Goal: Task Accomplishment & Management: Manage account settings

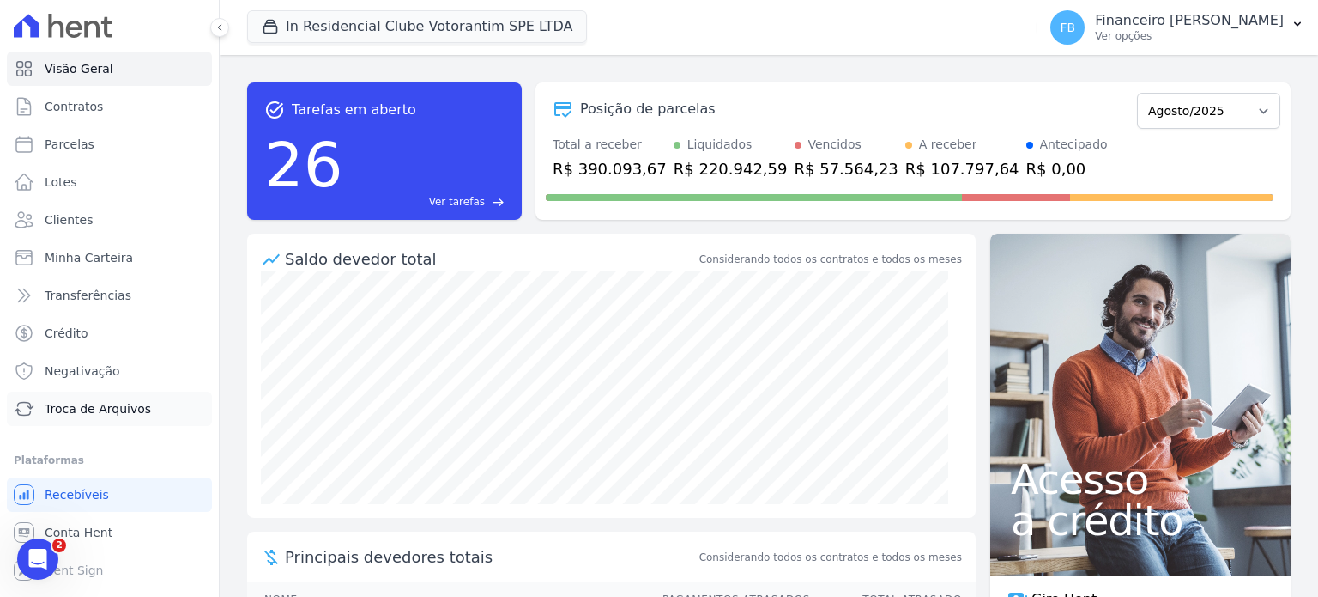
click at [88, 406] on span "Troca de Arquivos" at bounding box center [98, 408] width 106 height 17
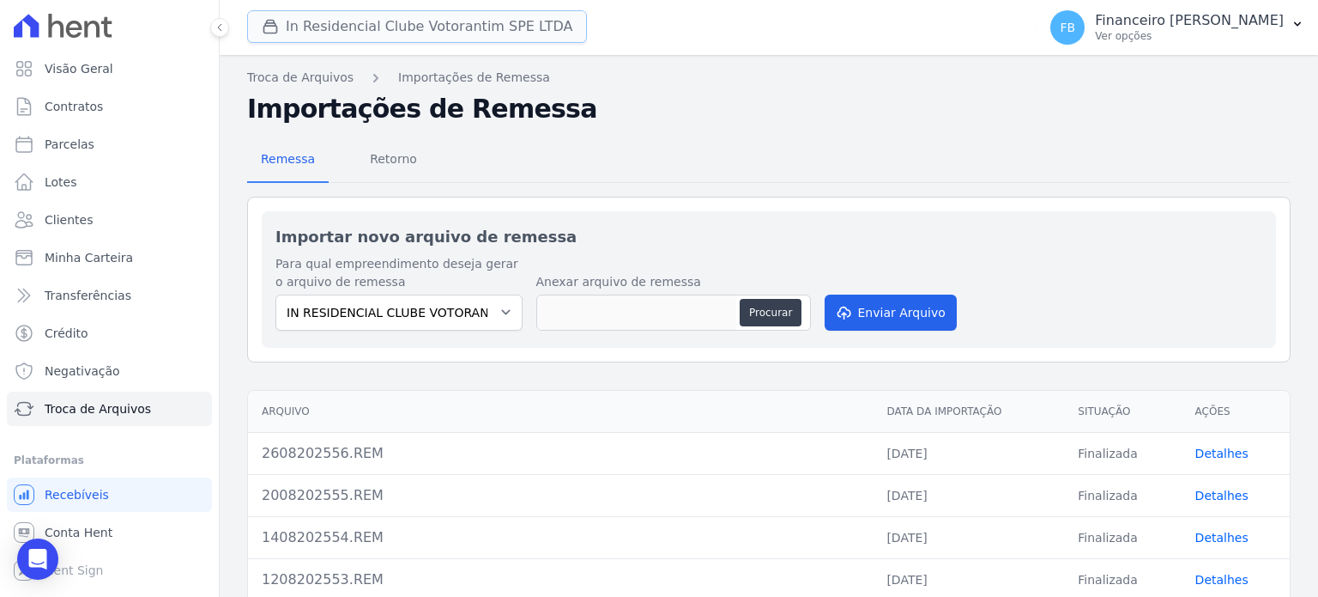
click at [496, 33] on button "In Residencial Clube Votorantim SPE LTDA" at bounding box center [417, 26] width 340 height 33
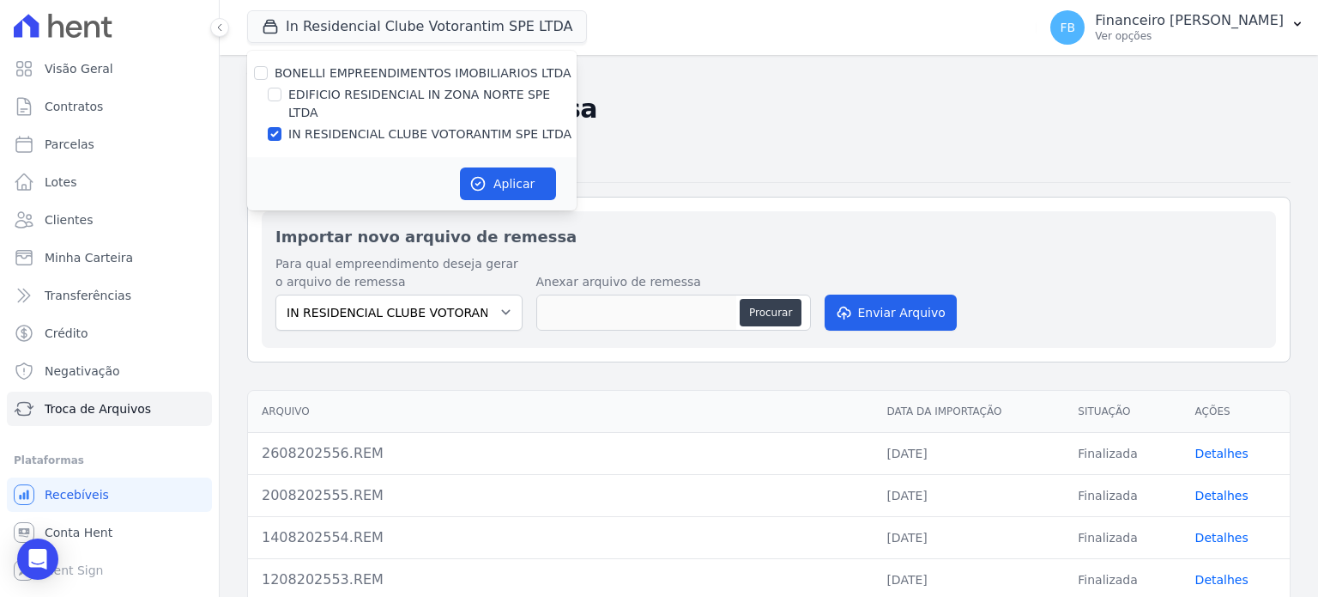
click at [730, 118] on h2 "Importações de Remessa" at bounding box center [769, 109] width 1044 height 31
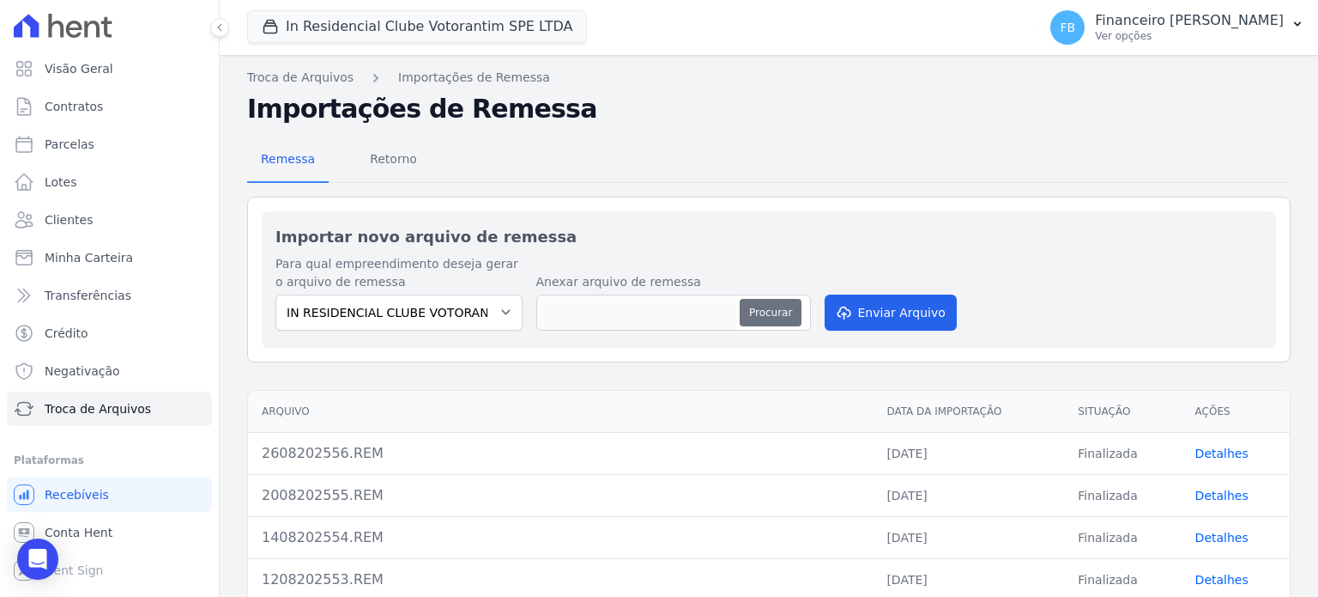
click at [798, 310] on button "Procurar" at bounding box center [771, 312] width 62 height 27
type input "2708202557.REM"
click at [874, 312] on button "Enviar Arquivo" at bounding box center [891, 312] width 132 height 36
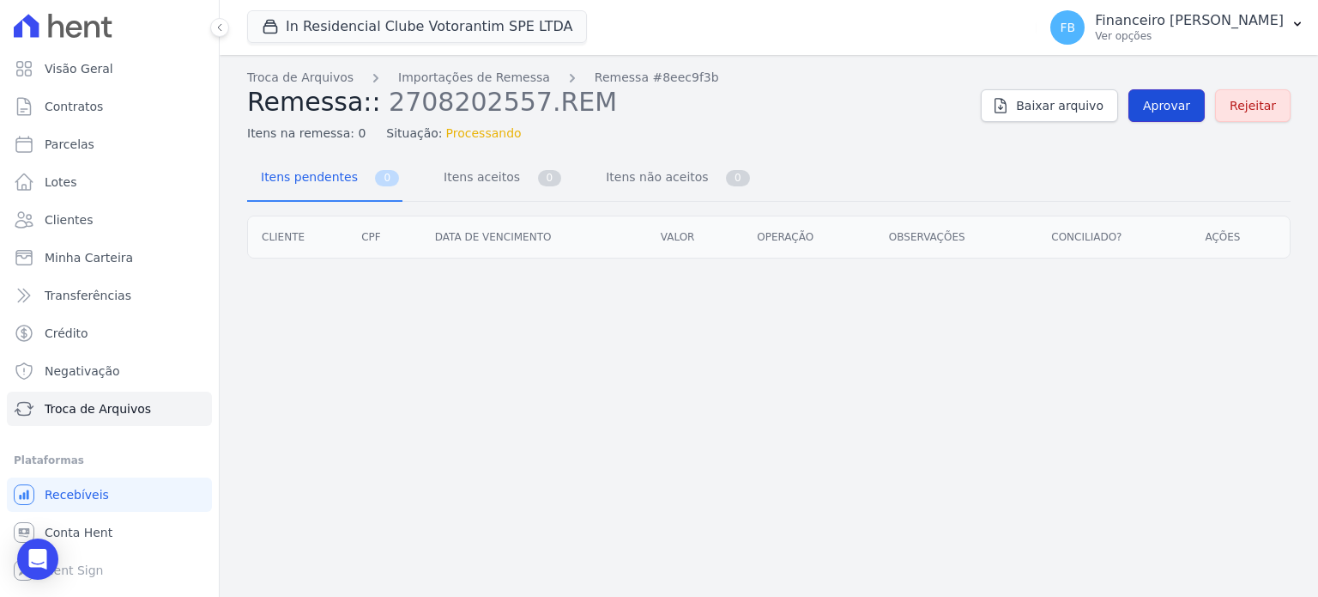
click at [1160, 100] on span "Aprovar" at bounding box center [1166, 105] width 47 height 17
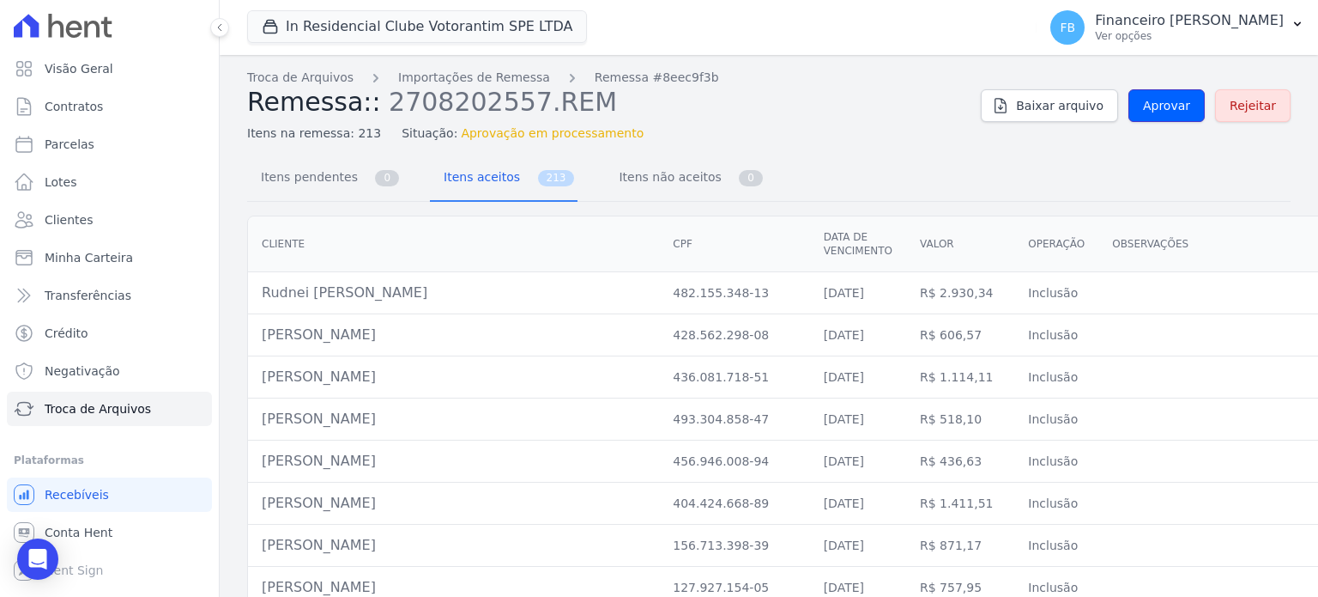
click at [1159, 102] on span "Aprovar" at bounding box center [1166, 105] width 47 height 17
click at [307, 174] on span "Itens pendentes" at bounding box center [306, 177] width 111 height 34
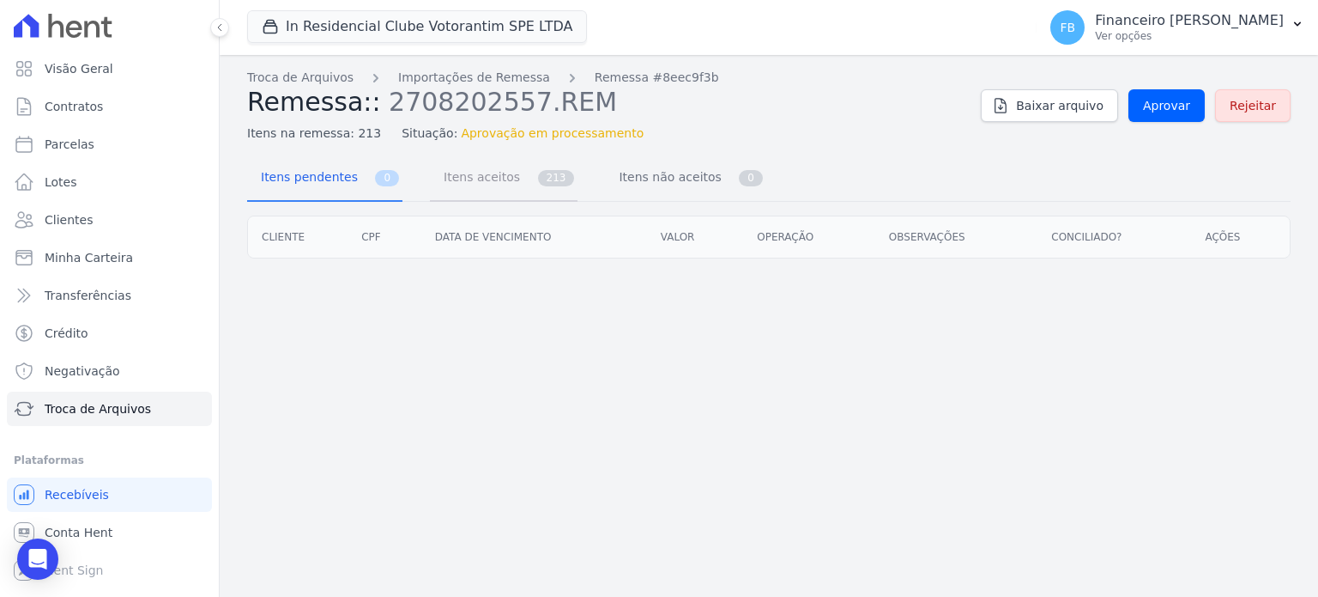
click at [482, 178] on span "Itens aceitos" at bounding box center [478, 177] width 90 height 34
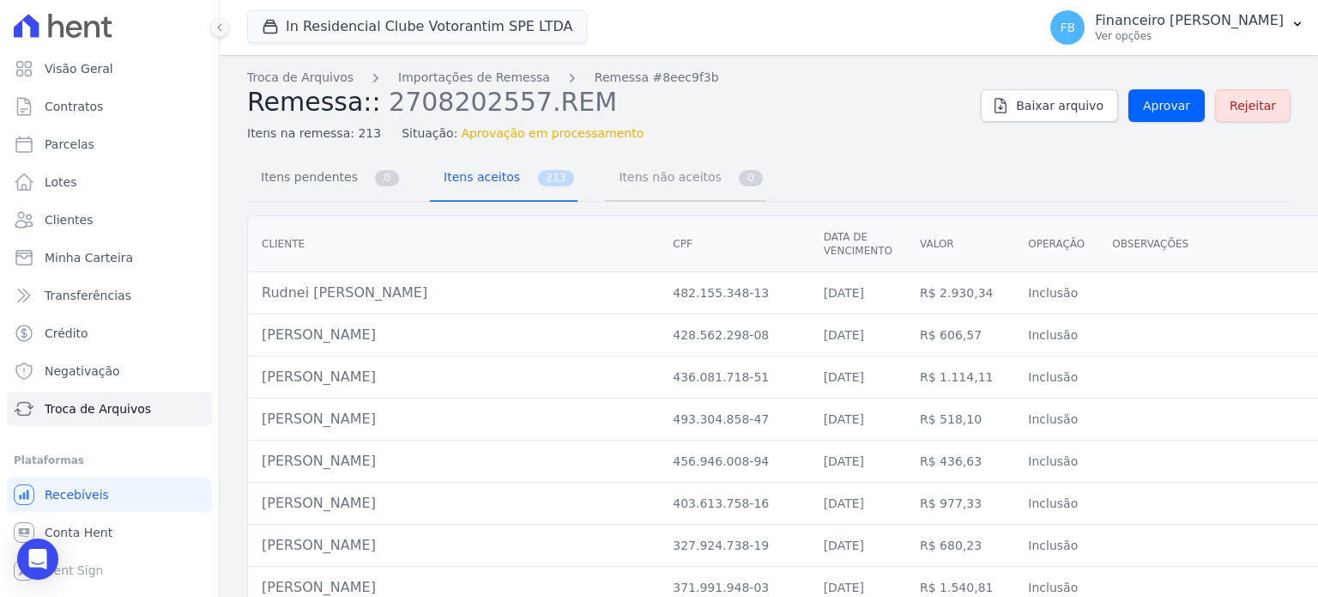
click at [637, 177] on span "Itens não aceitos" at bounding box center [667, 177] width 116 height 34
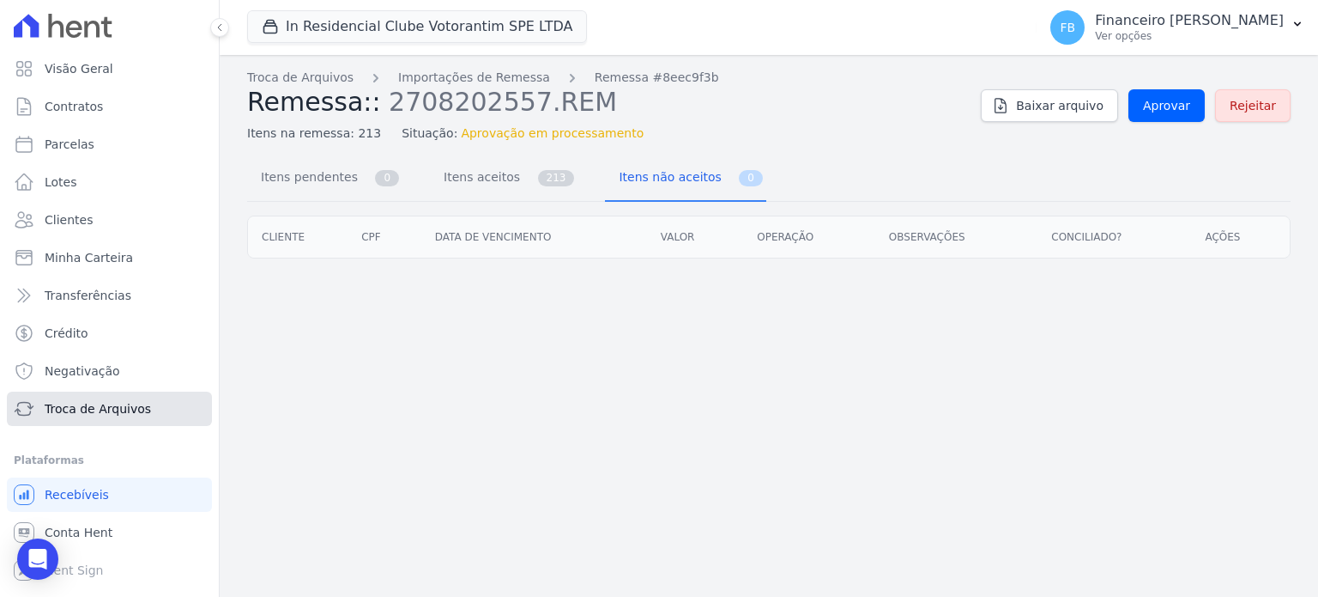
click at [102, 403] on span "Troca de Arquivos" at bounding box center [98, 408] width 106 height 17
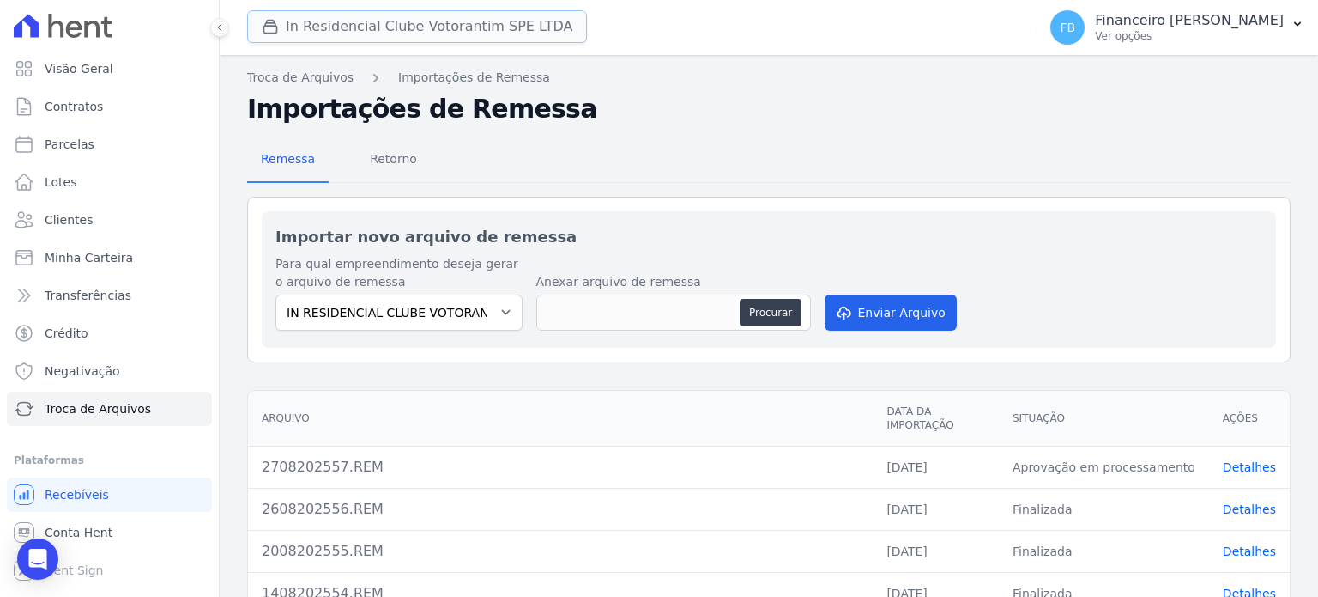
click at [409, 21] on button "In Residencial Clube Votorantim SPE LTDA" at bounding box center [417, 26] width 340 height 33
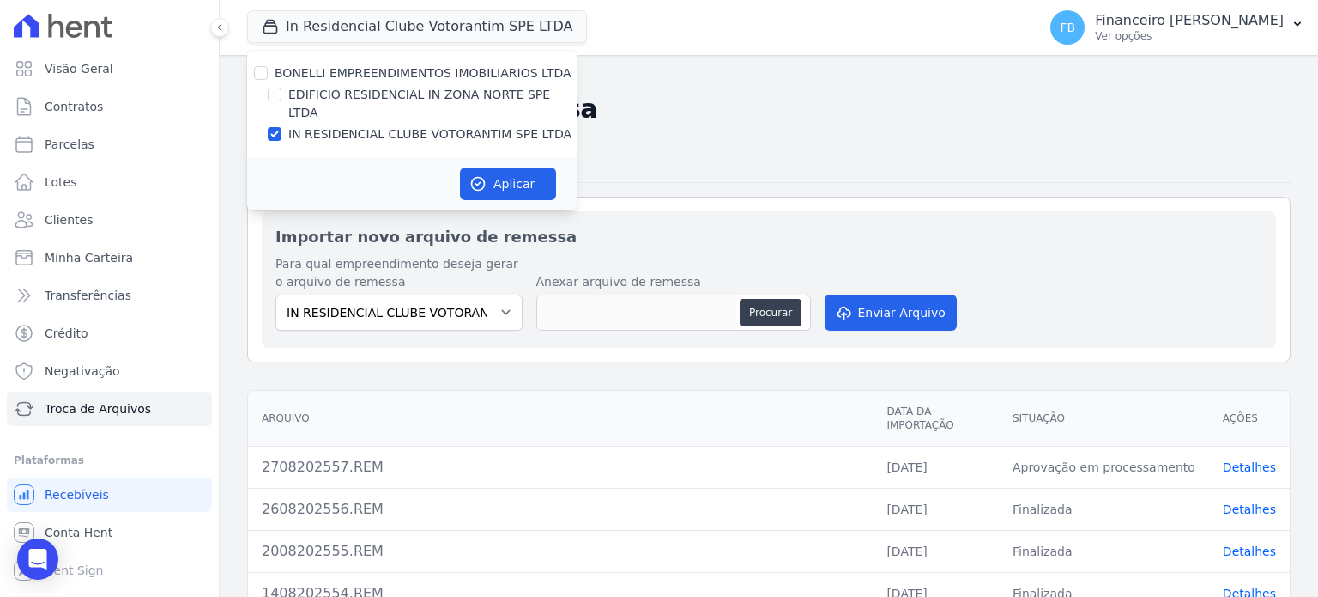
click at [430, 94] on label "EDIFICIO RESIDENCIAL IN ZONA NORTE SPE LTDA" at bounding box center [432, 104] width 288 height 36
click at [282, 94] on input "EDIFICIO RESIDENCIAL IN ZONA NORTE SPE LTDA" at bounding box center [275, 95] width 14 height 14
checkbox input "true"
click at [374, 125] on label "IN RESIDENCIAL CLUBE VOTORANTIM SPE LTDA" at bounding box center [429, 134] width 283 height 18
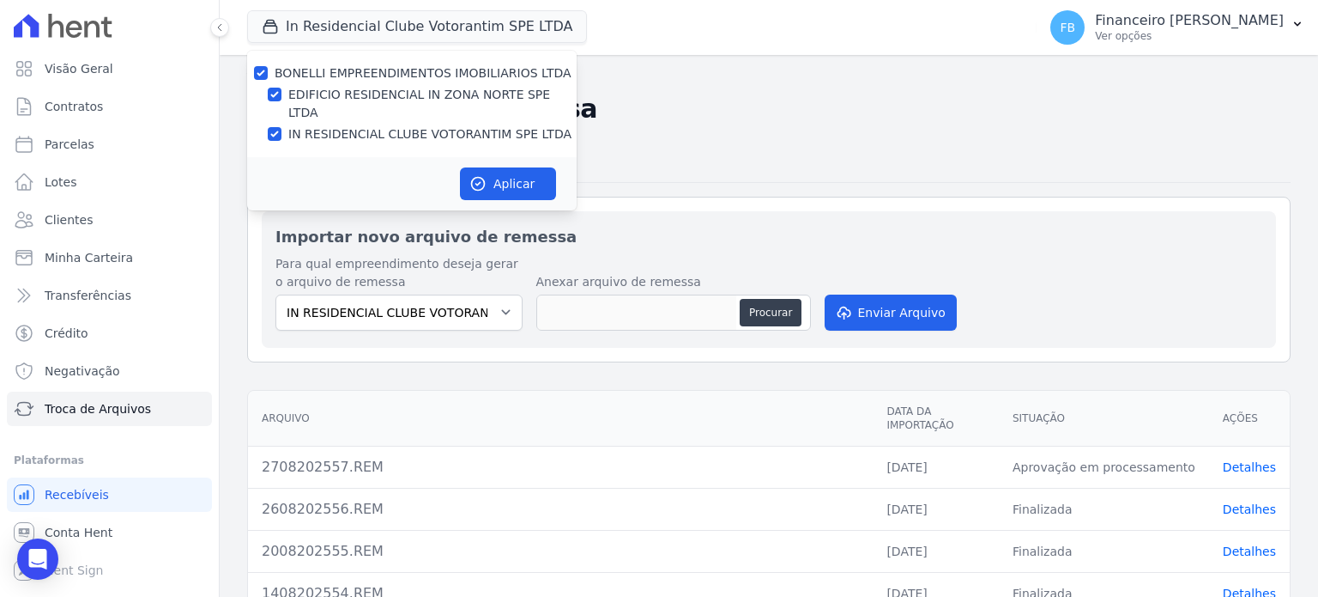
click at [282, 127] on input "IN RESIDENCIAL CLUBE VOTORANTIM SPE LTDA" at bounding box center [275, 134] width 14 height 14
checkbox input "false"
click at [501, 167] on button "Aplicar" at bounding box center [508, 183] width 96 height 33
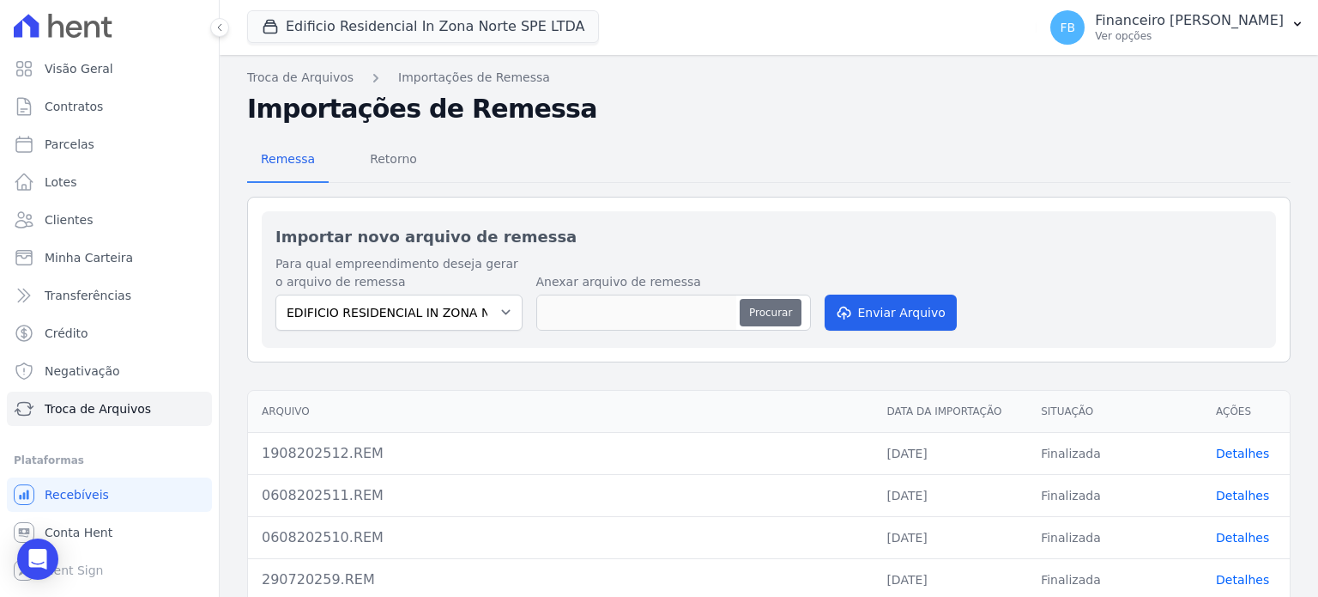
click at [770, 312] on button "Procurar" at bounding box center [771, 312] width 62 height 27
type input "2708202513.REM"
click at [892, 321] on button "Enviar Arquivo" at bounding box center [891, 312] width 132 height 36
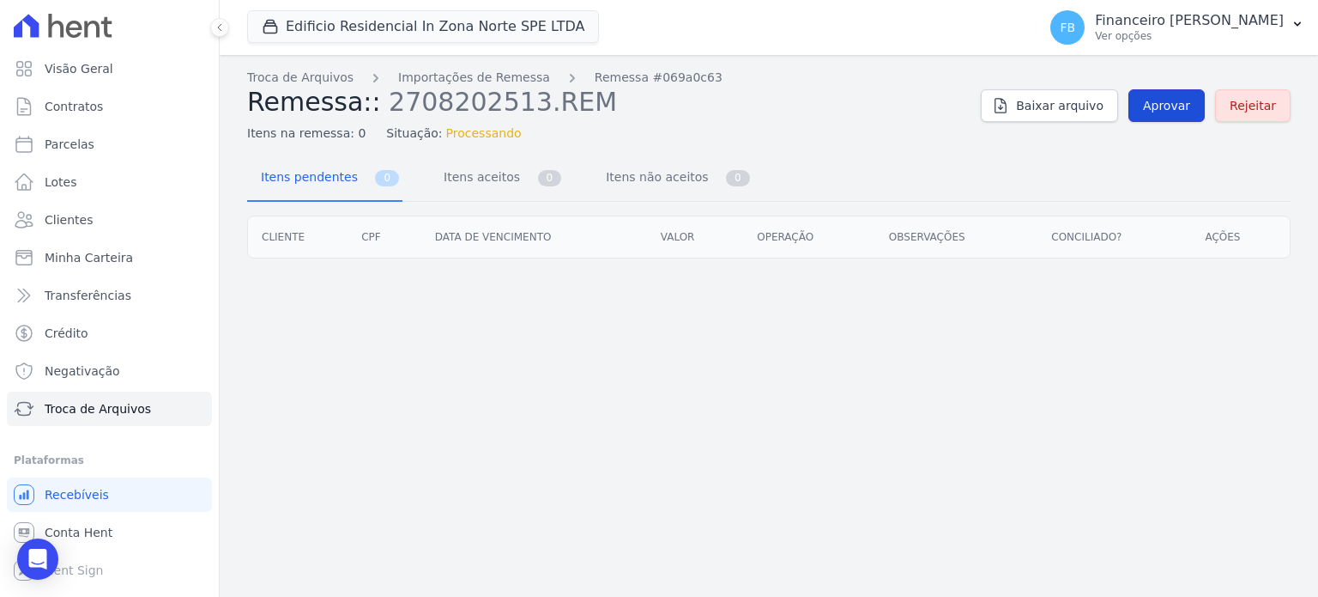
click at [1184, 101] on span "Aprovar" at bounding box center [1166, 105] width 47 height 17
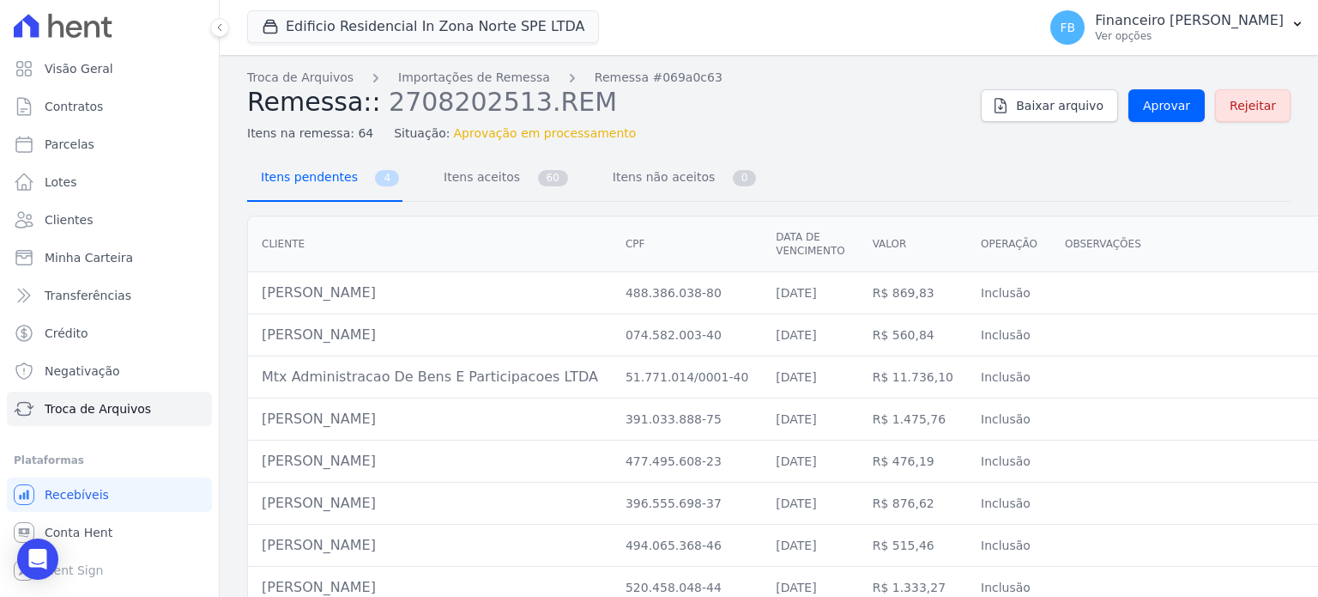
click at [326, 182] on span "Itens pendentes" at bounding box center [306, 177] width 111 height 34
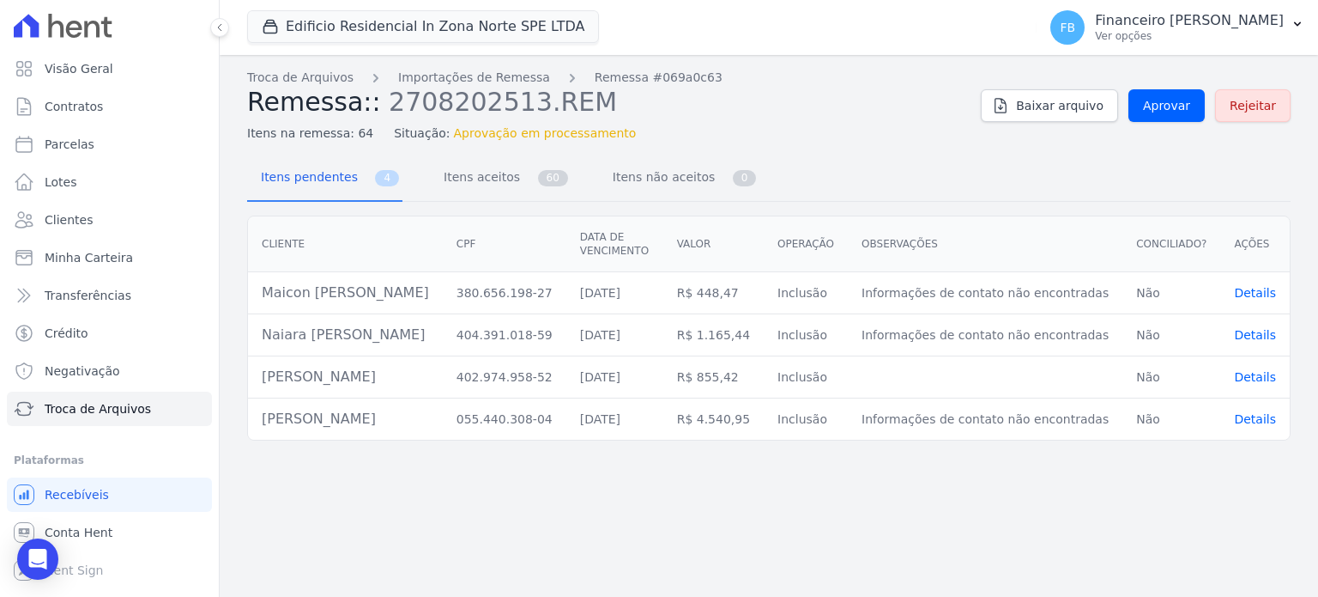
click at [1264, 292] on span "Details" at bounding box center [1255, 293] width 42 height 14
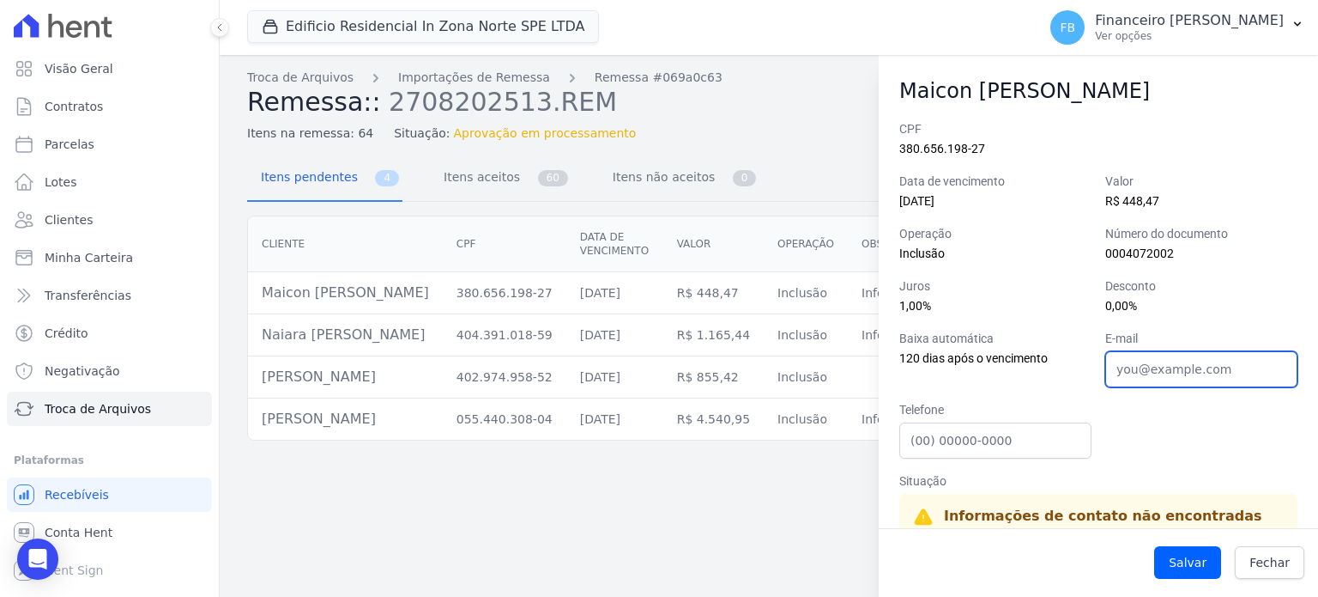
click at [1157, 367] on input "E-mail" at bounding box center [1202, 369] width 192 height 36
paste input "[EMAIL_ADDRESS][DOMAIN_NAME]"
type input "[EMAIL_ADDRESS][DOMAIN_NAME]"
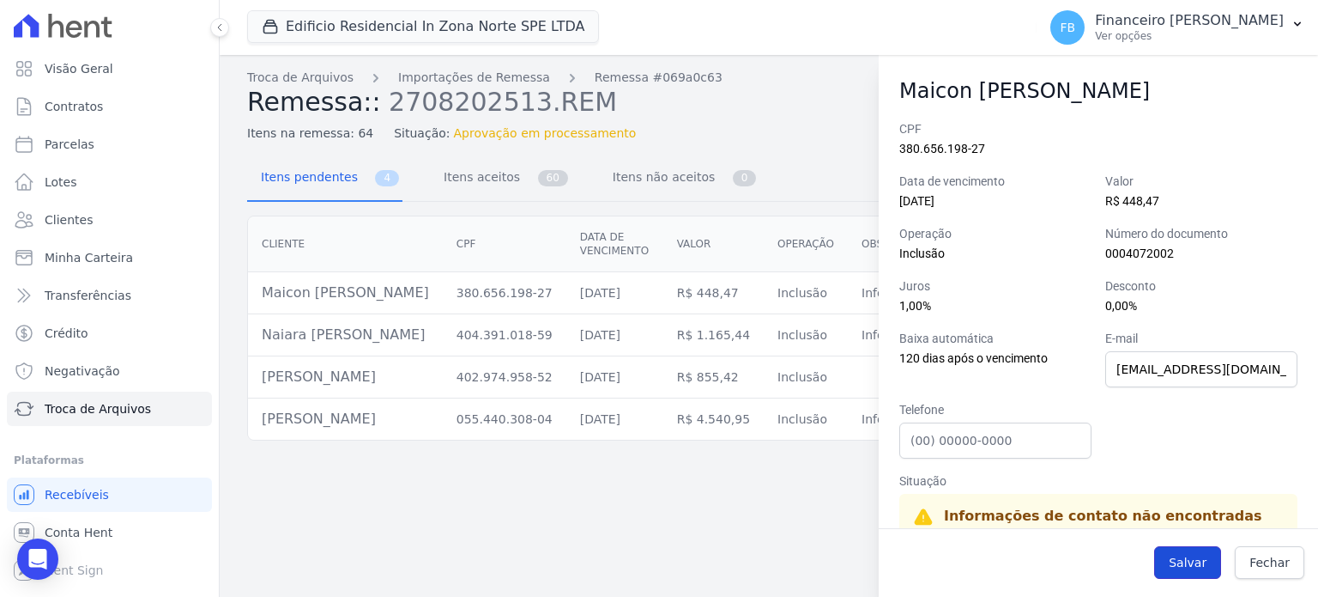
click at [1206, 573] on button "Salvar" at bounding box center [1188, 562] width 67 height 33
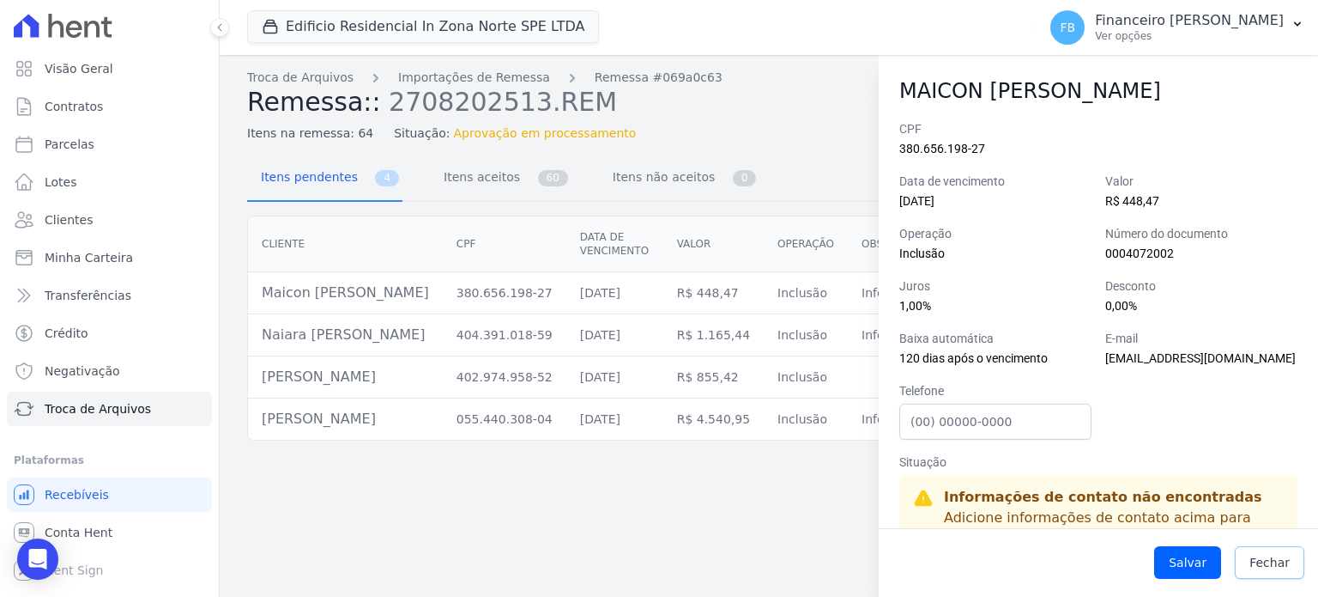
click at [1274, 560] on span "Fechar" at bounding box center [1270, 562] width 40 height 17
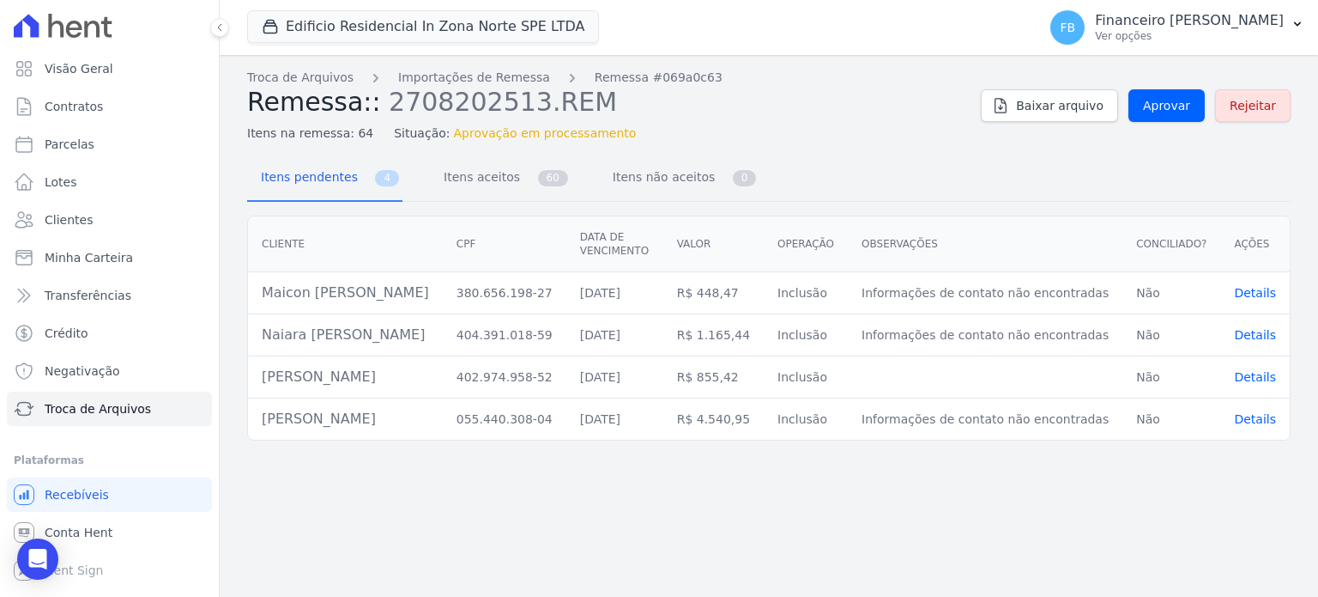
click at [1270, 332] on span "Details" at bounding box center [1255, 335] width 42 height 14
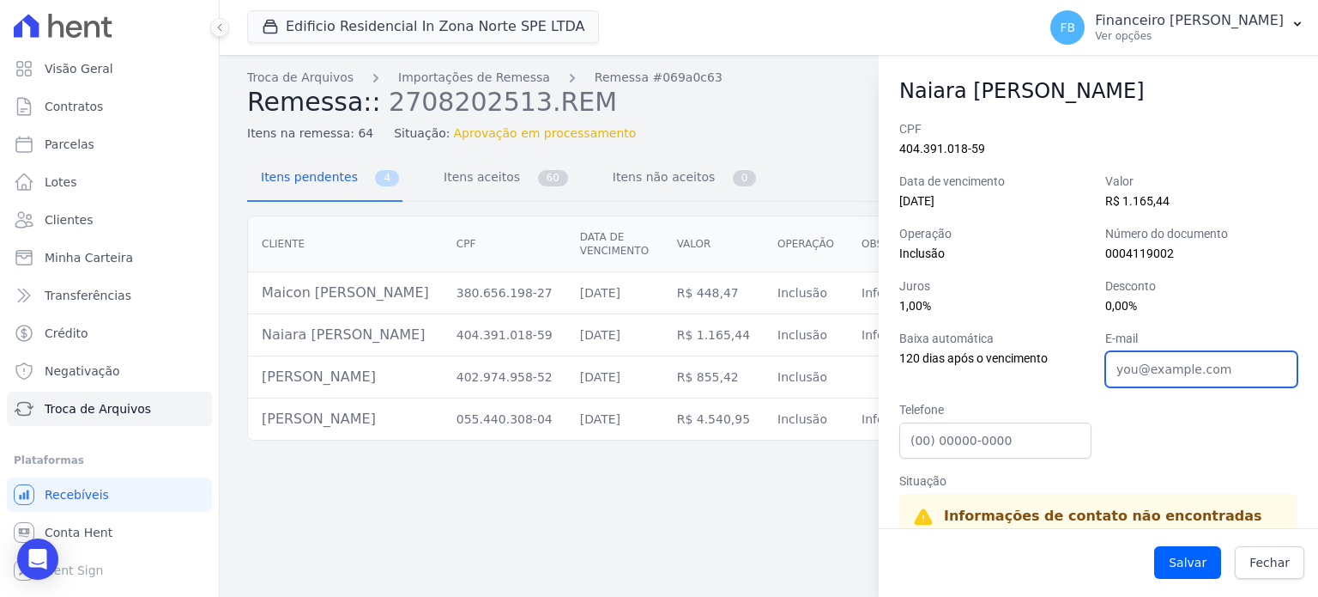
click at [1170, 364] on input "E-mail" at bounding box center [1202, 369] width 192 height 36
paste input "[EMAIL_ADDRESS][DOMAIN_NAME]"
click at [1109, 377] on input "[EMAIL_ADDRESS][DOMAIN_NAME]" at bounding box center [1202, 369] width 192 height 36
type input "[EMAIL_ADDRESS][DOMAIN_NAME]"
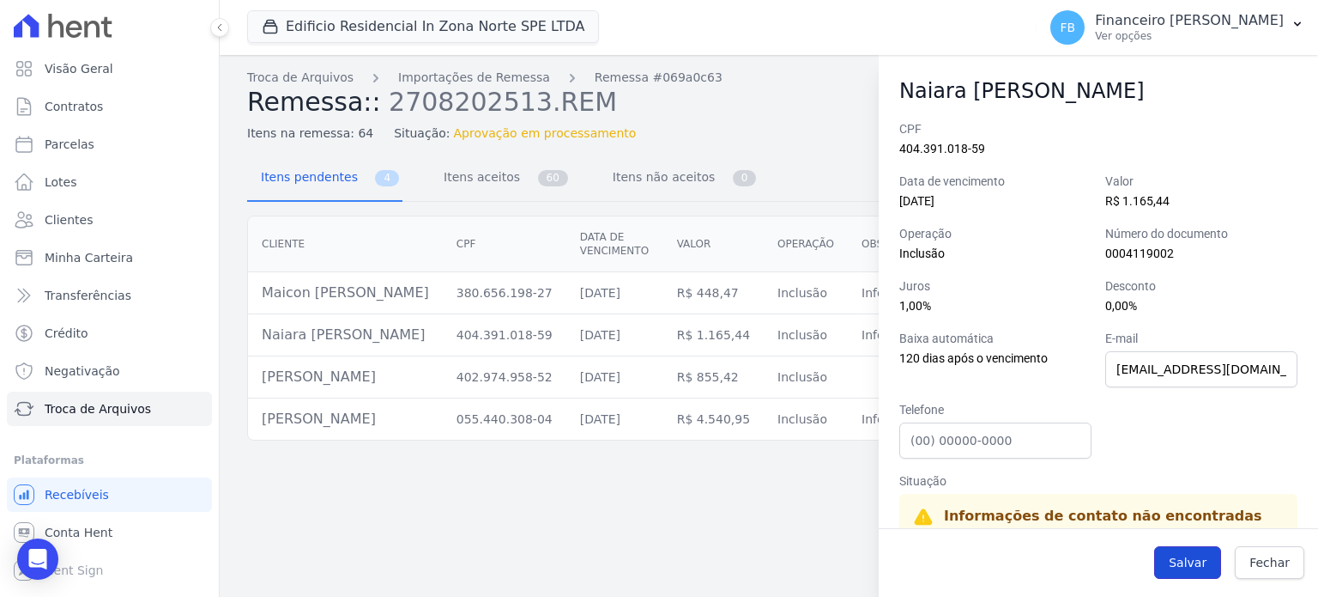
click at [1210, 562] on button "Salvar" at bounding box center [1188, 562] width 67 height 33
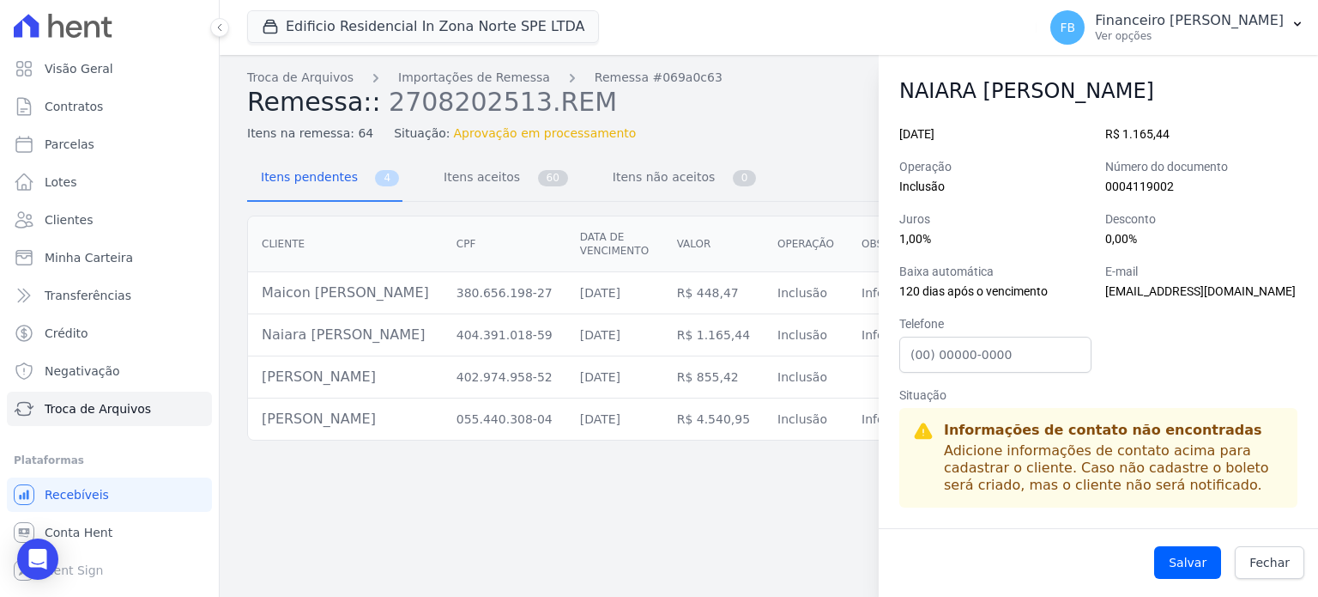
scroll to position [98, 0]
click at [1199, 556] on button "Salvar" at bounding box center [1188, 562] width 67 height 33
click at [1194, 561] on button "Salvar" at bounding box center [1188, 562] width 67 height 33
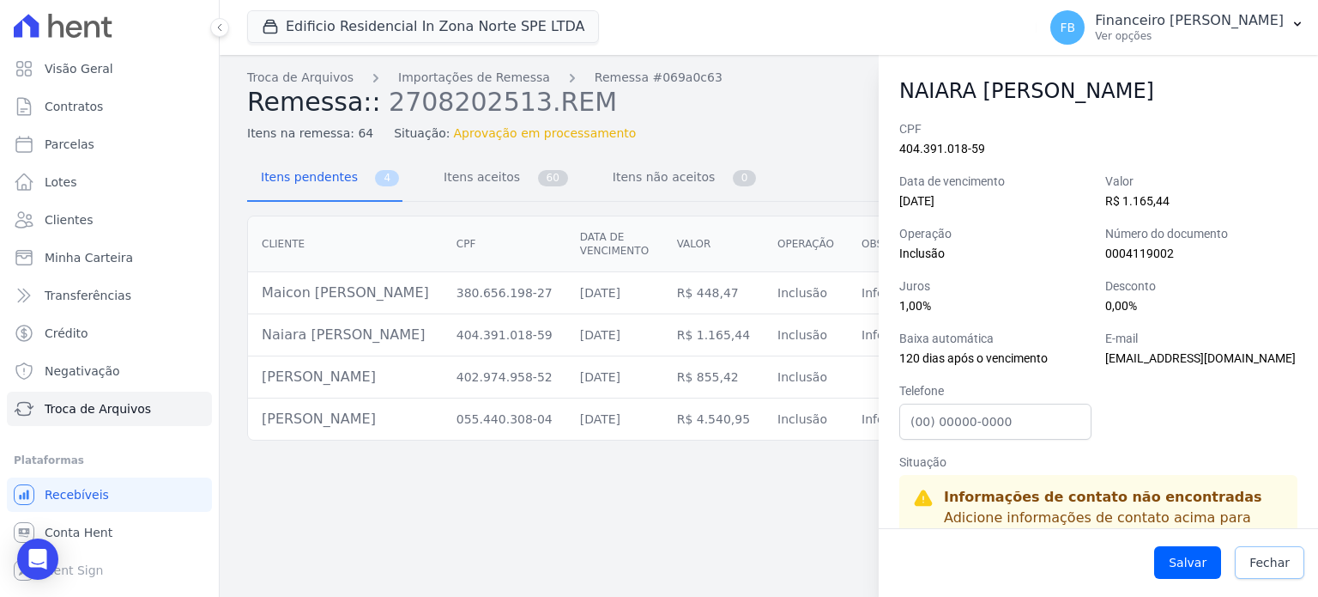
click at [1273, 561] on span "Fechar" at bounding box center [1270, 562] width 40 height 17
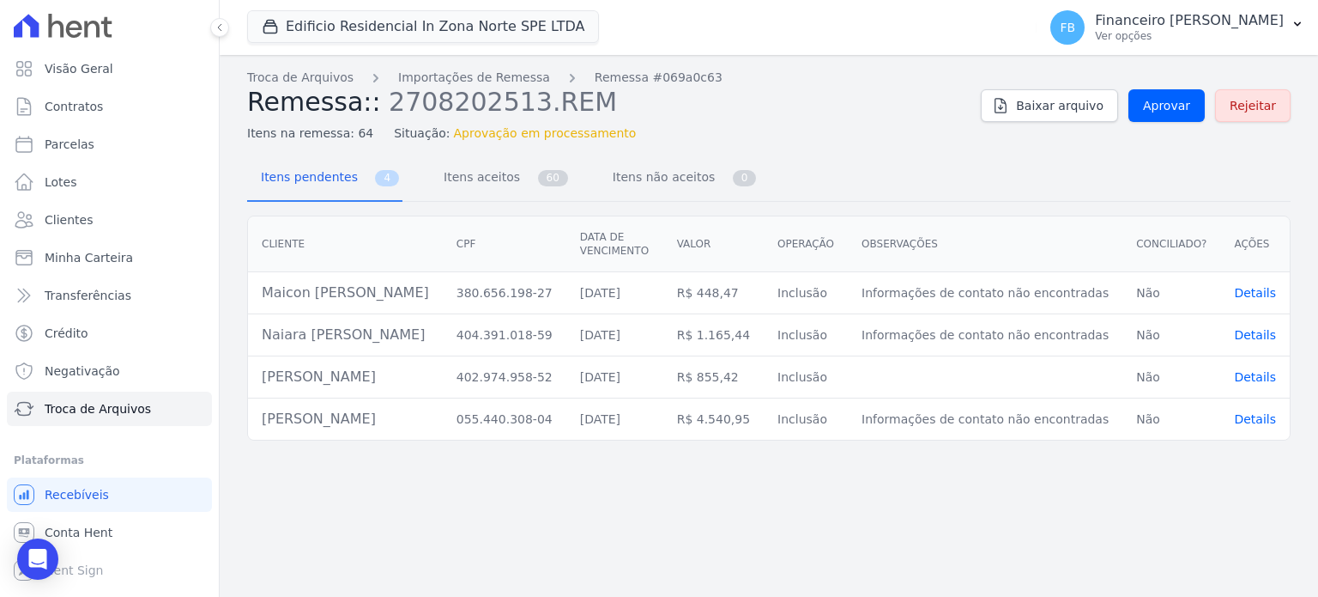
click at [1264, 336] on span "Details" at bounding box center [1255, 335] width 42 height 14
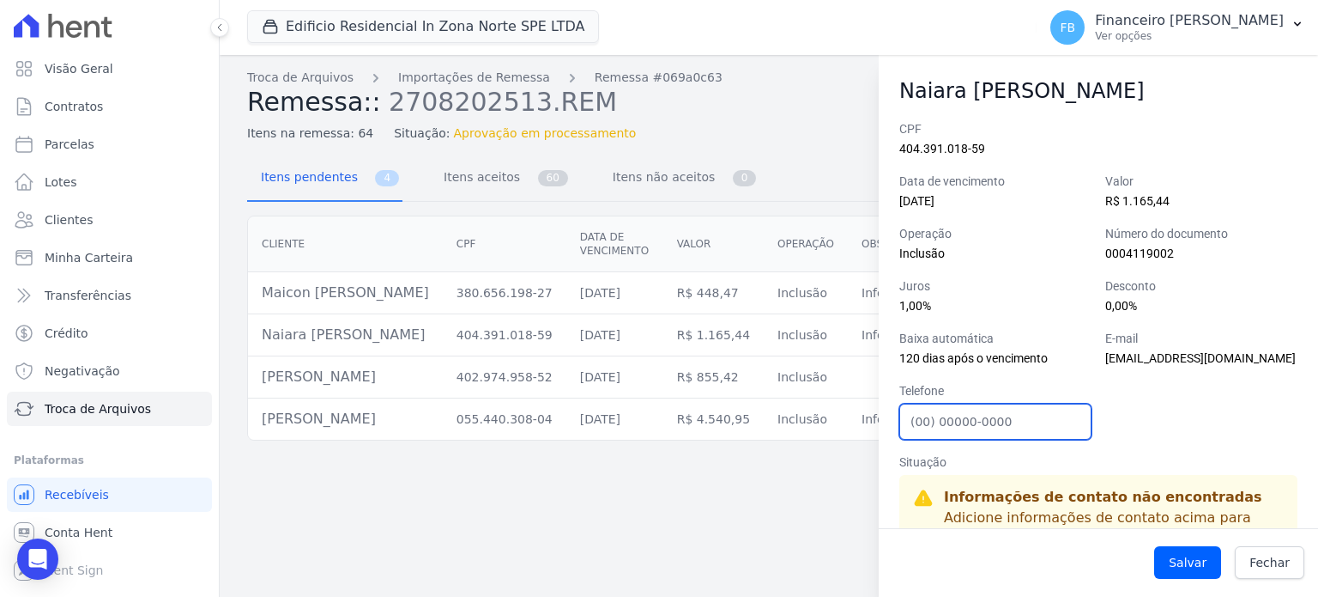
drag, startPoint x: 1047, startPoint y: 422, endPoint x: 1052, endPoint y: 405, distance: 17.9
click at [1047, 422] on input "Telefone" at bounding box center [996, 421] width 192 height 36
paste input "991940433"
type input "15991940433"
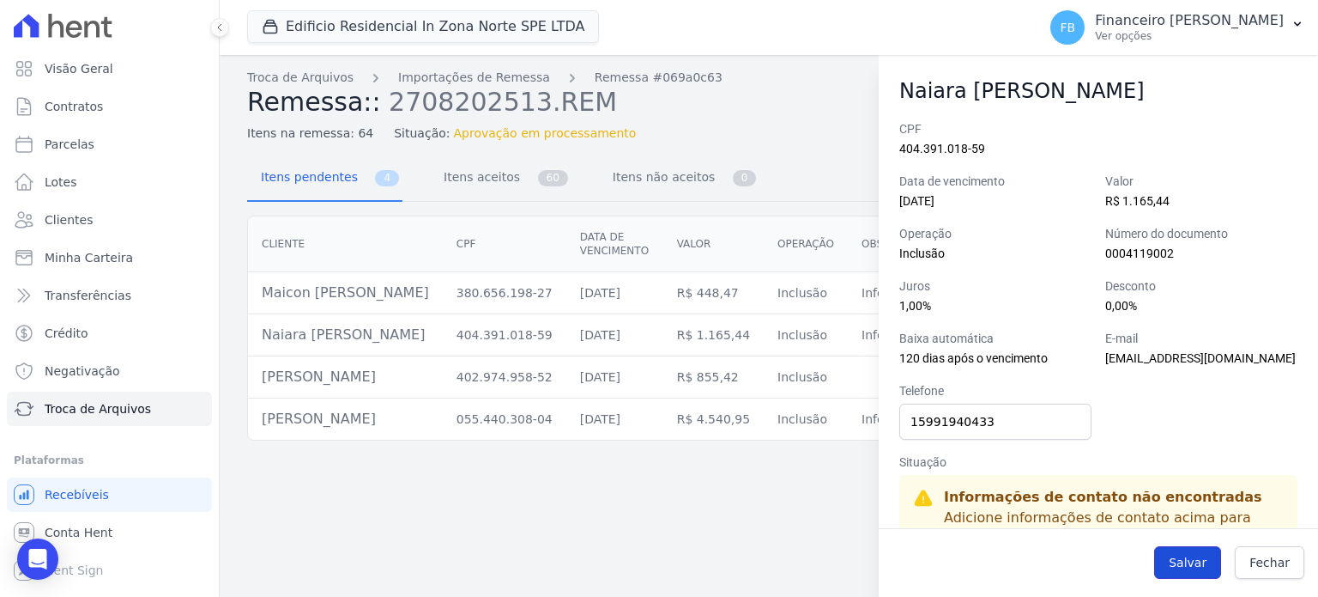
click at [1182, 556] on button "Salvar" at bounding box center [1188, 562] width 67 height 33
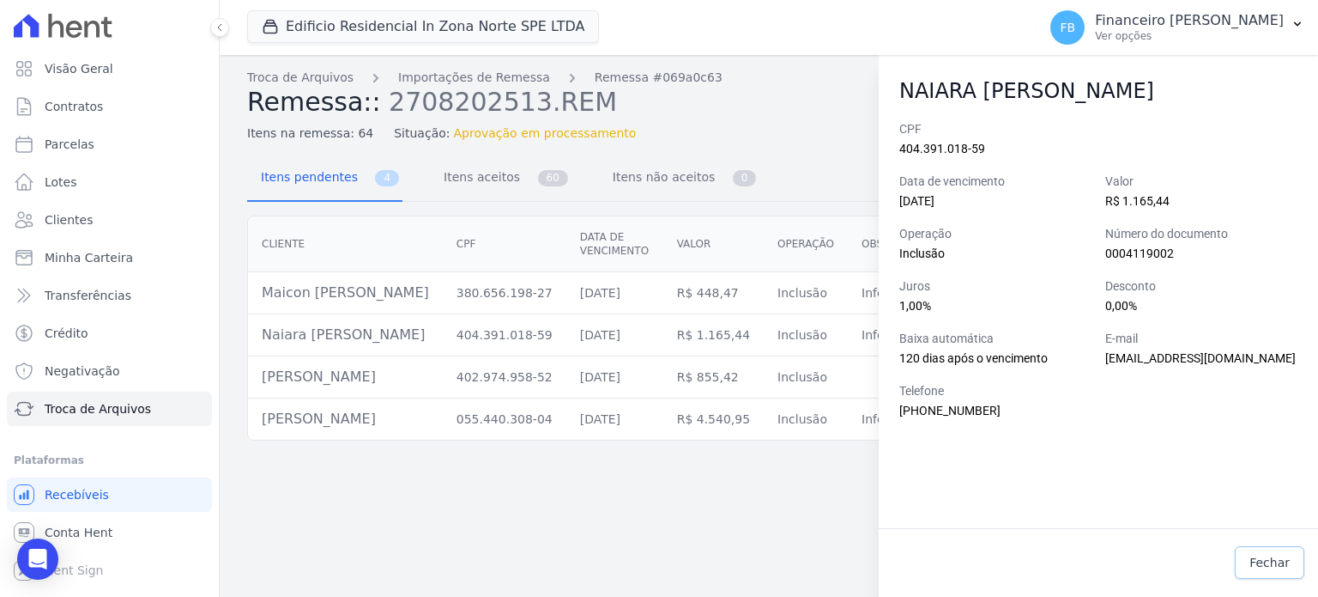
click at [1270, 562] on span "Fechar" at bounding box center [1270, 562] width 40 height 17
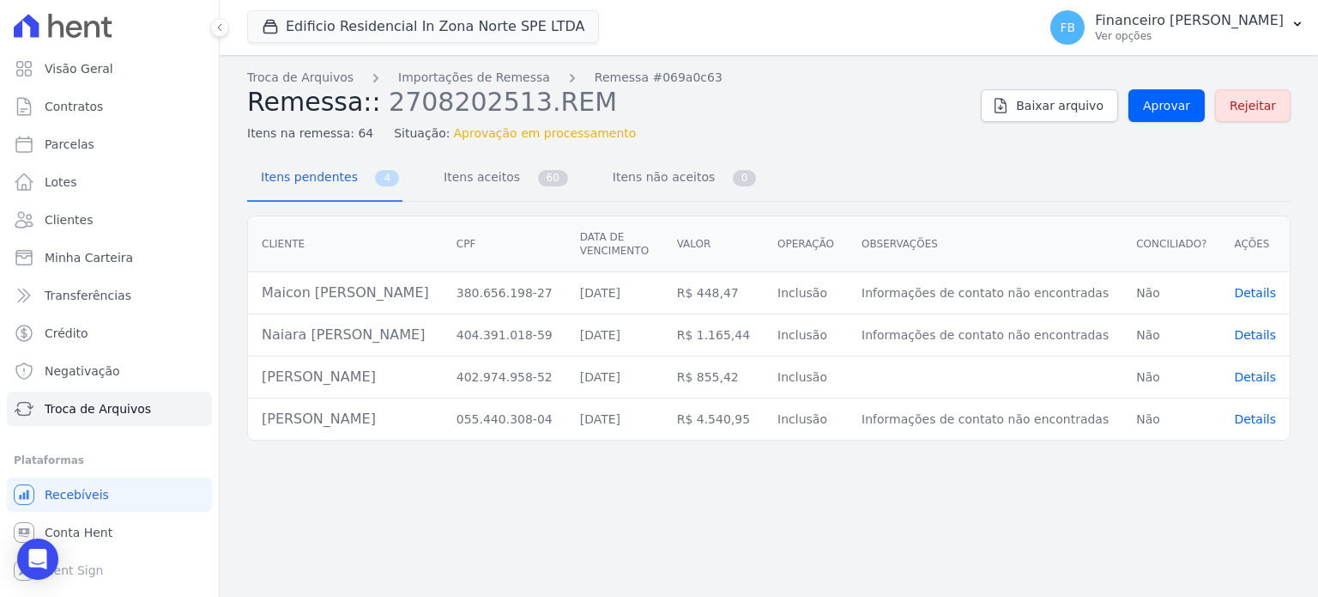
click at [1264, 297] on span "Details" at bounding box center [1255, 293] width 42 height 14
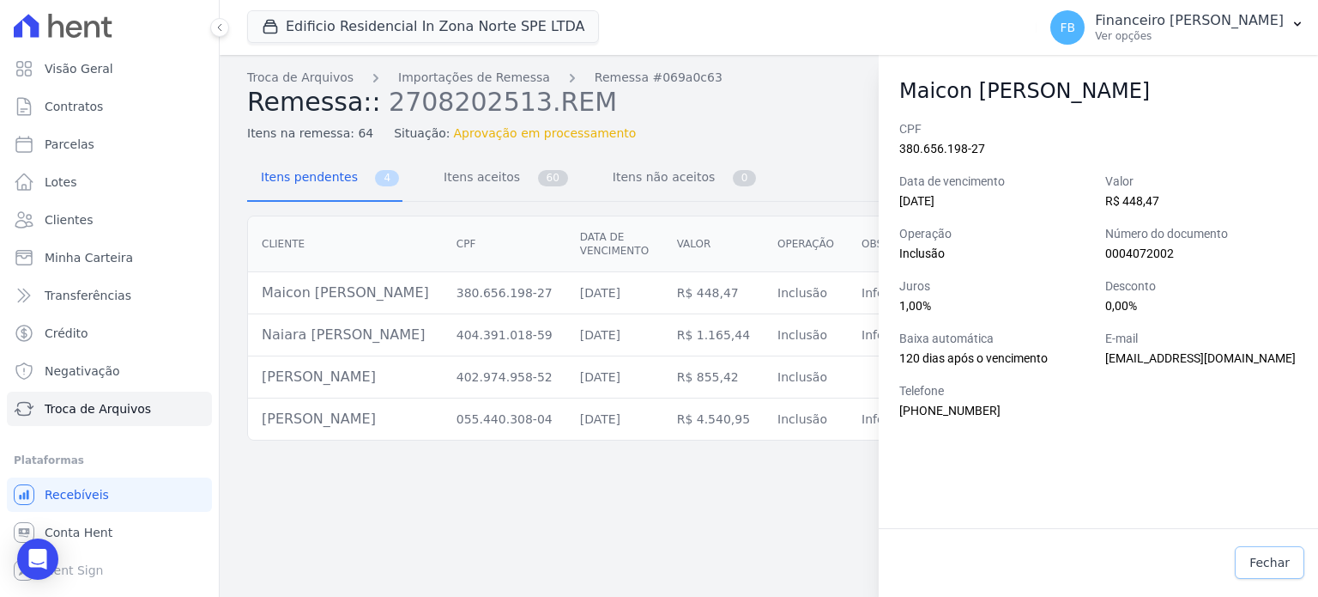
click at [1279, 562] on span "Fechar" at bounding box center [1270, 562] width 40 height 17
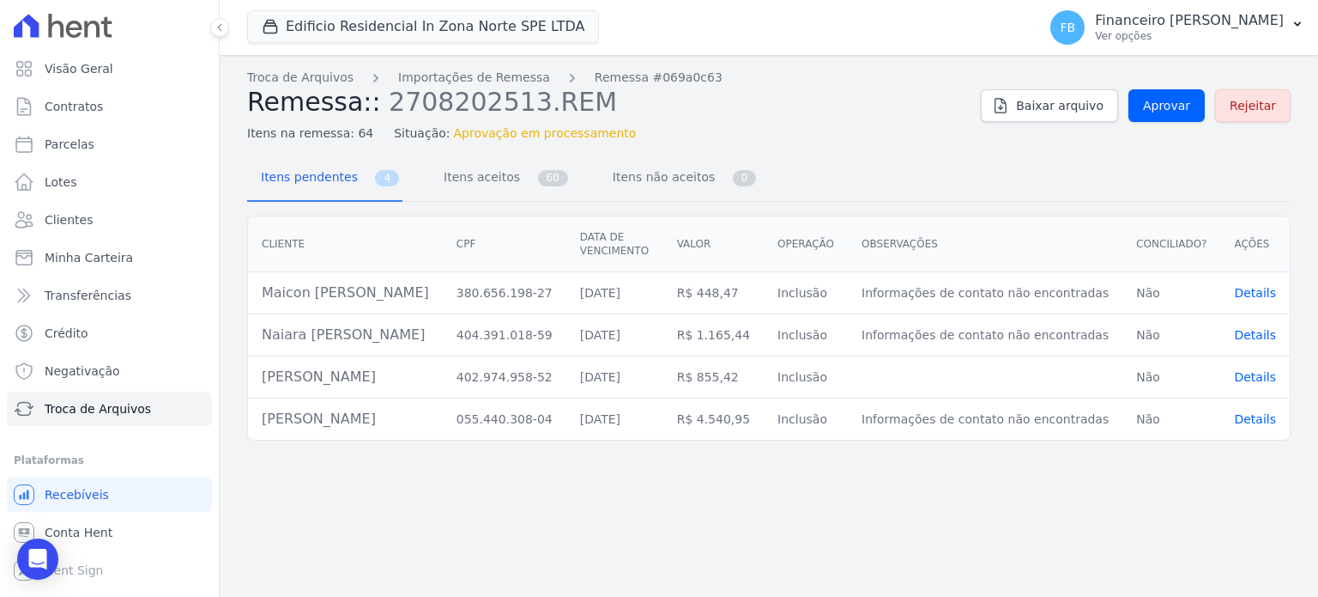
click at [1265, 332] on span "Details" at bounding box center [1255, 335] width 42 height 14
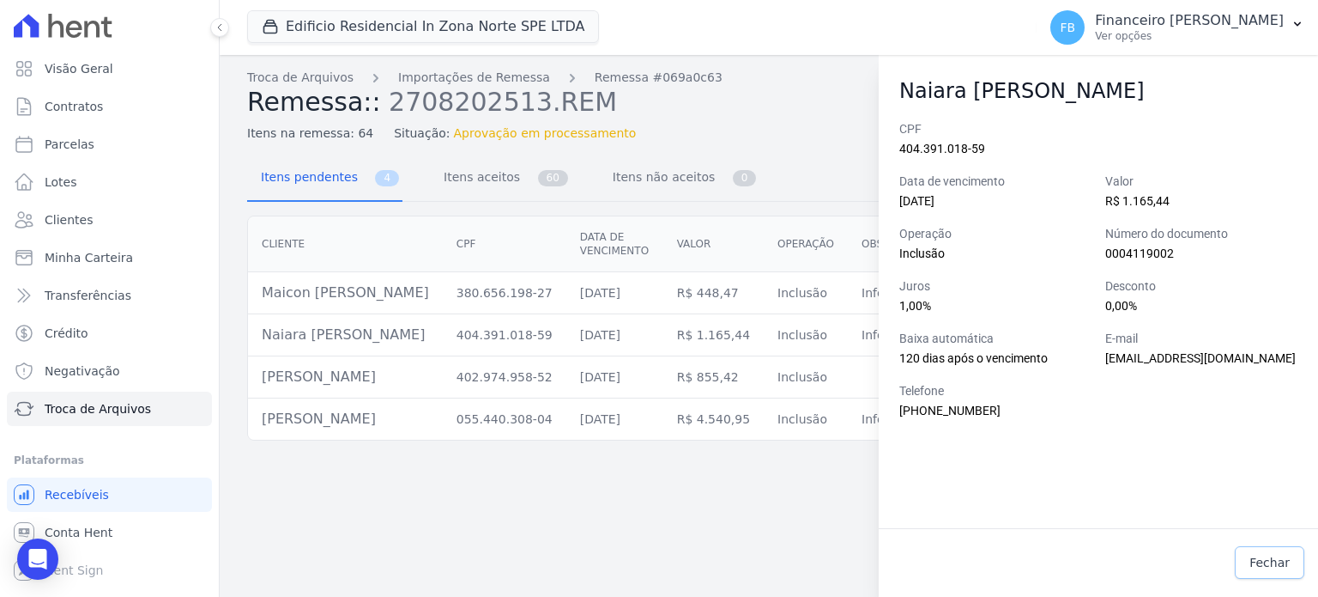
click at [1267, 557] on span "Fechar" at bounding box center [1270, 562] width 40 height 17
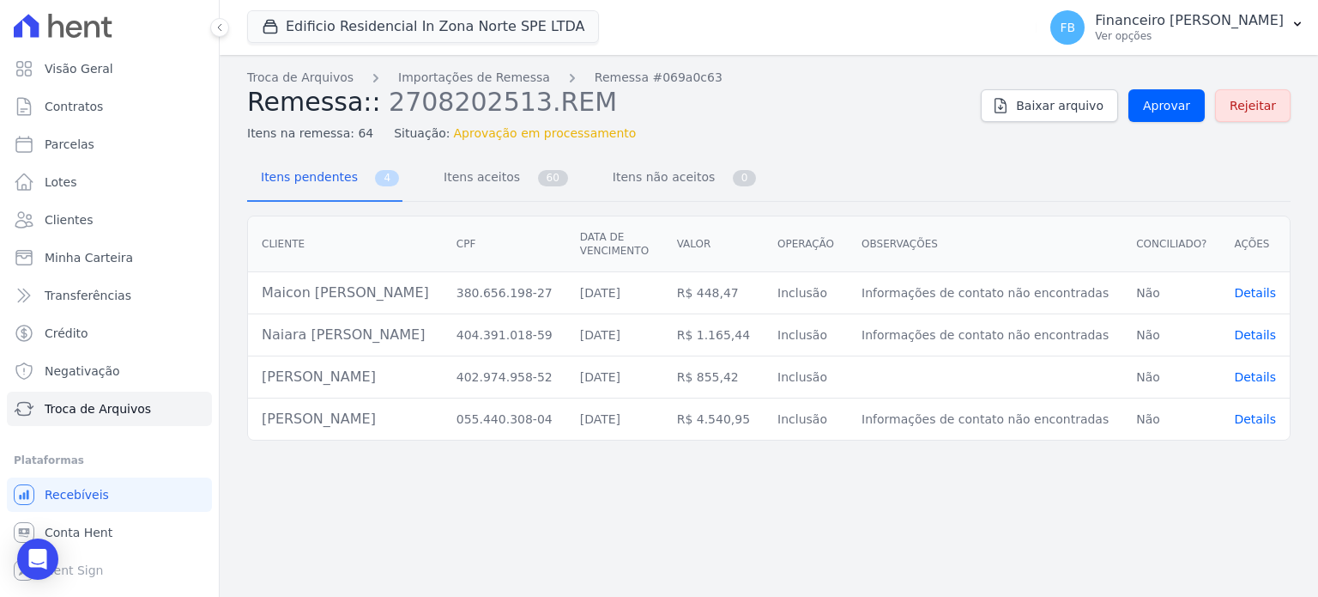
click at [1267, 373] on span "Details" at bounding box center [1255, 377] width 42 height 14
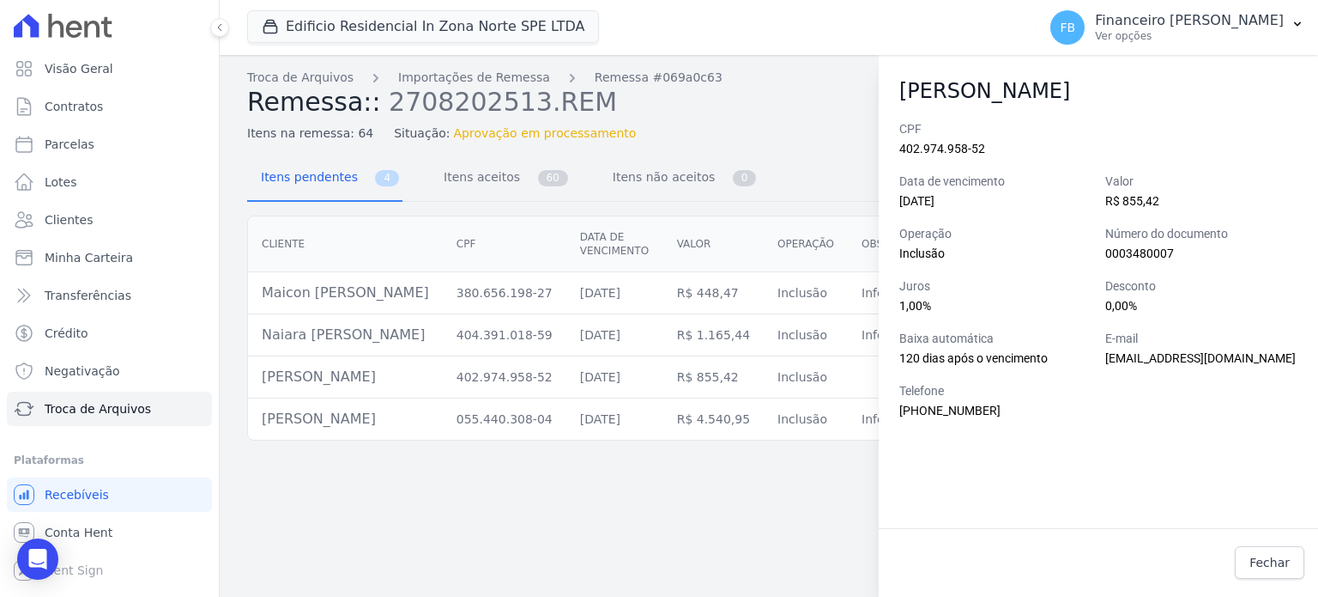
scroll to position [0, 27]
click at [1119, 357] on span "[EMAIL_ADDRESS][DOMAIN_NAME]" at bounding box center [1201, 358] width 191 height 14
click at [1222, 358] on span "[EMAIL_ADDRESS][DOMAIN_NAME]" at bounding box center [1201, 358] width 191 height 14
click at [1140, 361] on span "[EMAIL_ADDRESS][DOMAIN_NAME]" at bounding box center [1201, 358] width 191 height 14
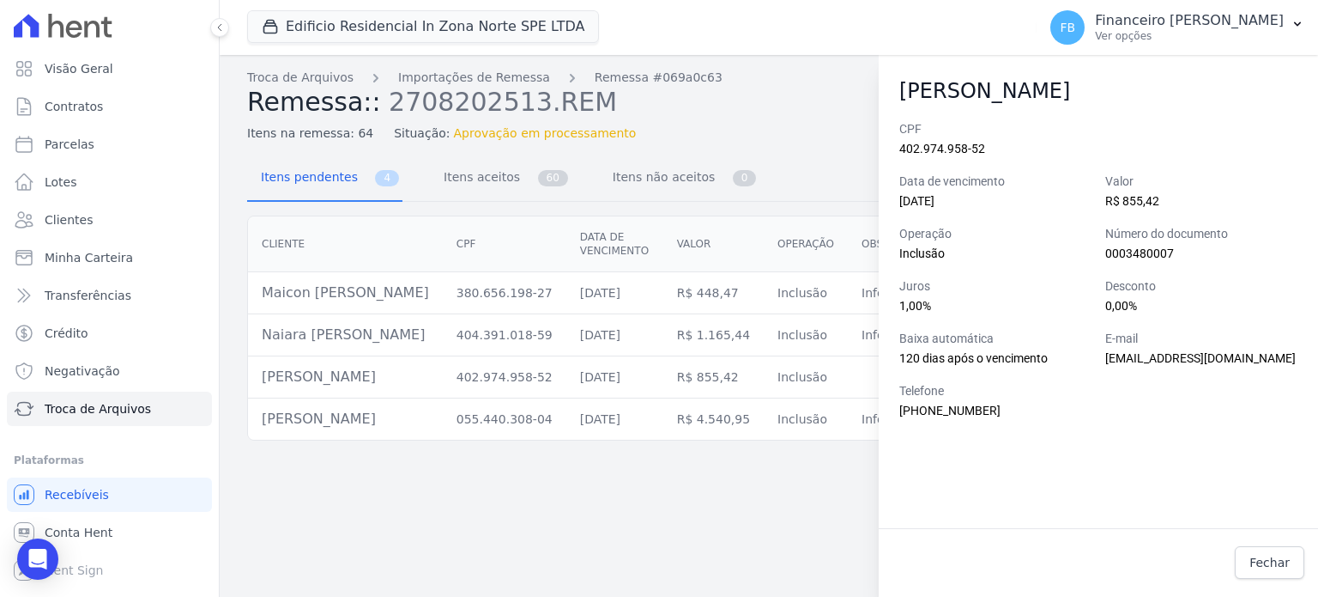
click at [845, 494] on div "Troca de Arquivos Importações de Remessa Remessa #069a0c63 Remessa:: 2708202513…" at bounding box center [769, 326] width 1099 height 542
click at [1309, 561] on div "Fechar" at bounding box center [1098, 562] width 439 height 60
click at [1277, 576] on link "Fechar" at bounding box center [1270, 562] width 70 height 33
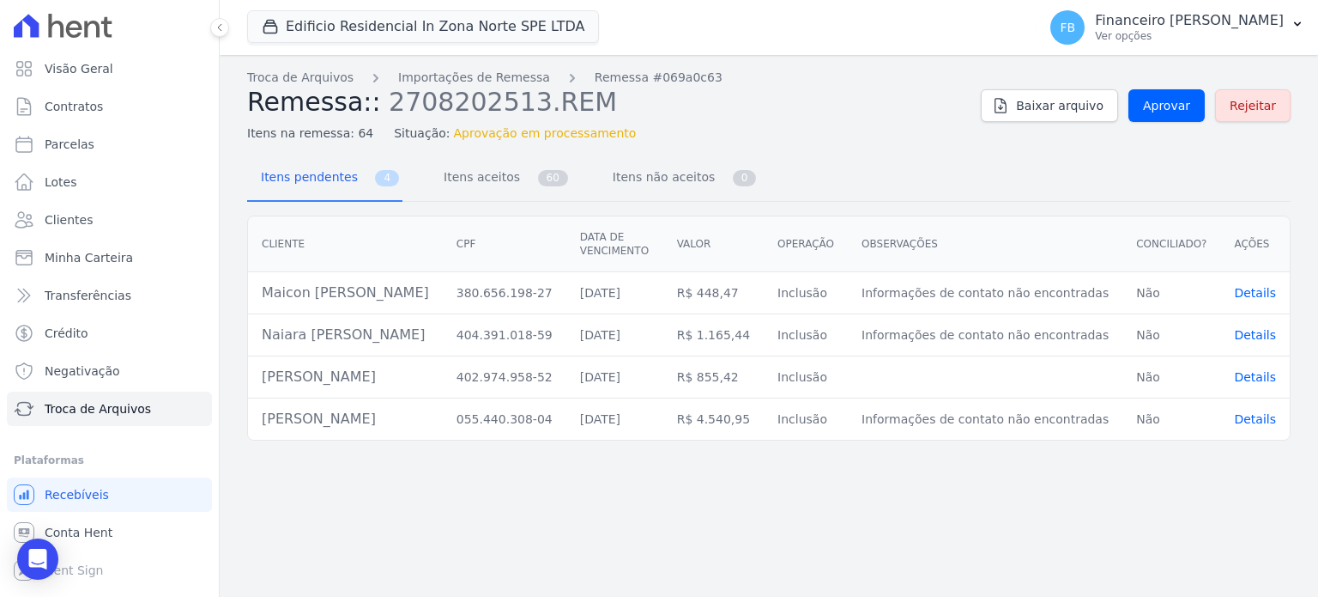
click at [1265, 418] on span "Details" at bounding box center [1255, 419] width 42 height 14
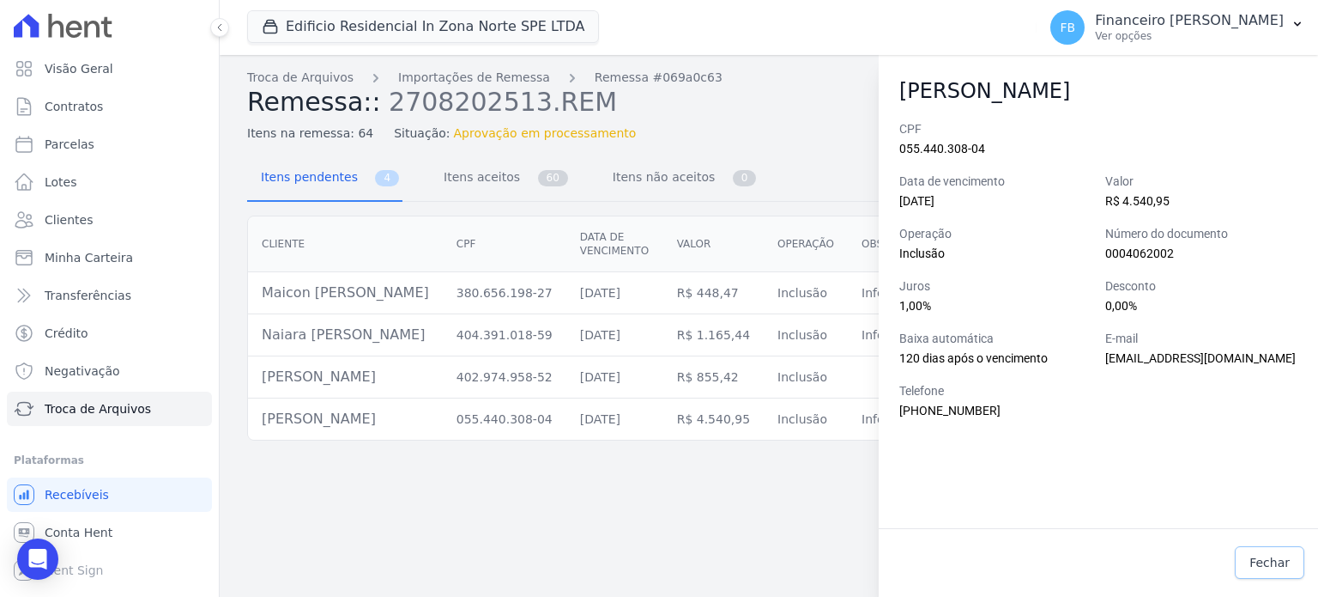
click at [1272, 555] on span "Fechar" at bounding box center [1270, 562] width 40 height 17
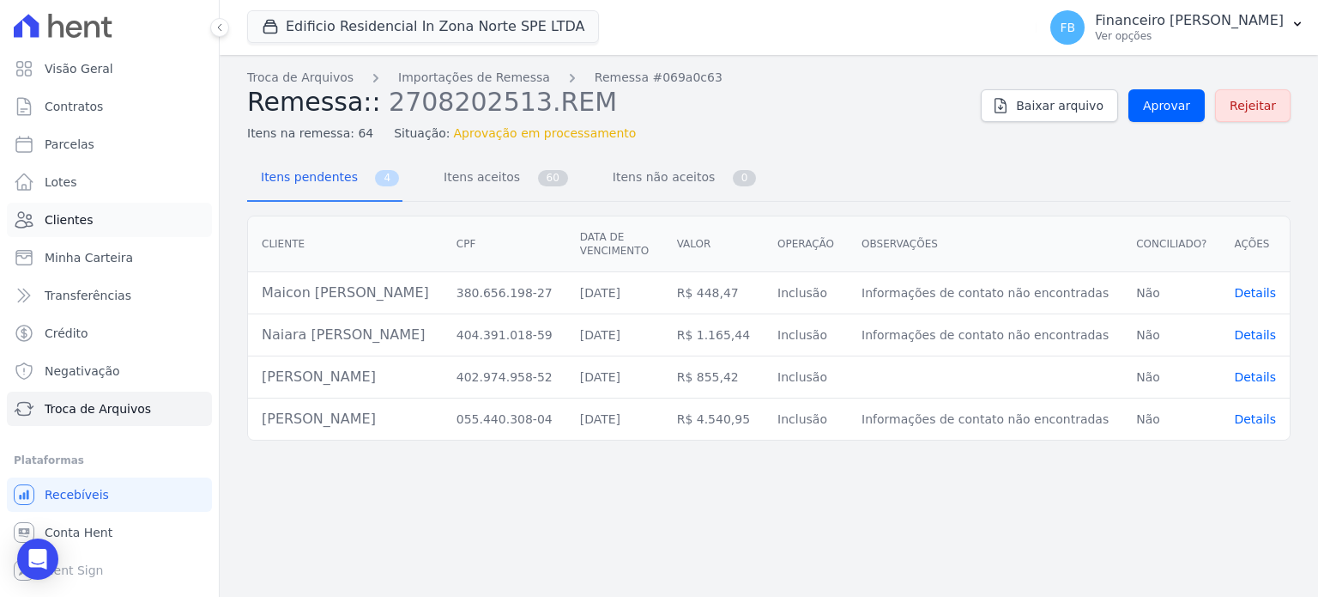
click at [91, 218] on link "Clientes" at bounding box center [109, 220] width 205 height 34
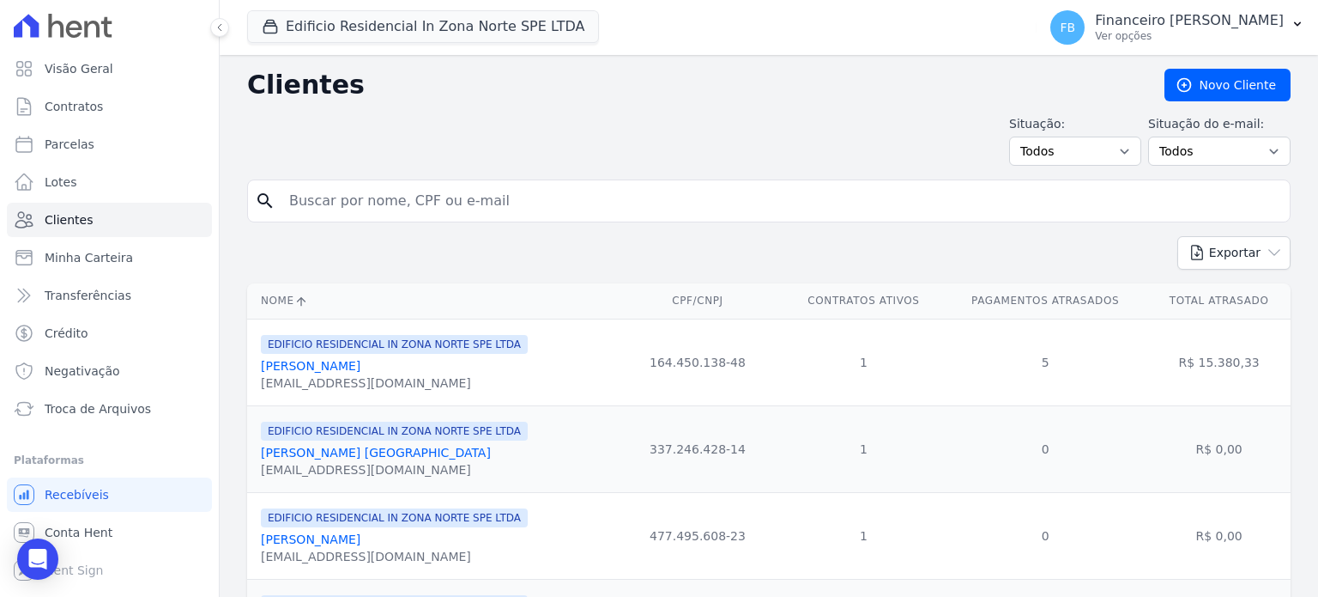
click at [363, 191] on input "search" at bounding box center [781, 201] width 1004 height 34
type input "[PERSON_NAME]"
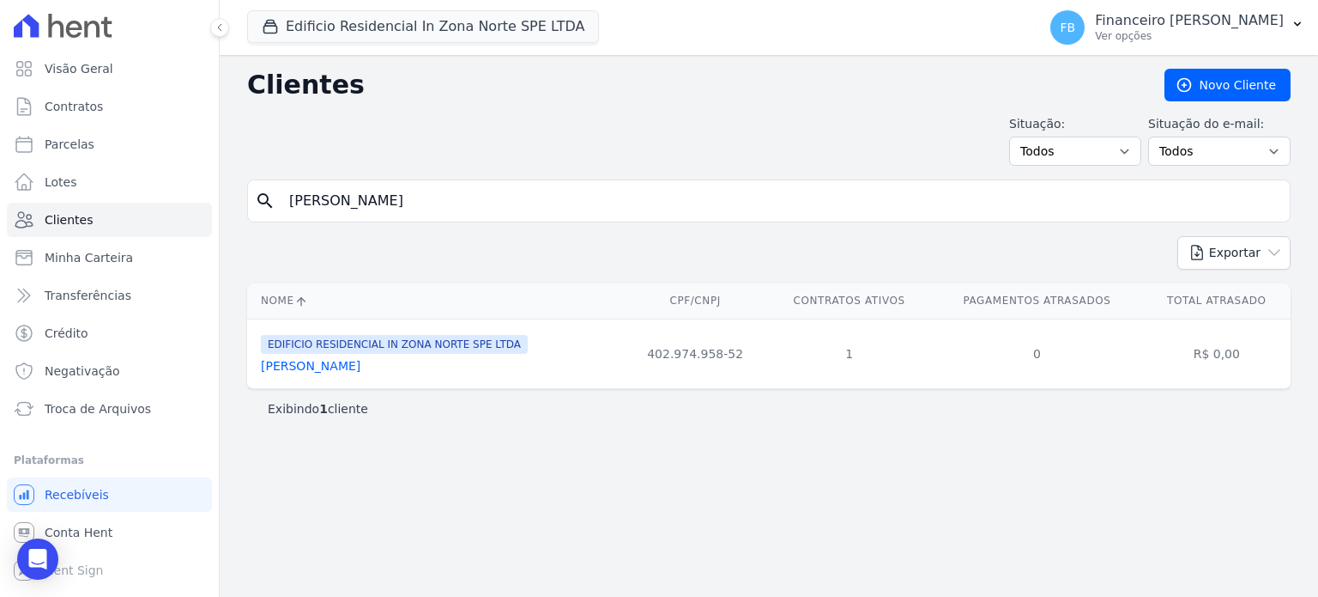
click at [361, 370] on link "[PERSON_NAME]" at bounding box center [311, 366] width 100 height 14
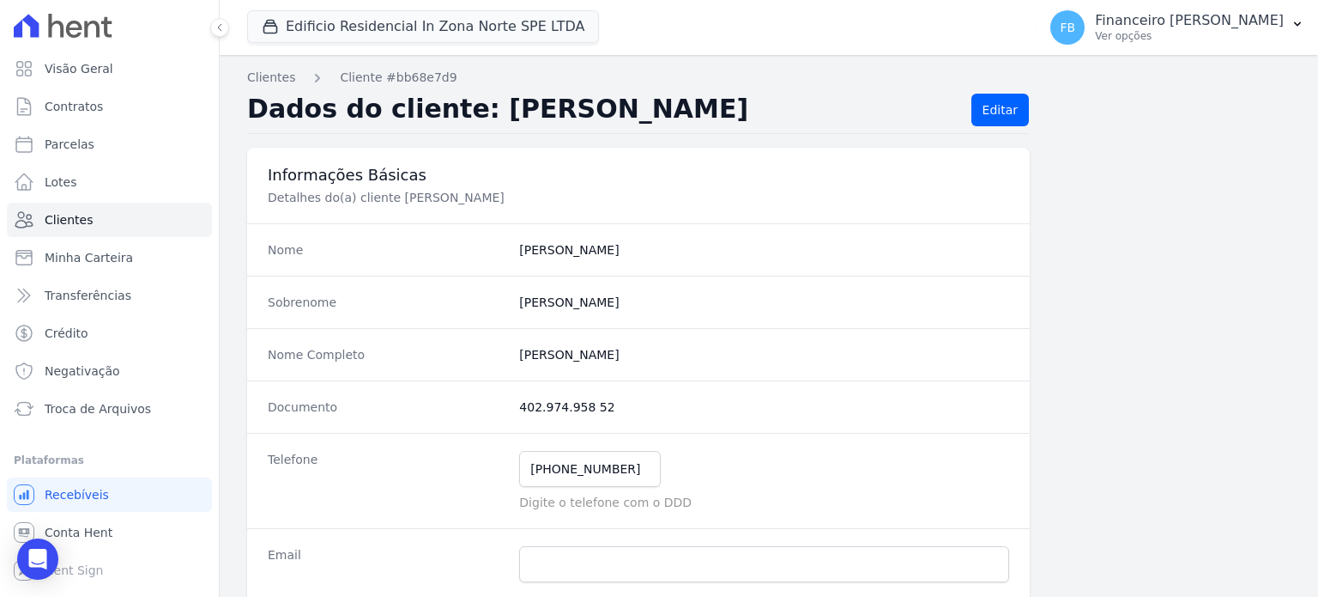
scroll to position [258, 0]
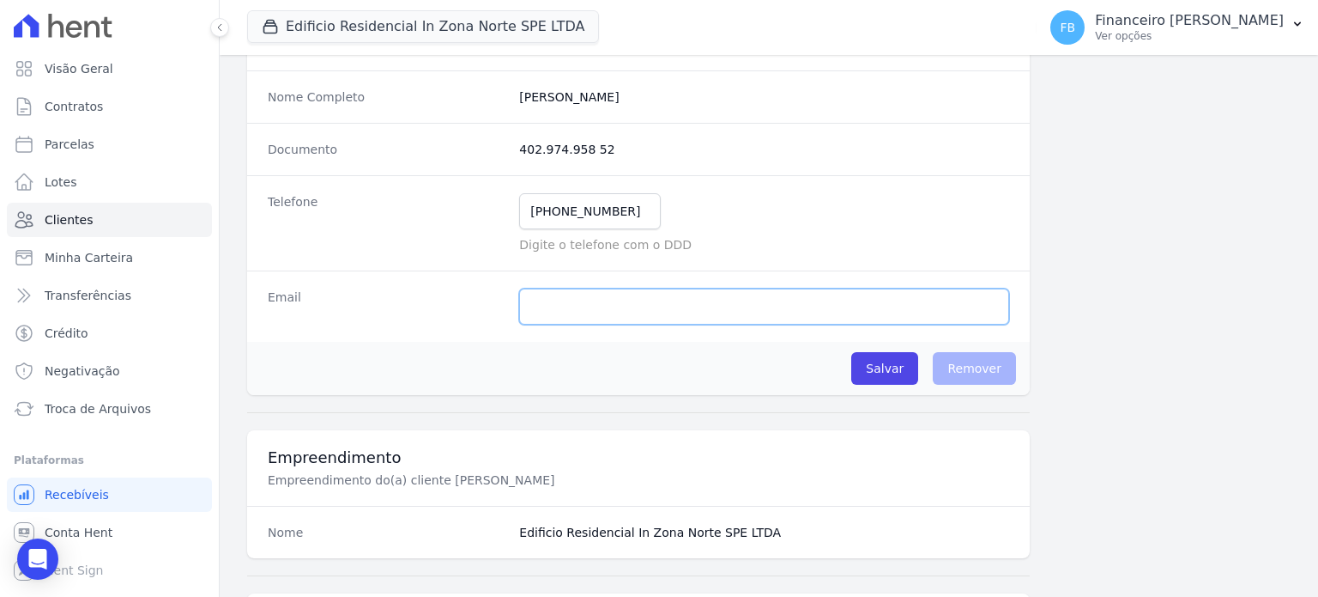
click at [593, 308] on input "email" at bounding box center [764, 306] width 490 height 36
paste input "[EMAIL_ADDRESS][DOMAIN_NAME]"
type input "[EMAIL_ADDRESS][DOMAIN_NAME]"
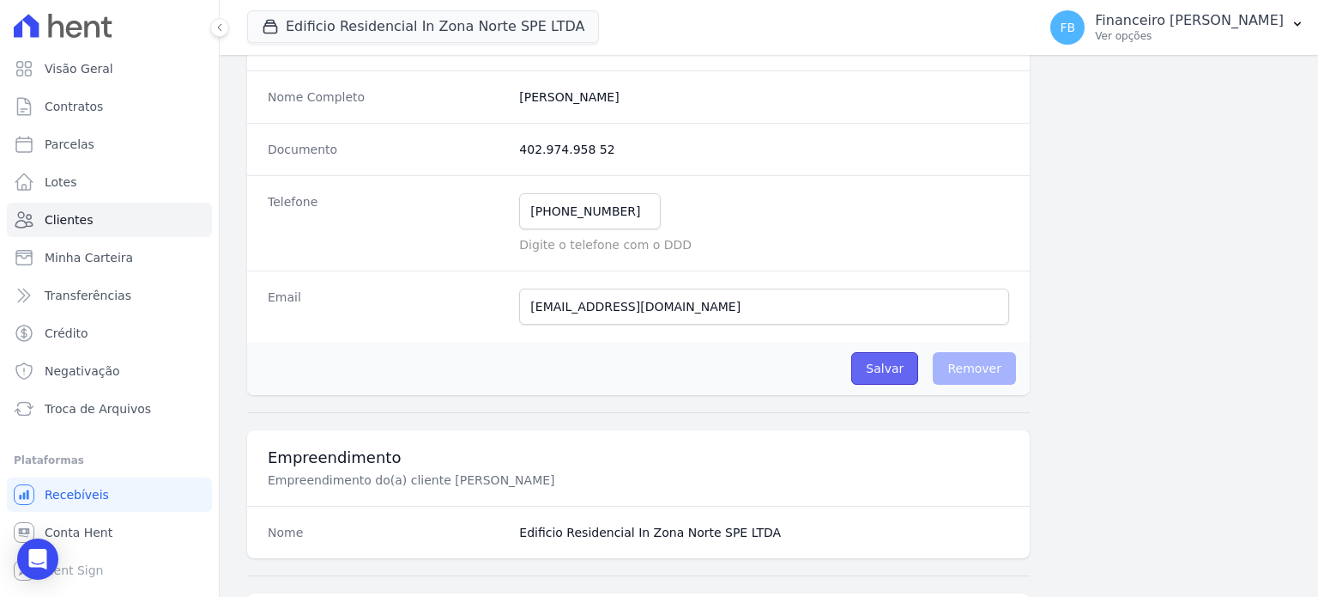
click at [882, 364] on input "Salvar" at bounding box center [885, 368] width 67 height 33
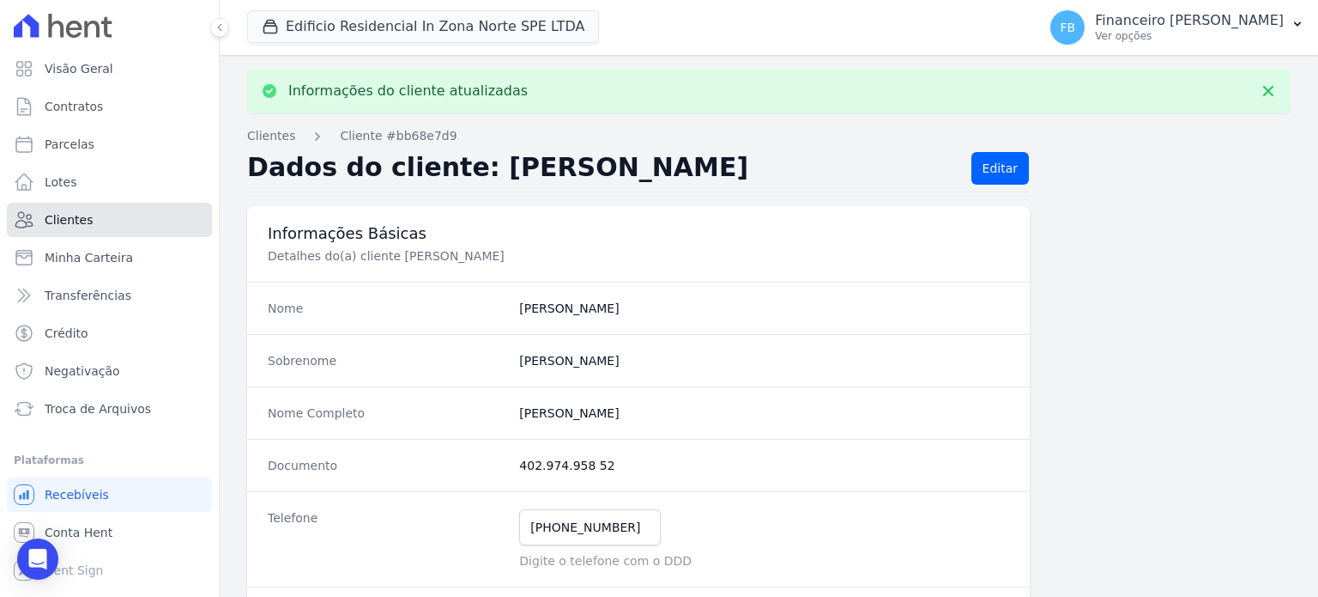
click at [65, 222] on span "Clientes" at bounding box center [69, 219] width 48 height 17
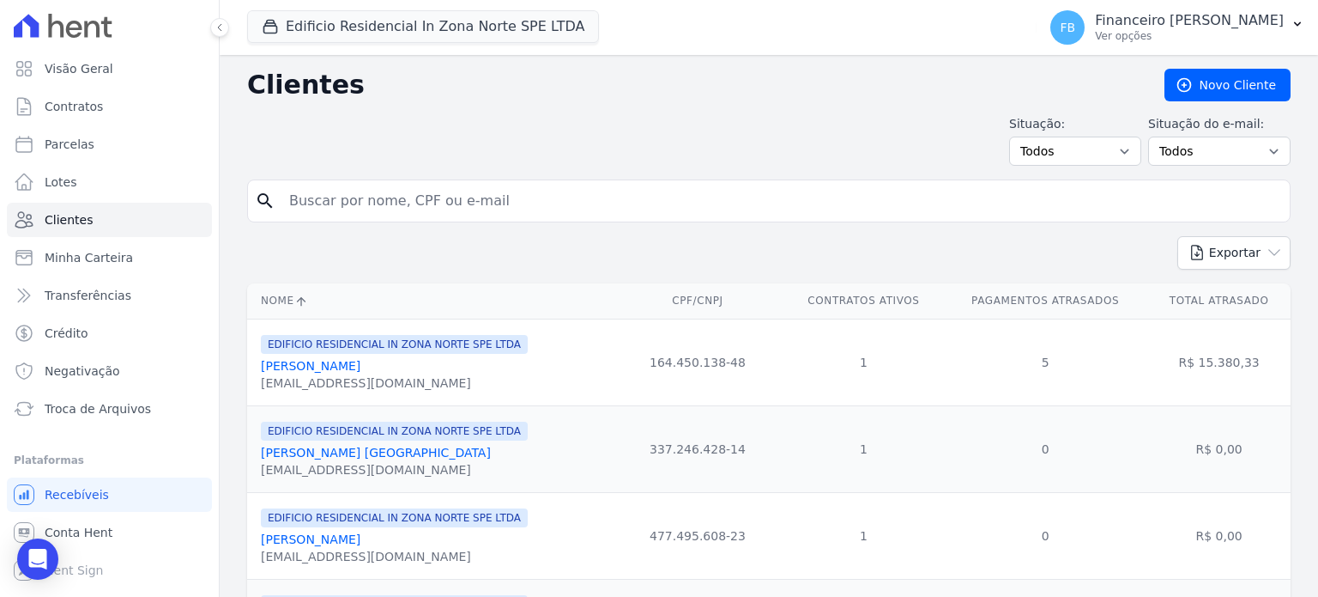
click at [382, 207] on input "search" at bounding box center [781, 201] width 1004 height 34
type input "[PERSON_NAME]"
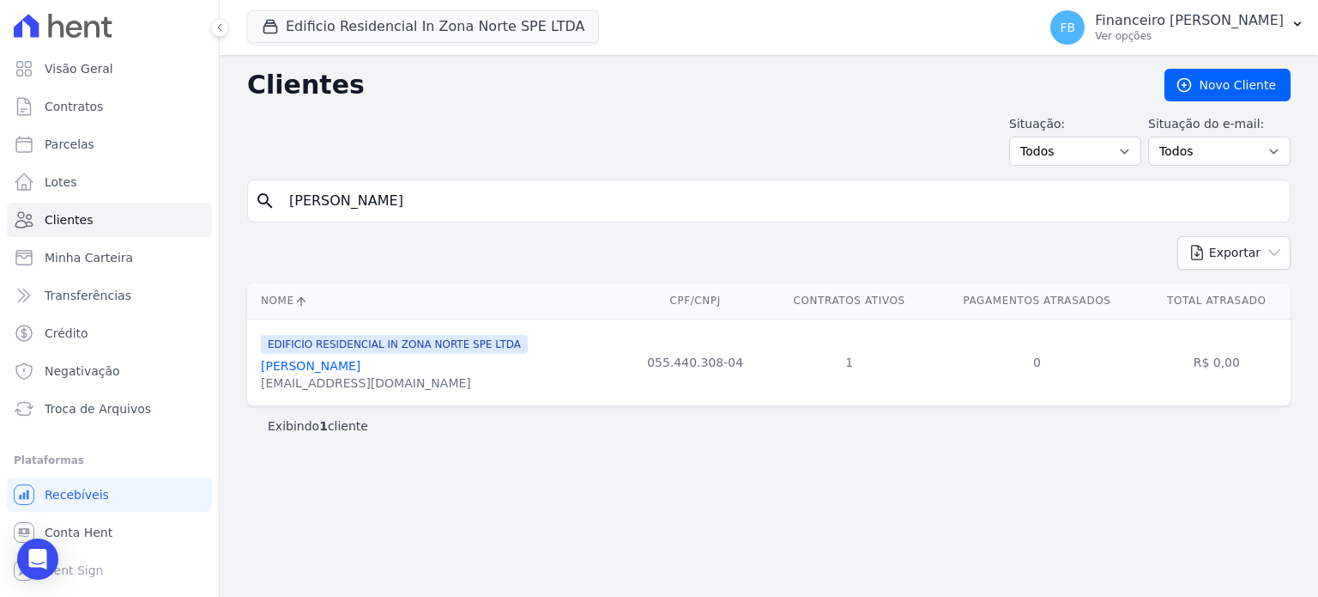
click at [361, 361] on link "[PERSON_NAME]" at bounding box center [311, 366] width 100 height 14
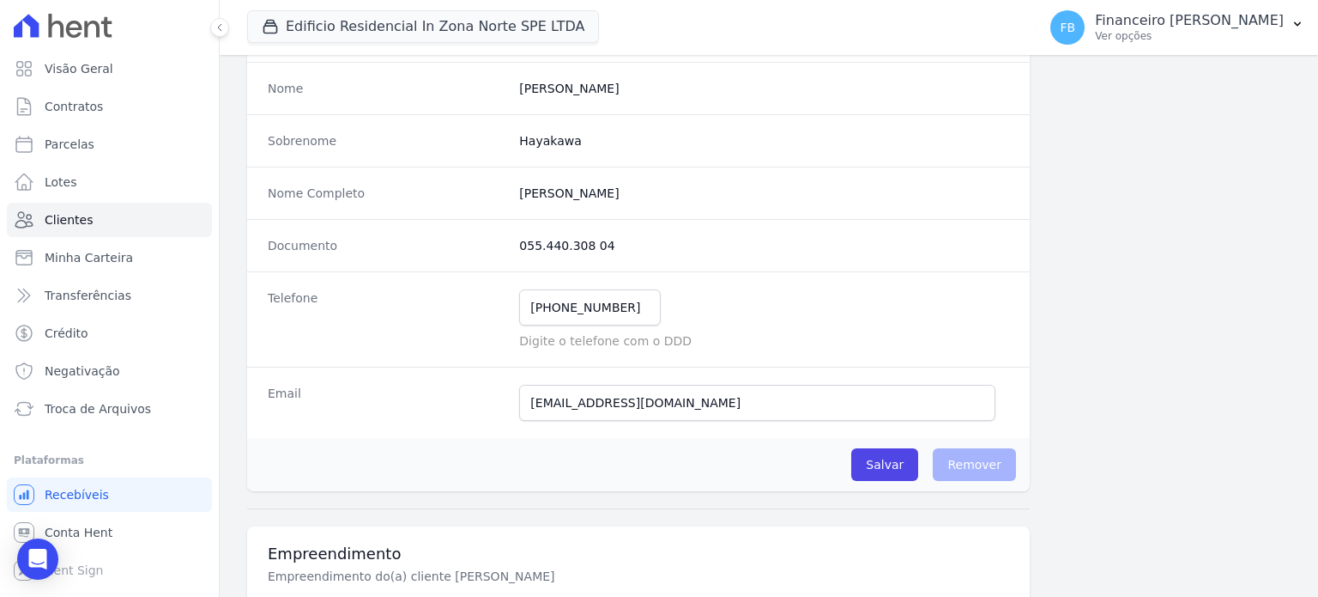
scroll to position [172, 0]
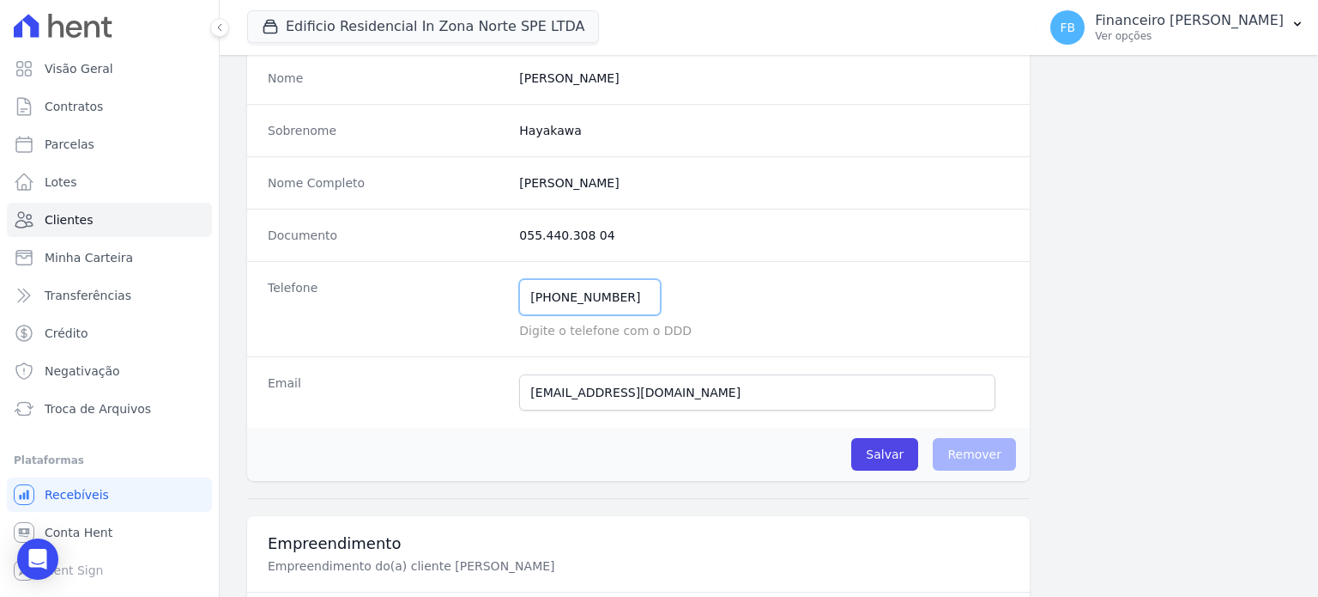
click at [525, 299] on input "[PHONE_NUMBER]" at bounding box center [590, 297] width 142 height 36
click at [551, 291] on input "[PHONE_NUMBER]" at bounding box center [590, 297] width 142 height 36
type input "[PHONE_NUMBER]"
click at [525, 393] on input "[EMAIL_ADDRESS][DOMAIN_NAME]" at bounding box center [757, 392] width 476 height 36
click at [882, 449] on input "Salvar" at bounding box center [885, 454] width 67 height 33
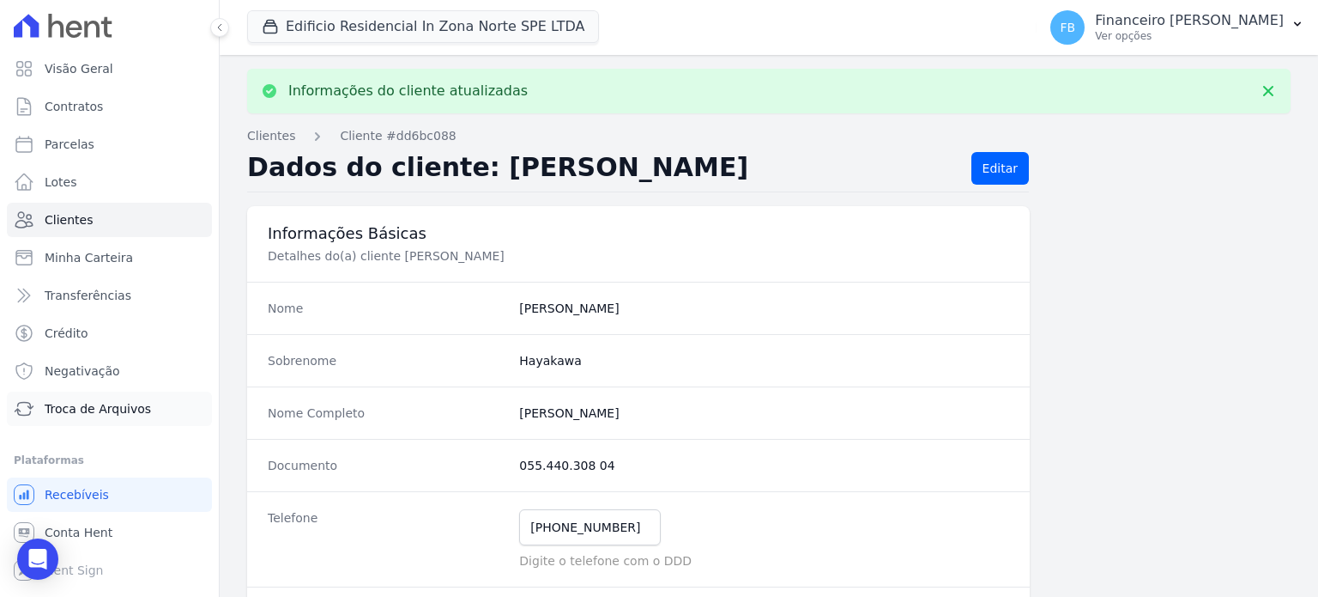
click at [130, 408] on span "Troca de Arquivos" at bounding box center [98, 408] width 106 height 17
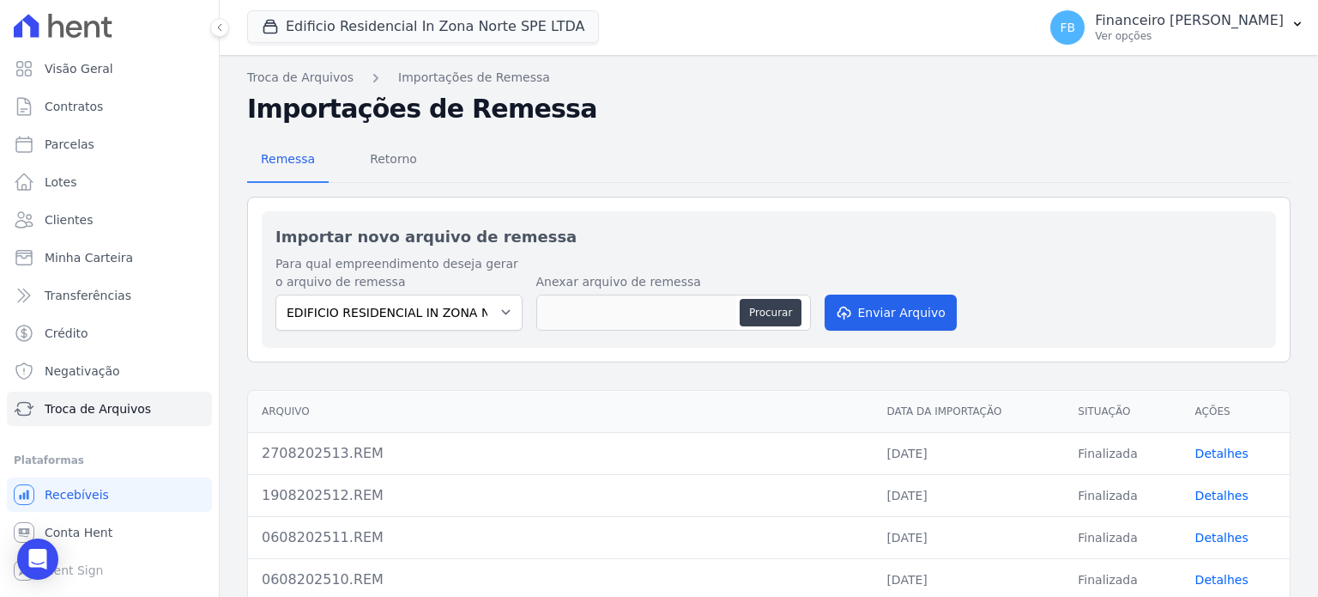
click at [1213, 449] on link "Detalhes" at bounding box center [1222, 453] width 53 height 14
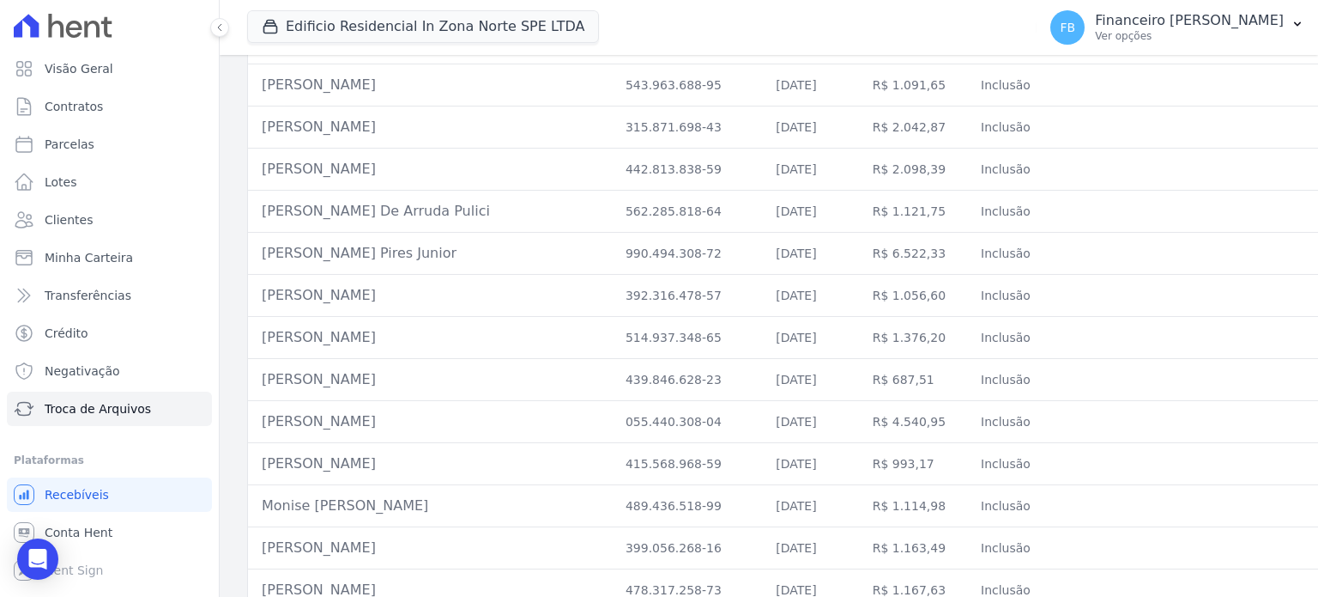
scroll to position [2407, 0]
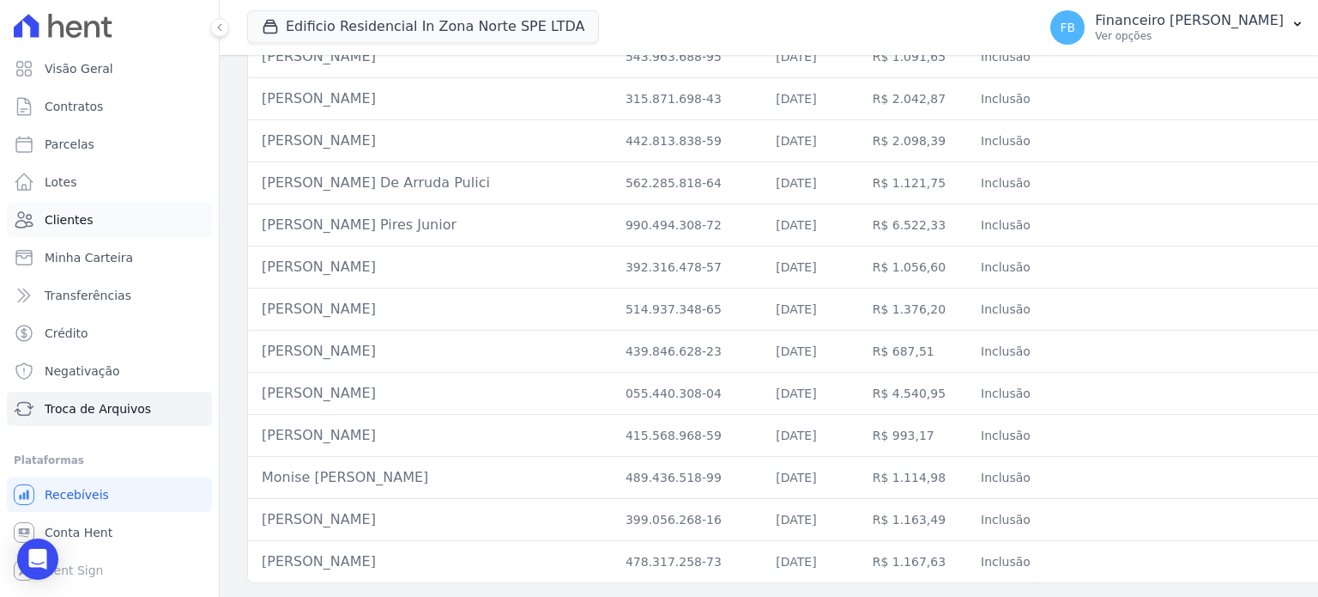
click at [100, 219] on link "Clientes" at bounding box center [109, 220] width 205 height 34
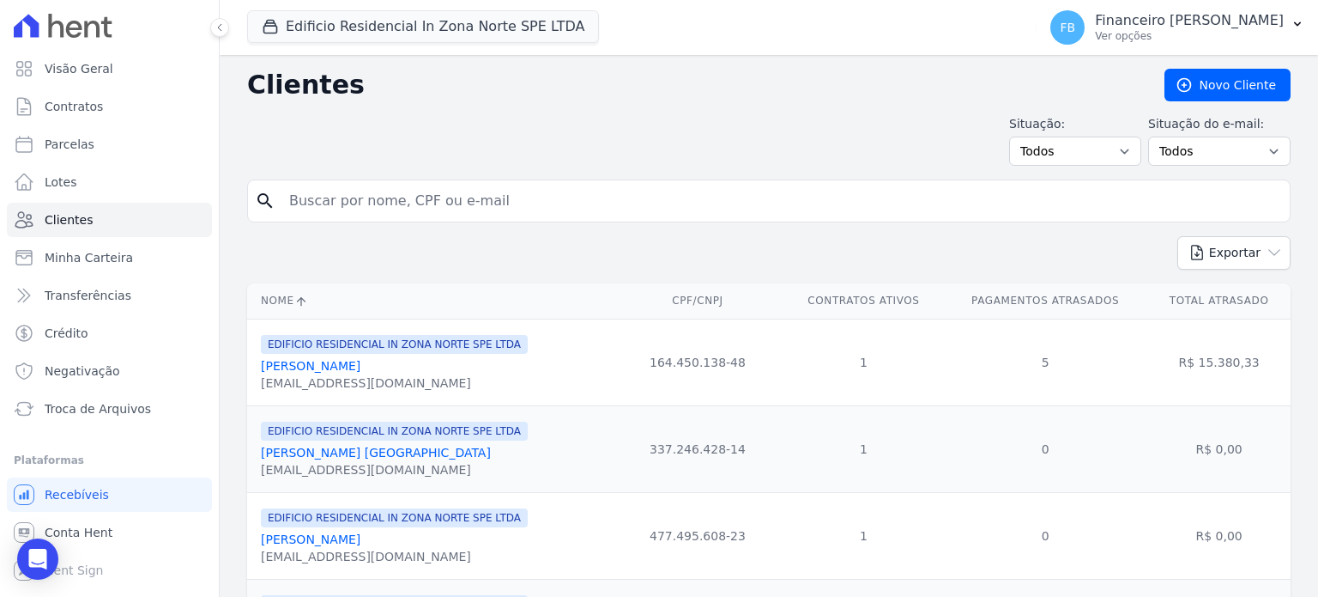
click at [357, 193] on input "search" at bounding box center [781, 201] width 1004 height 34
type input "[PERSON_NAME]"
click at [524, 202] on input "[PERSON_NAME]" at bounding box center [781, 201] width 1004 height 34
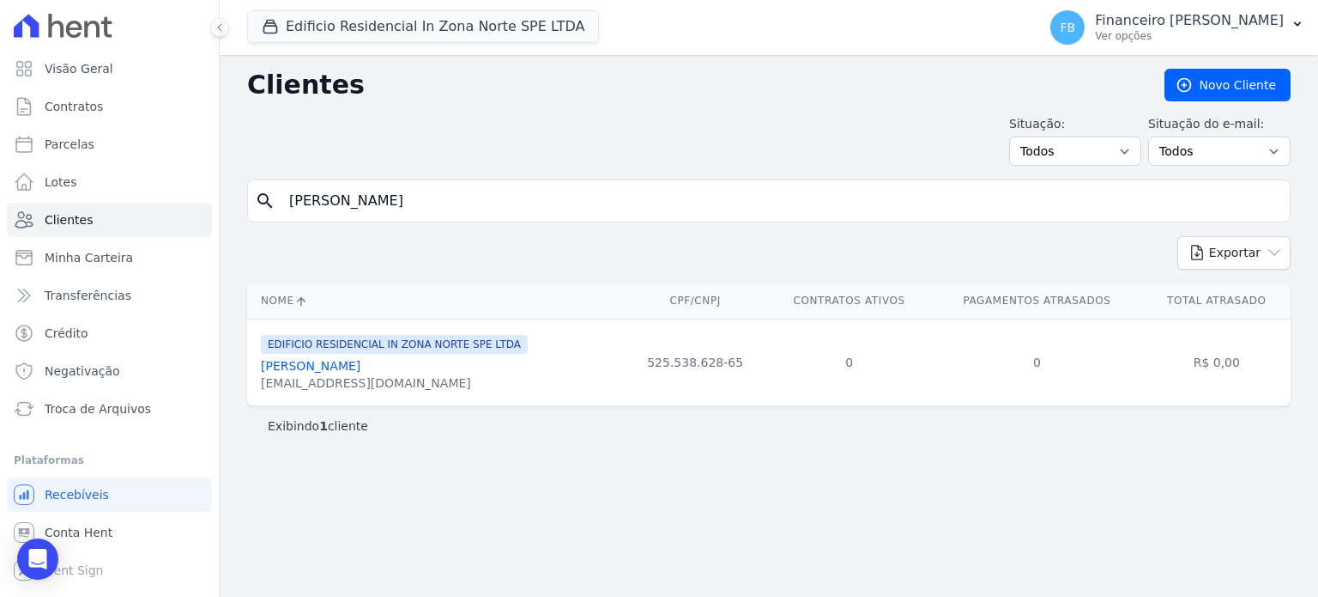
click at [316, 361] on link "[PERSON_NAME]" at bounding box center [311, 366] width 100 height 14
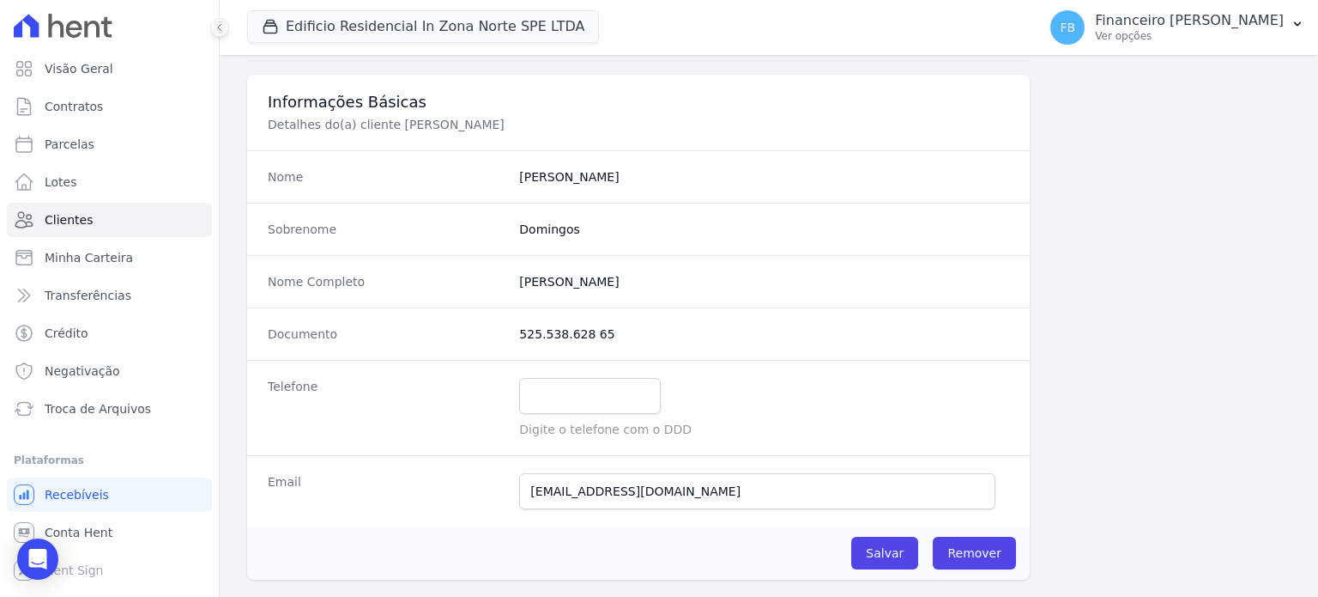
scroll to position [172, 0]
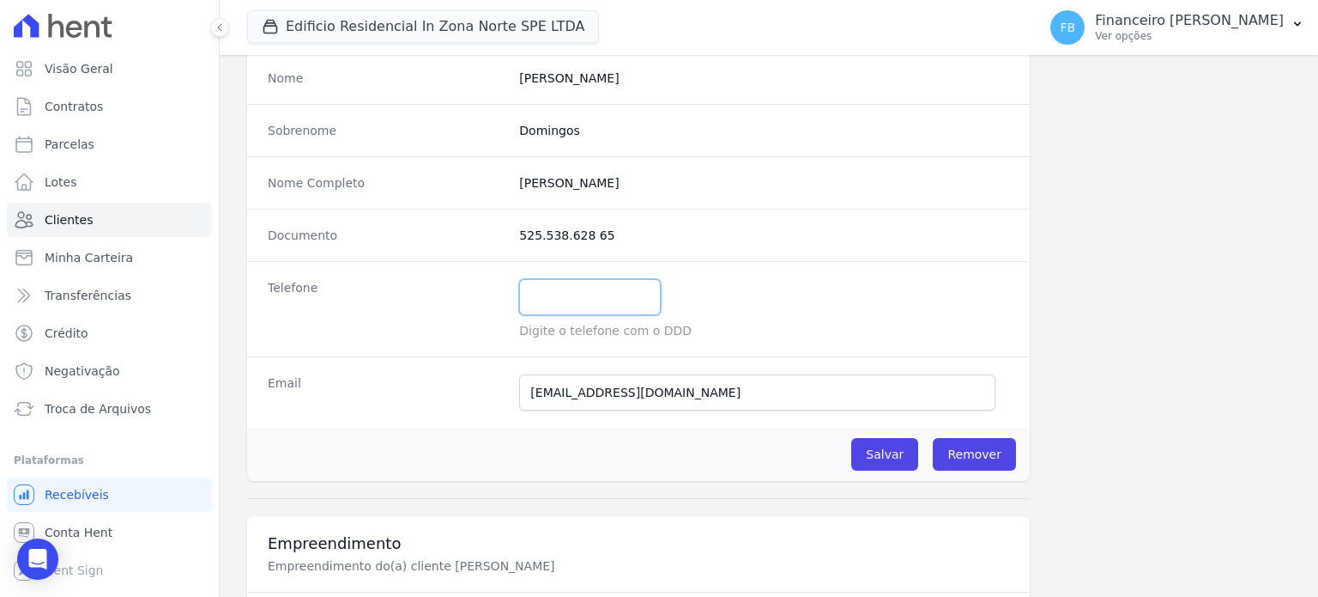
click at [577, 289] on input "text" at bounding box center [590, 297] width 142 height 36
paste input "988123068"
type input "15988123068"
click at [886, 456] on input "Salvar" at bounding box center [885, 454] width 67 height 33
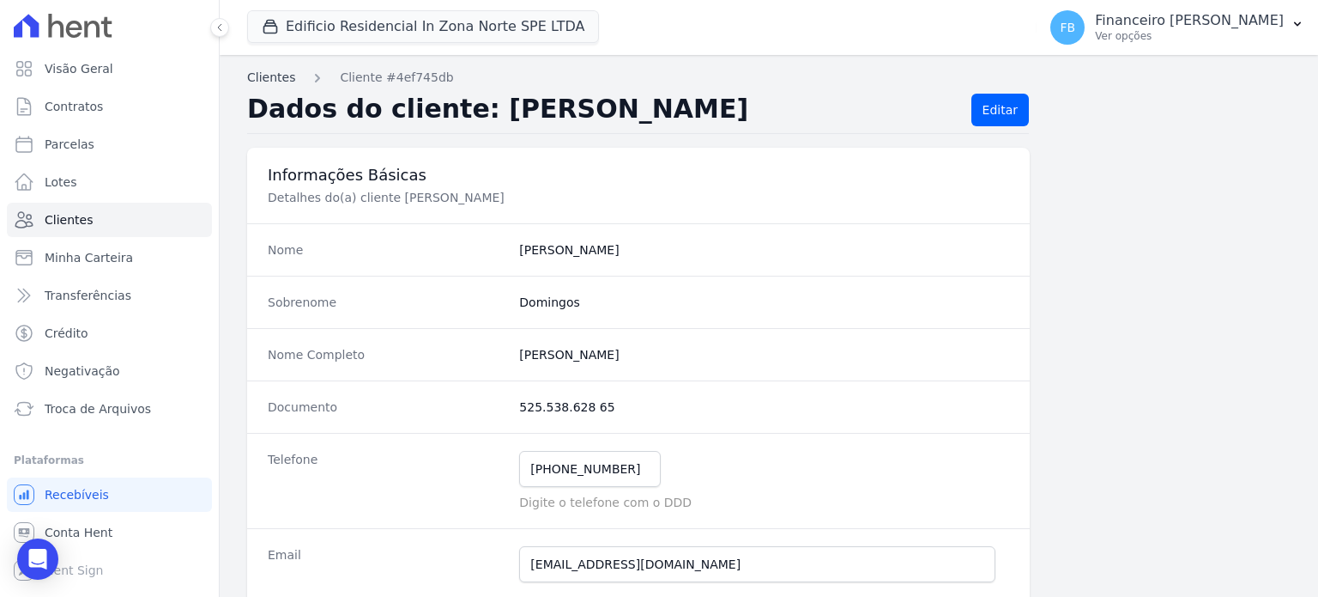
click at [268, 75] on link "Clientes" at bounding box center [271, 78] width 48 height 18
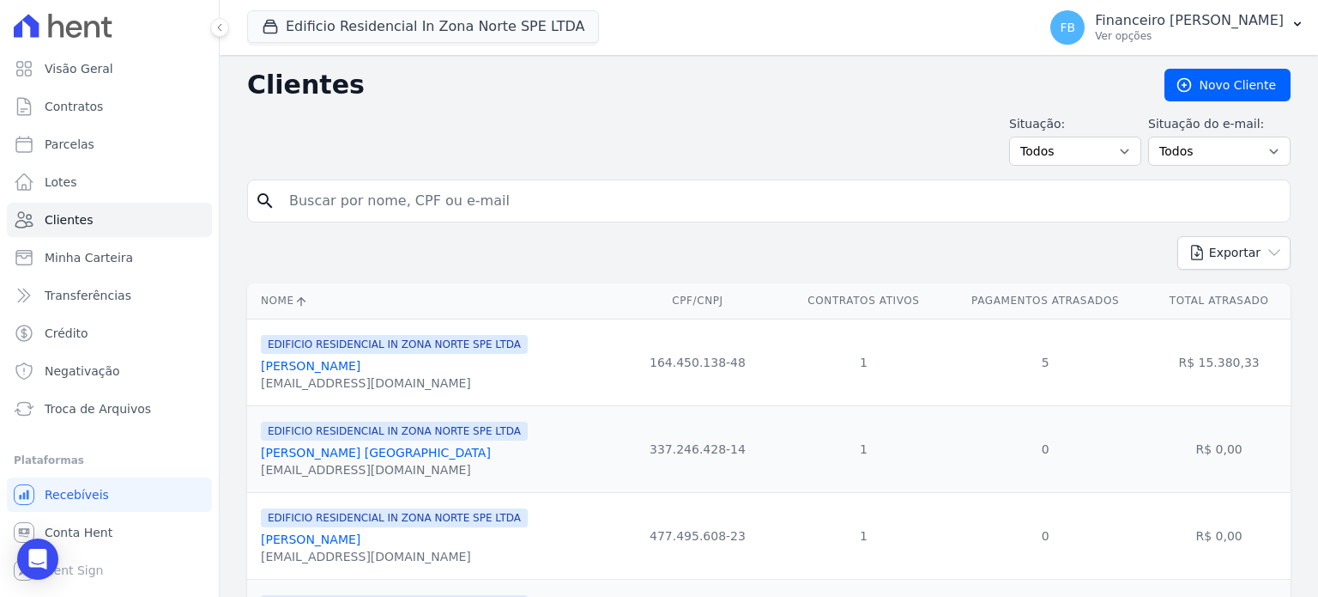
click at [425, 193] on input "search" at bounding box center [781, 201] width 1004 height 34
type input "caue"
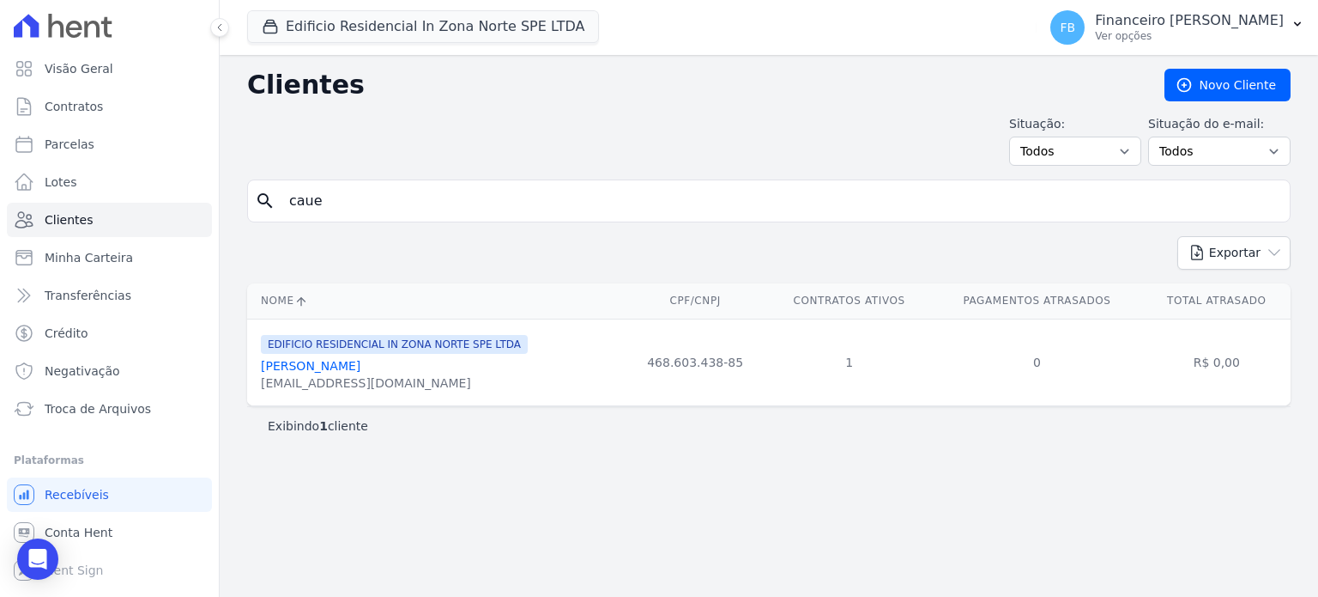
click at [361, 367] on link "[PERSON_NAME]" at bounding box center [311, 366] width 100 height 14
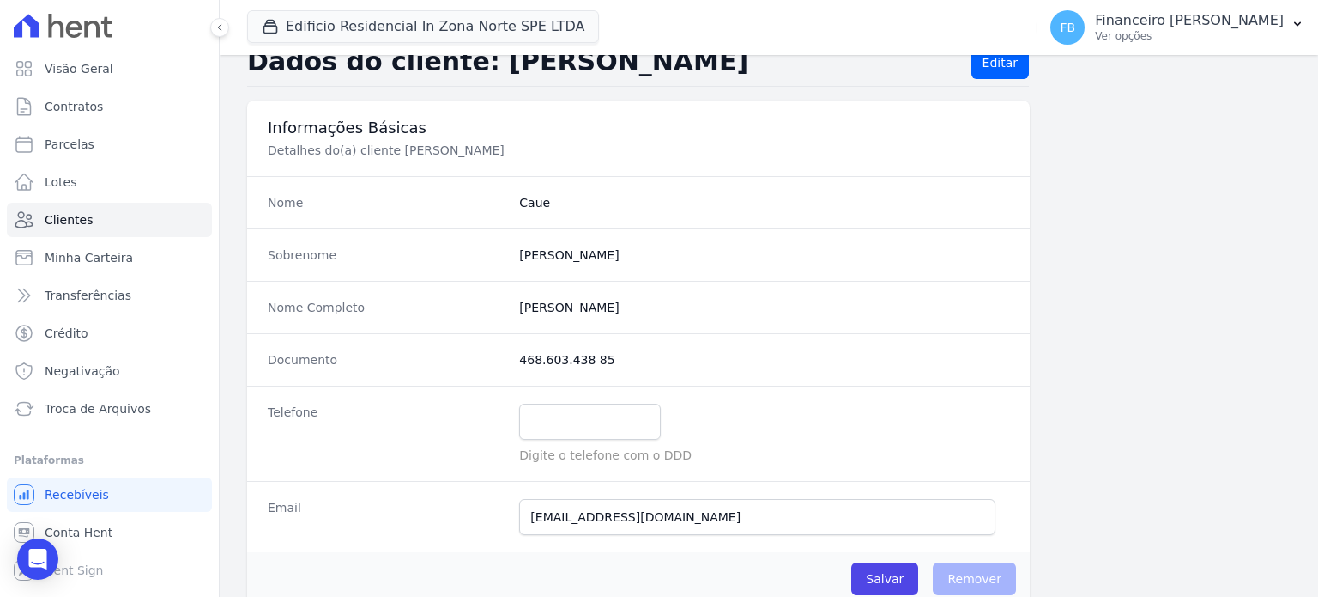
scroll to position [86, 0]
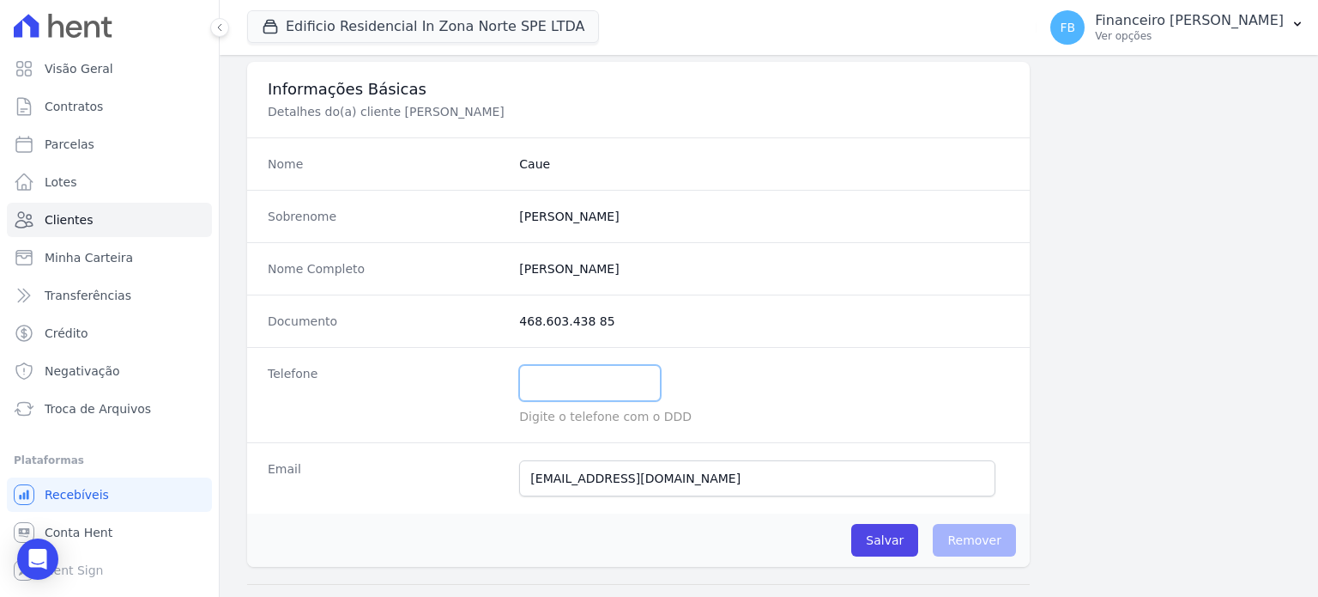
click at [583, 394] on input "text" at bounding box center [590, 383] width 142 height 36
paste input "96439-4850"
type input "1196439-4850"
click at [889, 544] on input "Salvar" at bounding box center [885, 540] width 67 height 33
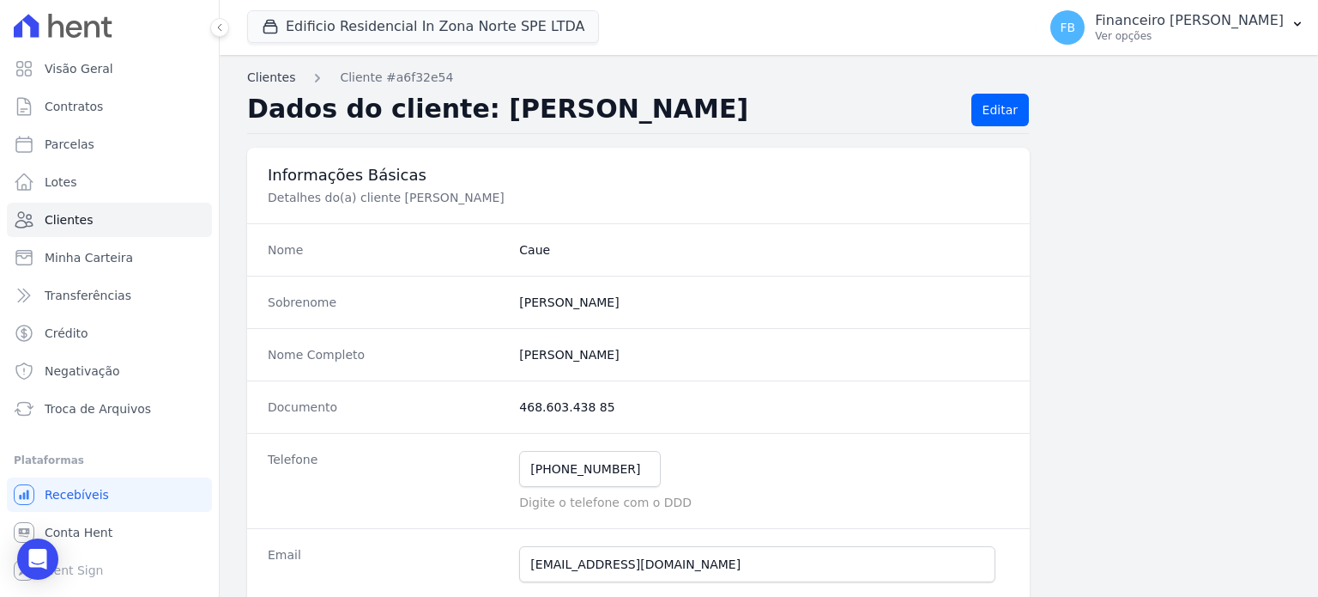
click at [270, 80] on link "Clientes" at bounding box center [271, 78] width 48 height 18
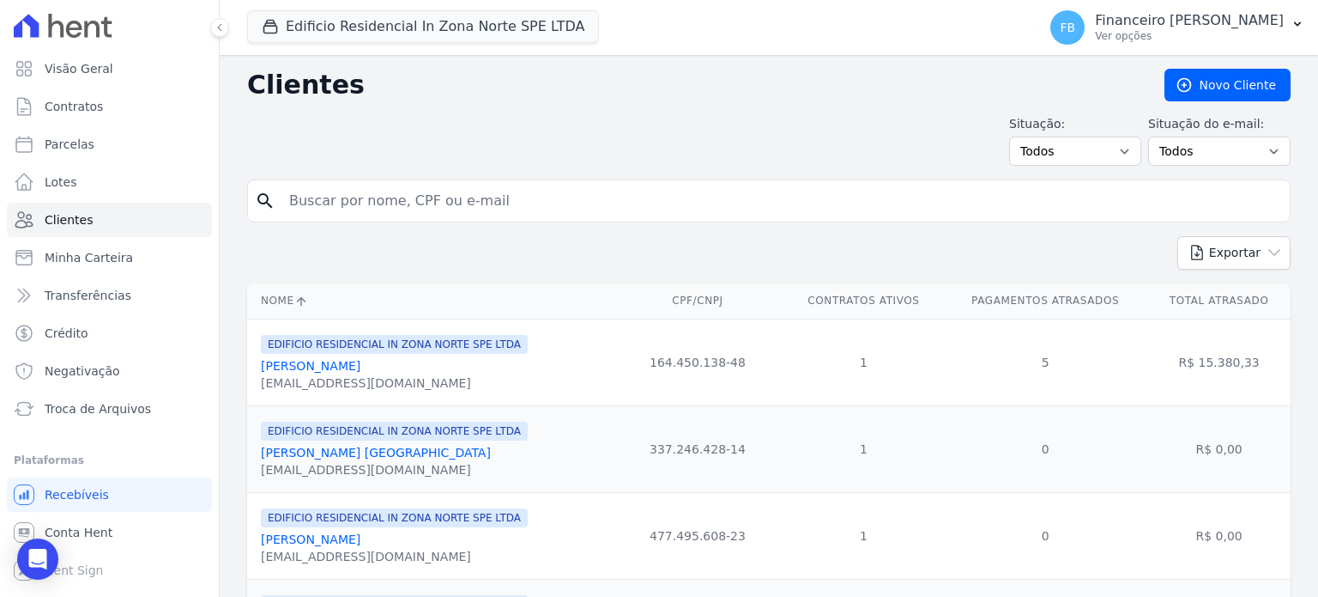
click at [367, 189] on input "search" at bounding box center [781, 201] width 1004 height 34
type input "[PERSON_NAME]"
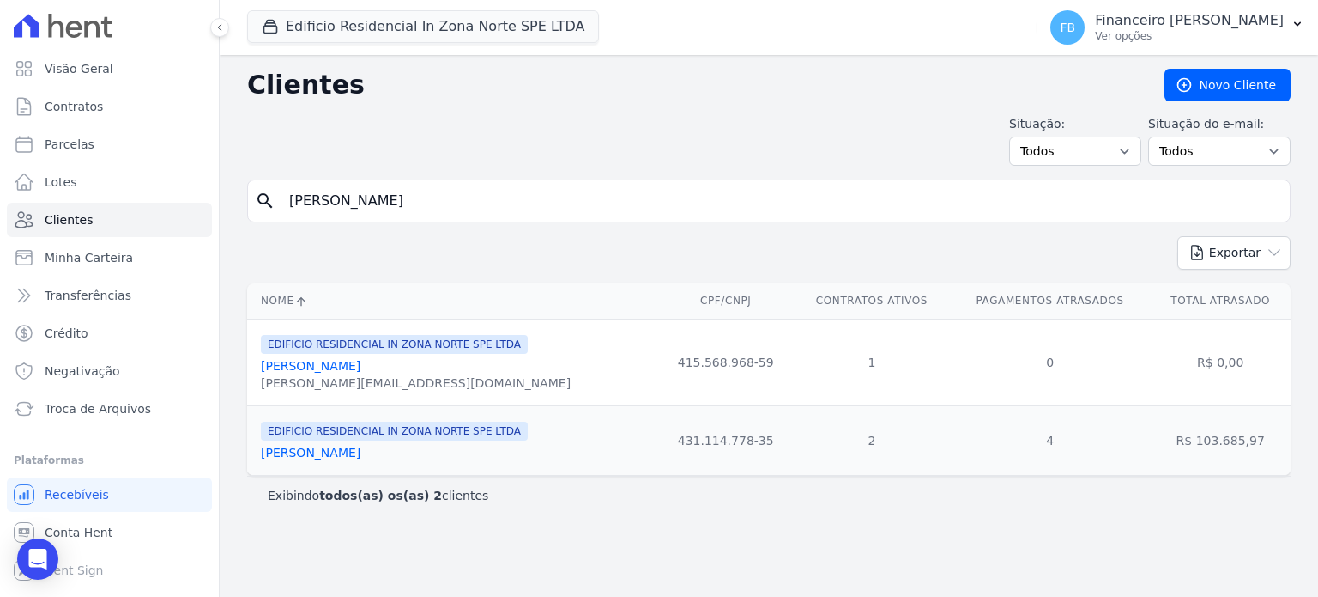
click at [361, 458] on link "[PERSON_NAME]" at bounding box center [311, 453] width 100 height 14
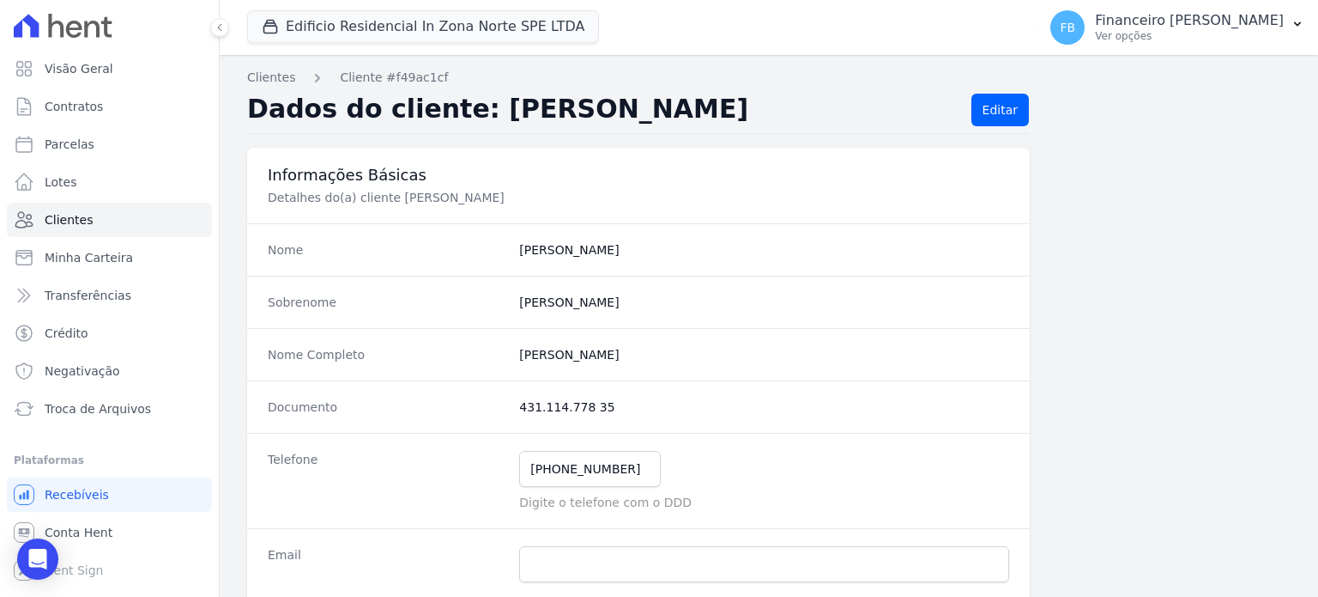
scroll to position [86, 0]
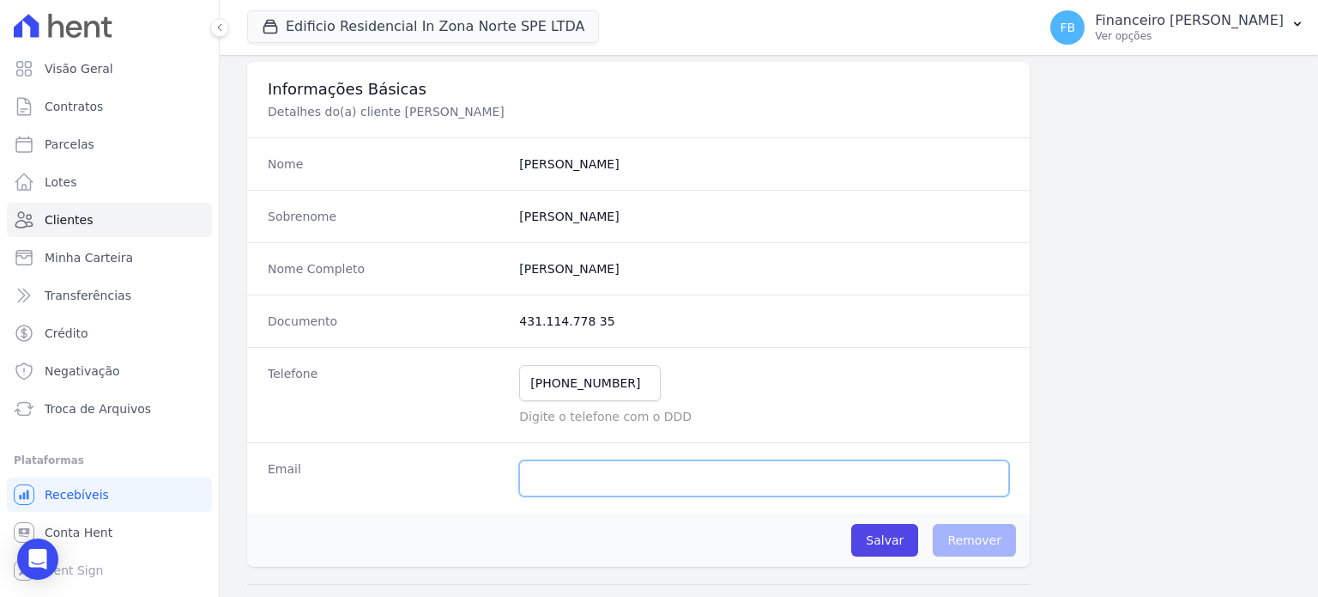
click at [639, 476] on input "email" at bounding box center [764, 478] width 490 height 36
paste input "[EMAIL_ADDRESS][DOMAIN_NAME]"
type input "[EMAIL_ADDRESS][DOMAIN_NAME]"
click at [883, 543] on input "Salvar" at bounding box center [885, 540] width 67 height 33
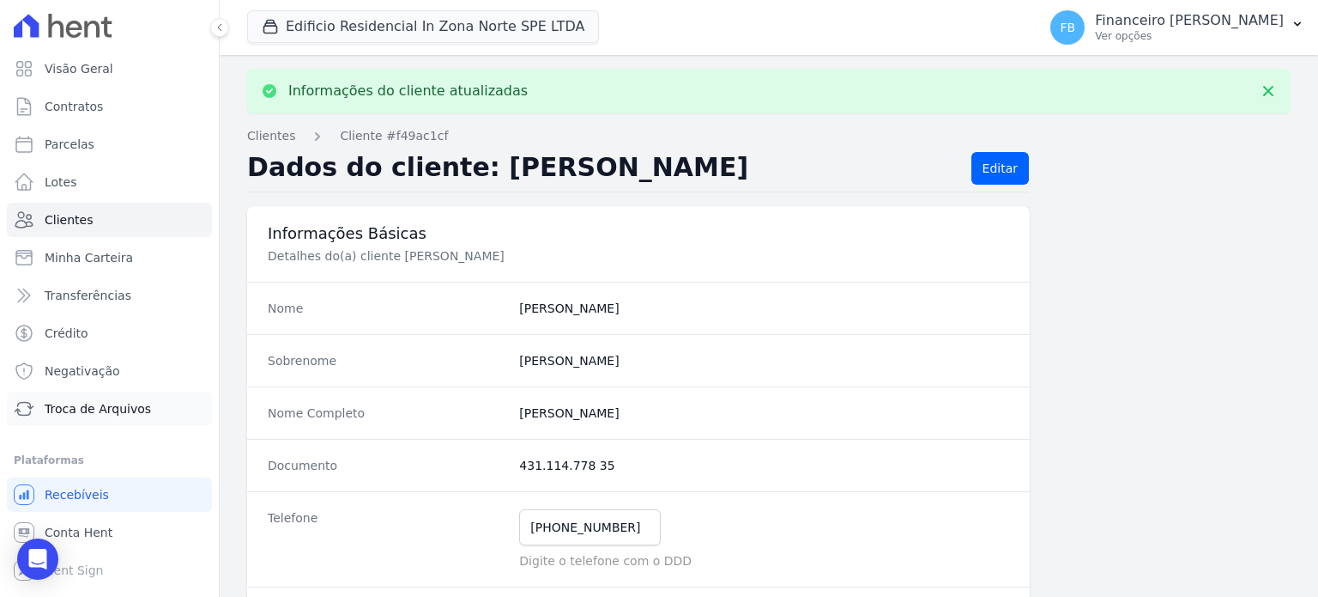
click at [76, 411] on span "Troca de Arquivos" at bounding box center [98, 408] width 106 height 17
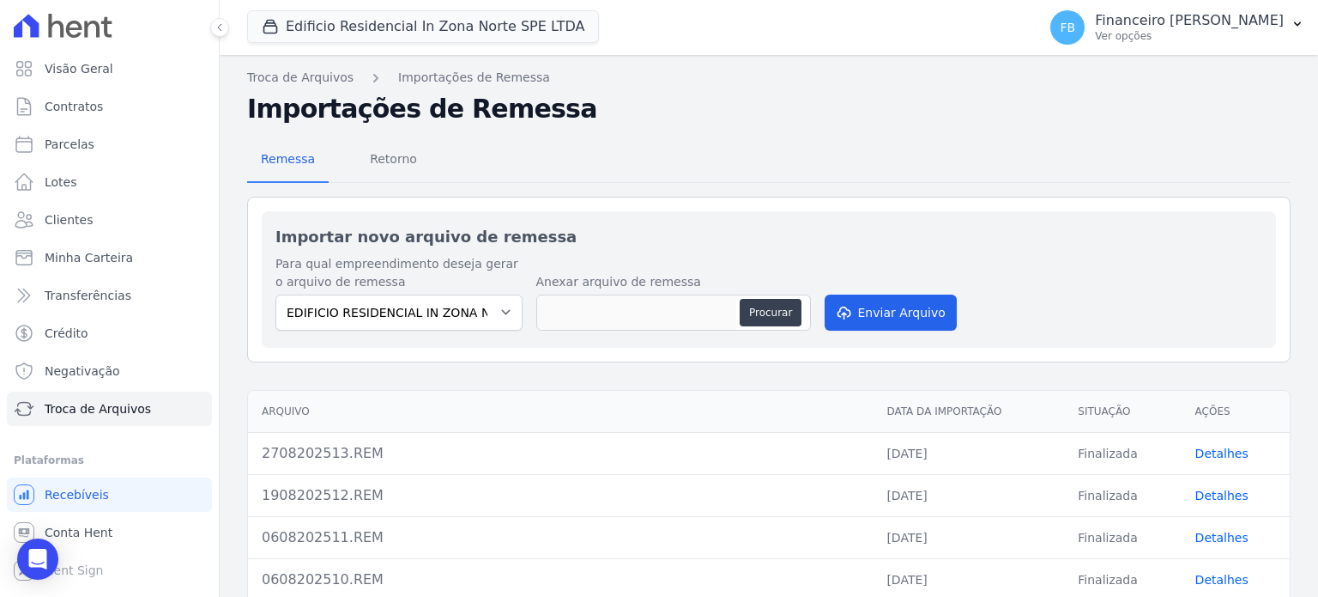
click at [1211, 453] on link "Detalhes" at bounding box center [1222, 453] width 53 height 14
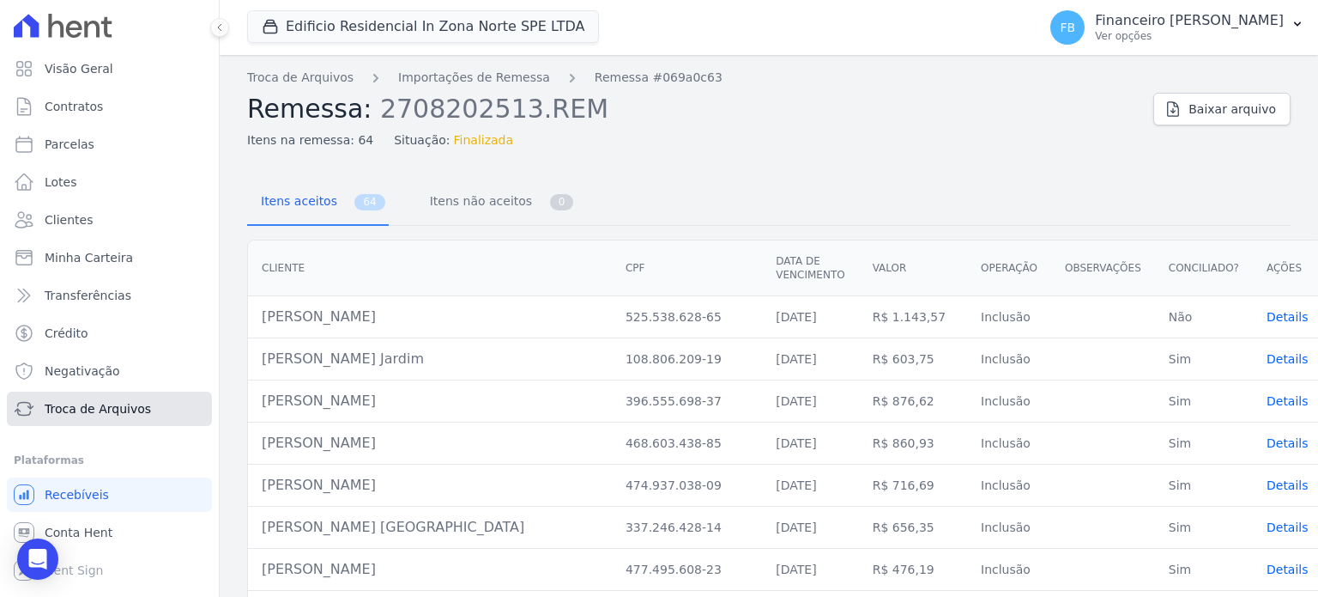
click at [123, 402] on span "Troca de Arquivos" at bounding box center [98, 408] width 106 height 17
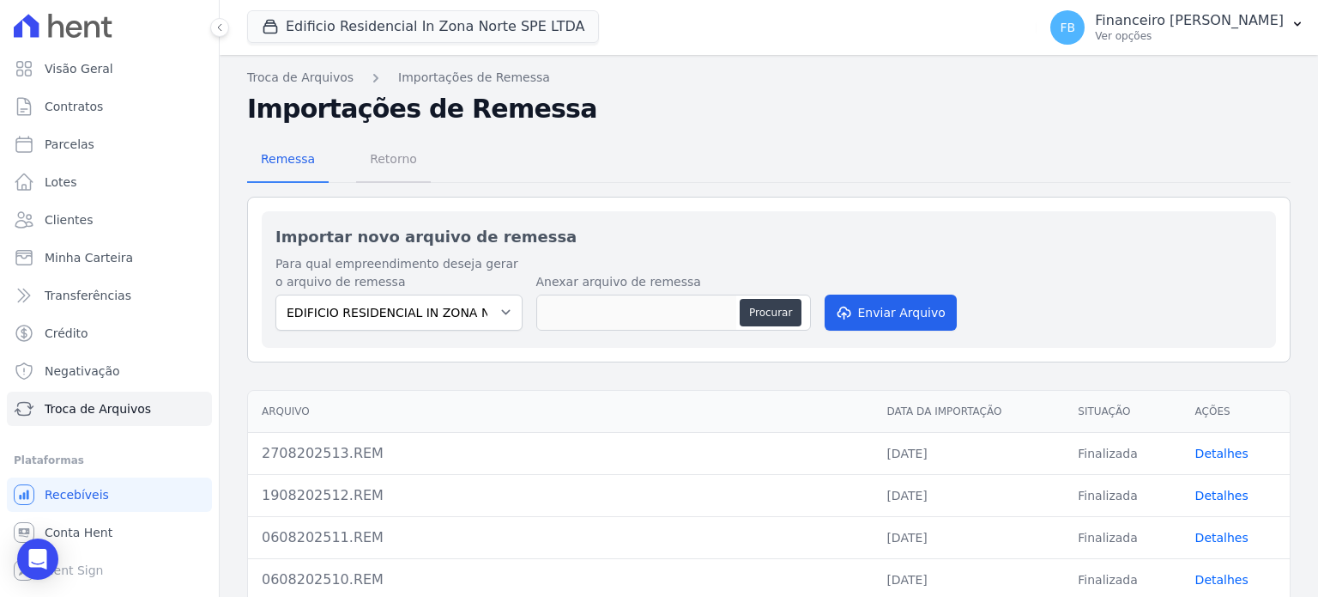
click at [391, 159] on span "Retorno" at bounding box center [394, 159] width 68 height 34
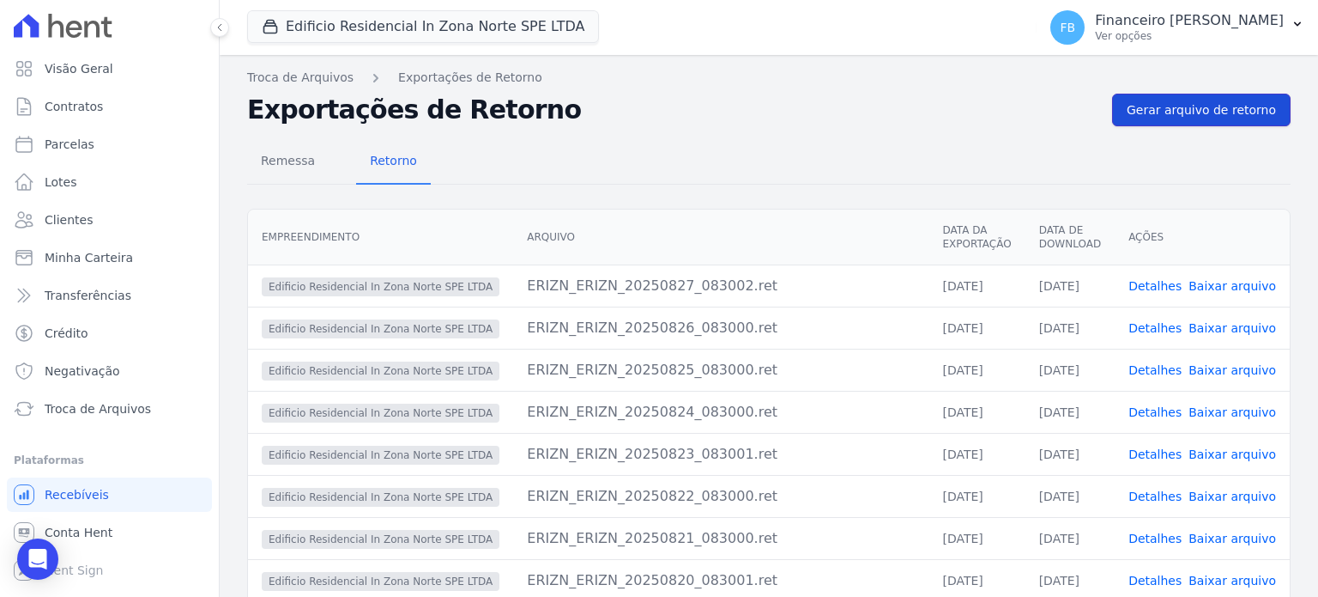
click at [1224, 102] on span "Gerar arquivo de retorno" at bounding box center [1201, 109] width 149 height 17
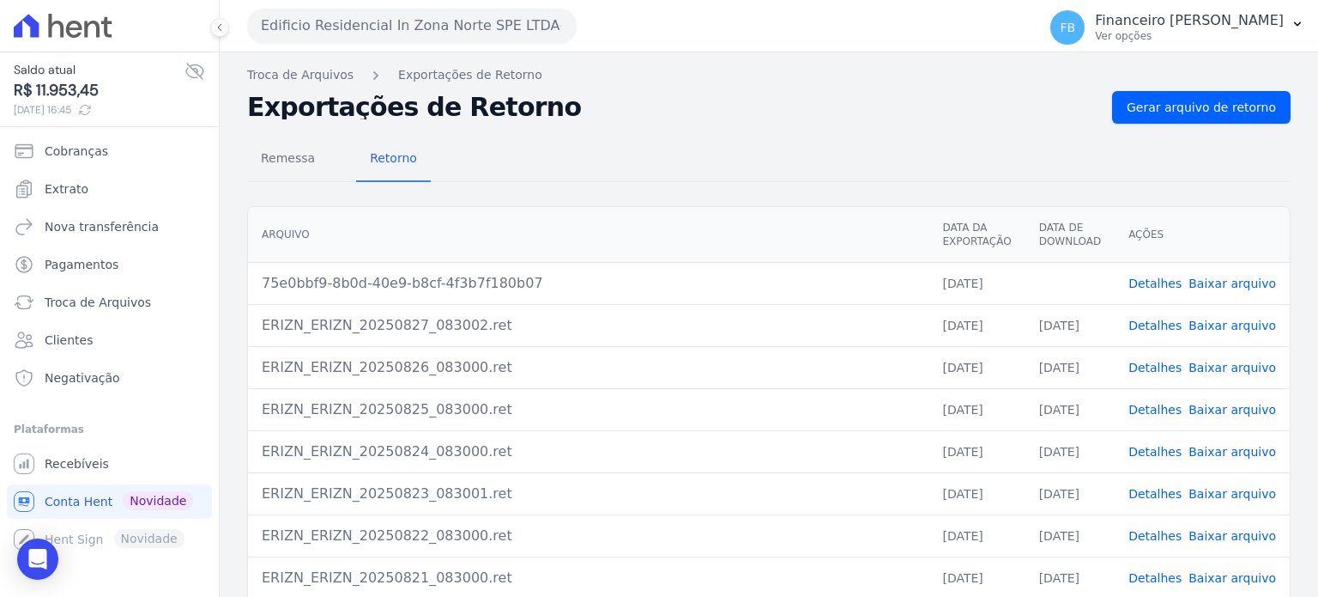
click at [1230, 279] on link "Baixar arquivo" at bounding box center [1233, 283] width 88 height 14
click at [462, 30] on button "Edificio Residencial In Zona Norte SPE LTDA" at bounding box center [412, 26] width 330 height 34
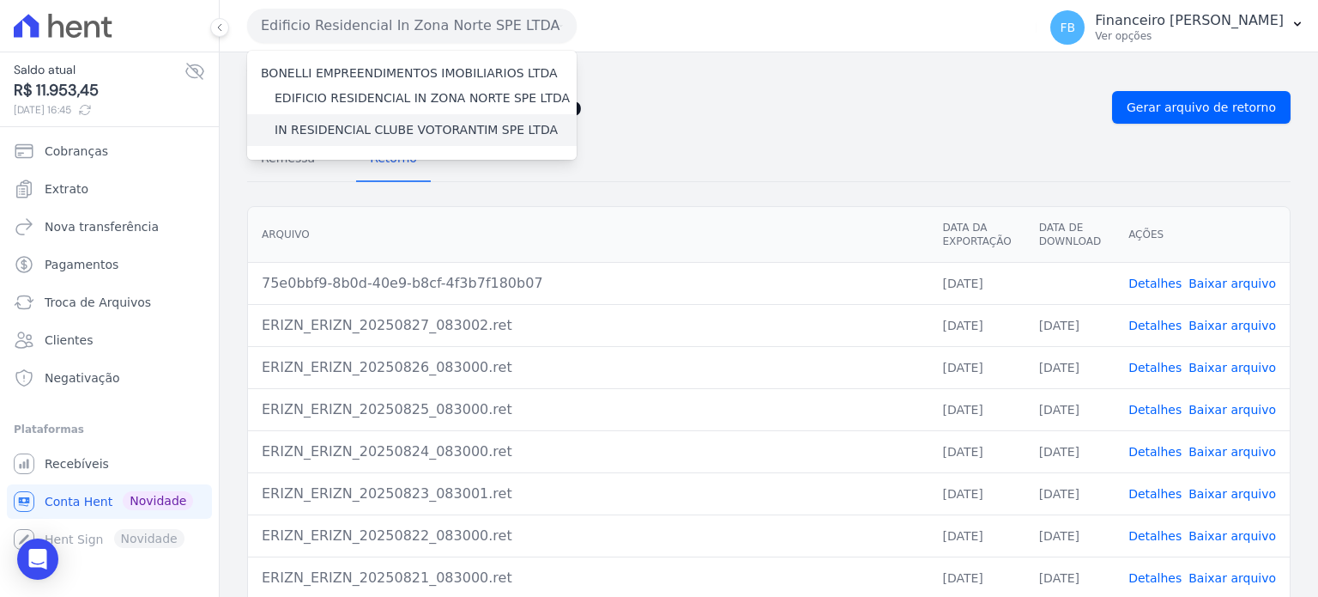
click at [457, 134] on label "IN RESIDENCIAL CLUBE VOTORANTIM SPE LTDA" at bounding box center [416, 130] width 283 height 18
click at [0, 0] on input "IN RESIDENCIAL CLUBE VOTORANTIM SPE LTDA" at bounding box center [0, 0] width 0 height 0
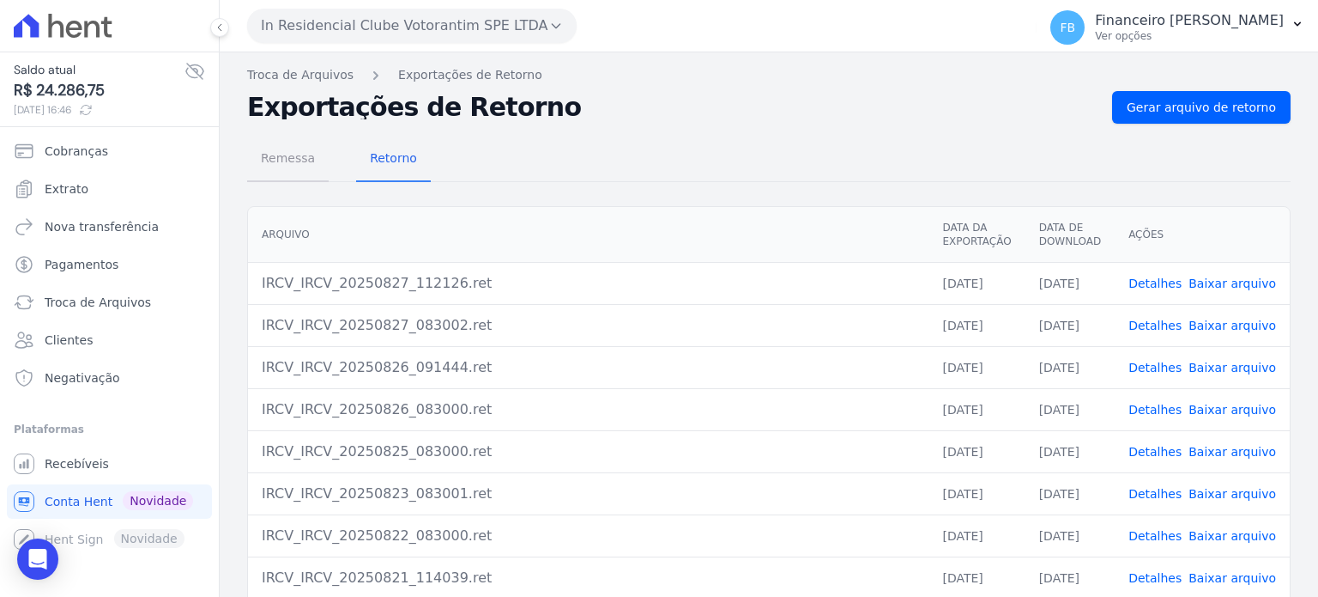
click at [296, 154] on span "Remessa" at bounding box center [288, 158] width 75 height 34
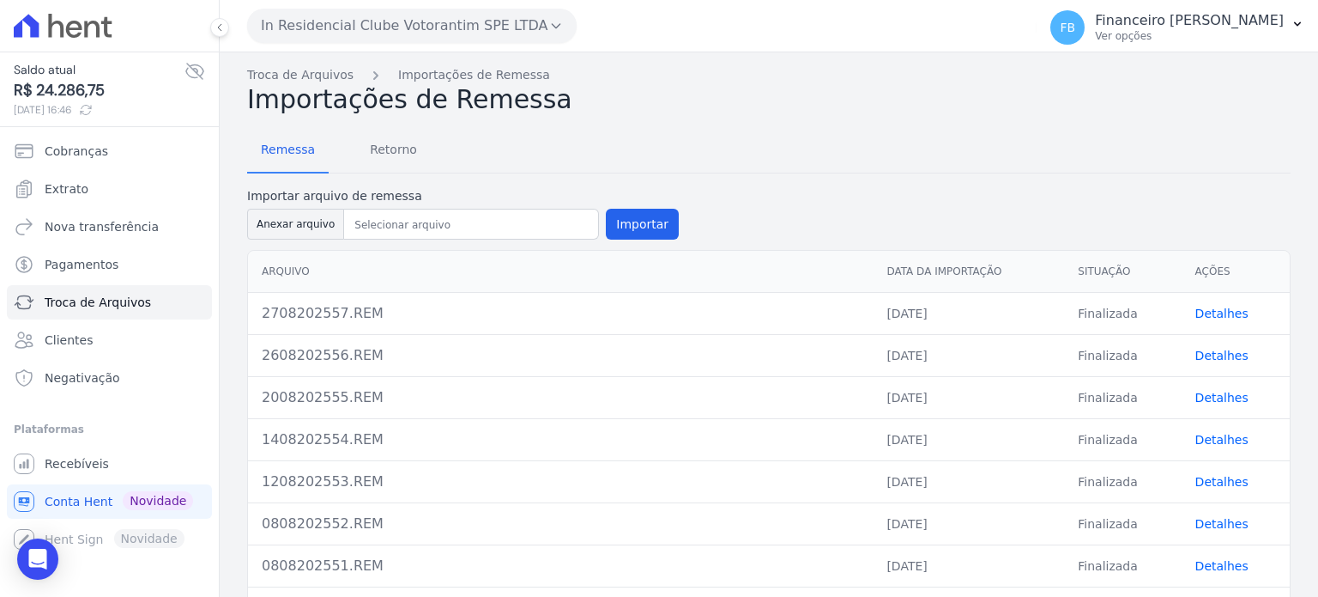
click at [1222, 312] on link "Detalhes" at bounding box center [1222, 313] width 53 height 14
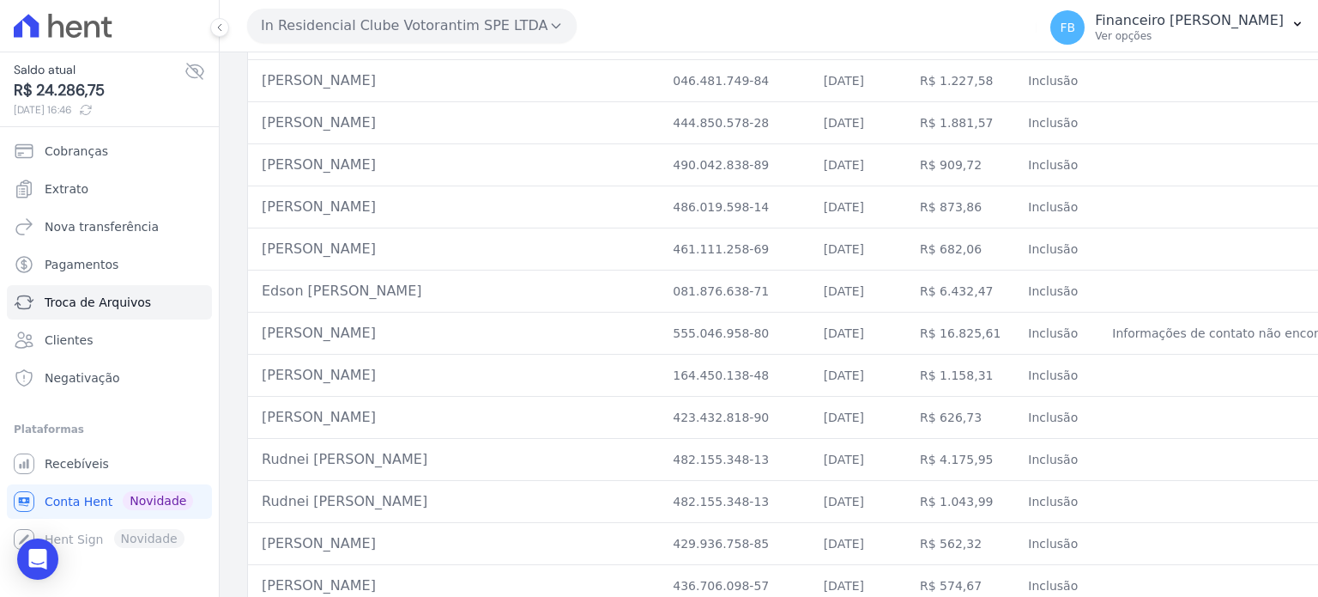
scroll to position [8646, 0]
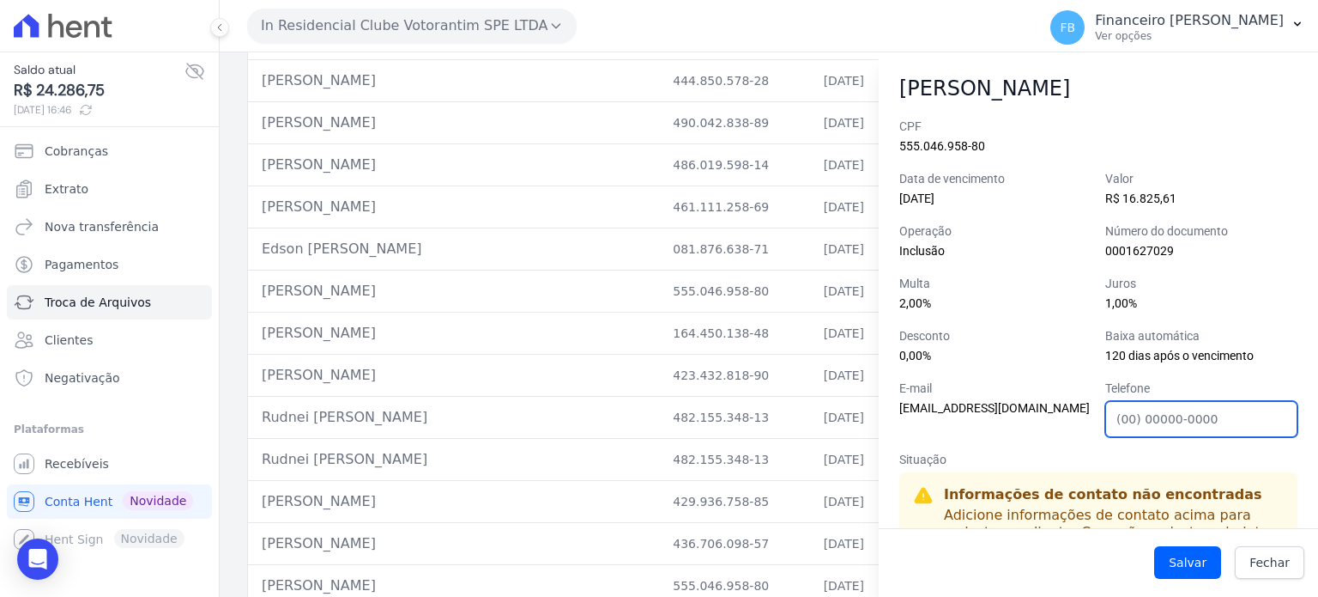
click at [1149, 416] on input "Telefone" at bounding box center [1202, 419] width 192 height 36
paste input "383116168"
type input "35383116168"
click at [1207, 500] on p "Informações de contato não encontradas" at bounding box center [1114, 494] width 340 height 17
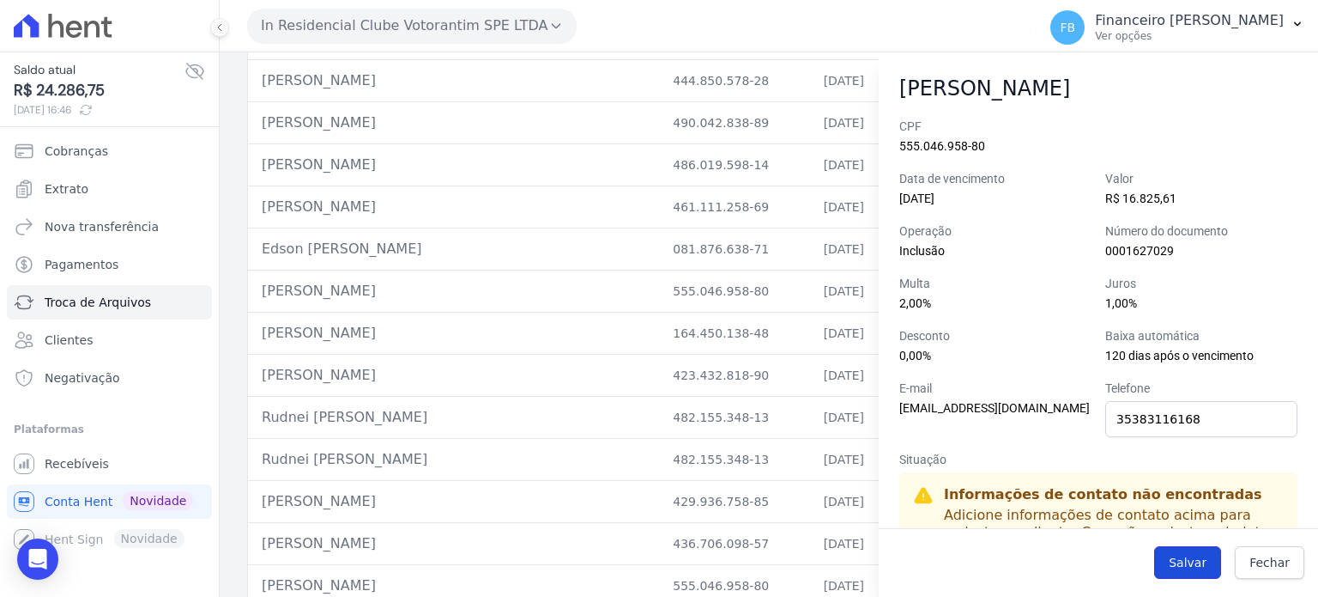
drag, startPoint x: 1193, startPoint y: 566, endPoint x: 1203, endPoint y: 552, distance: 16.7
click at [1193, 567] on button "Salvar" at bounding box center [1188, 562] width 67 height 33
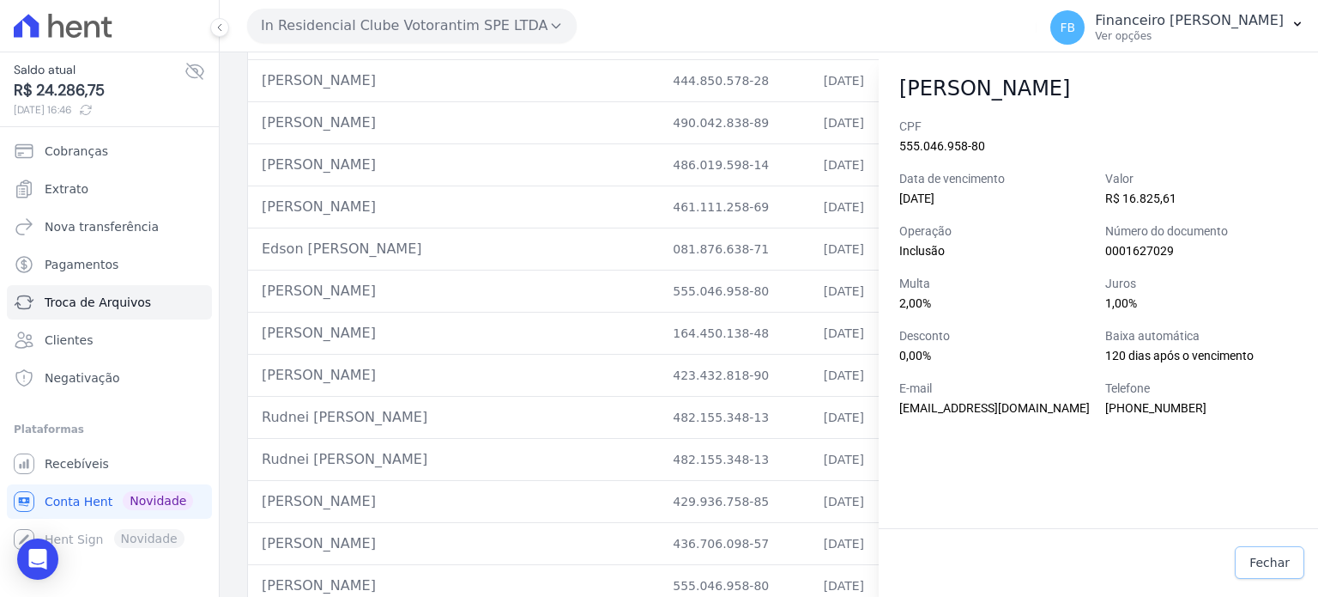
click at [1262, 563] on span "Fechar" at bounding box center [1270, 562] width 40 height 17
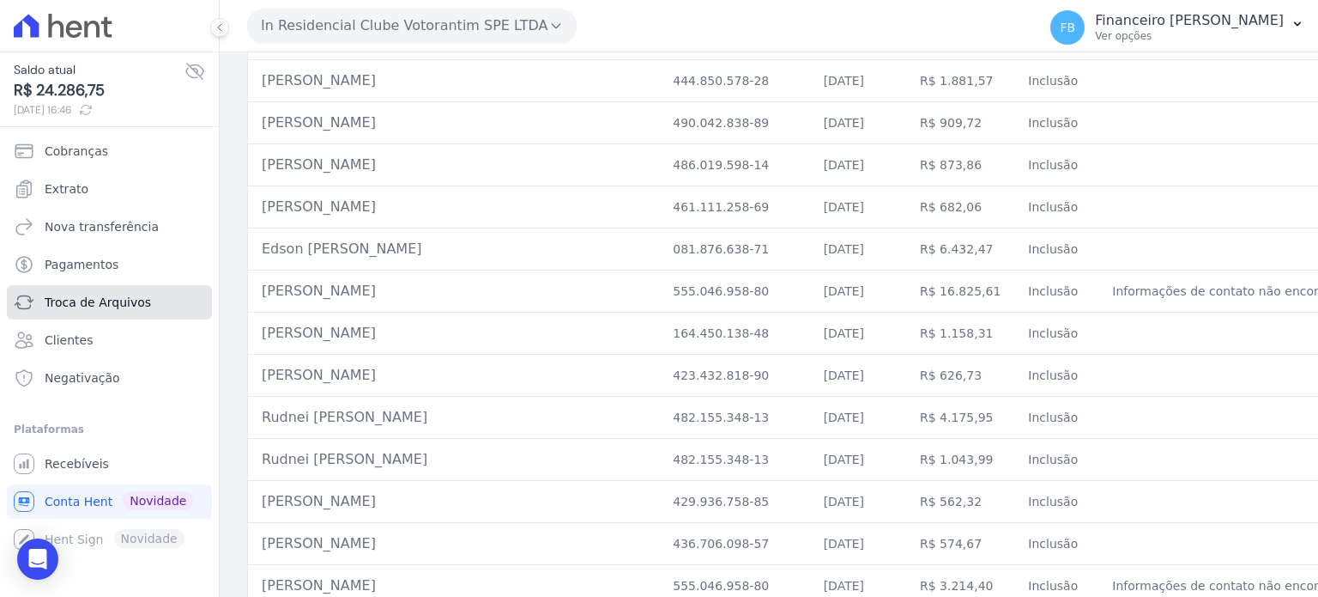
click at [124, 294] on span "Troca de Arquivos" at bounding box center [98, 302] width 106 height 17
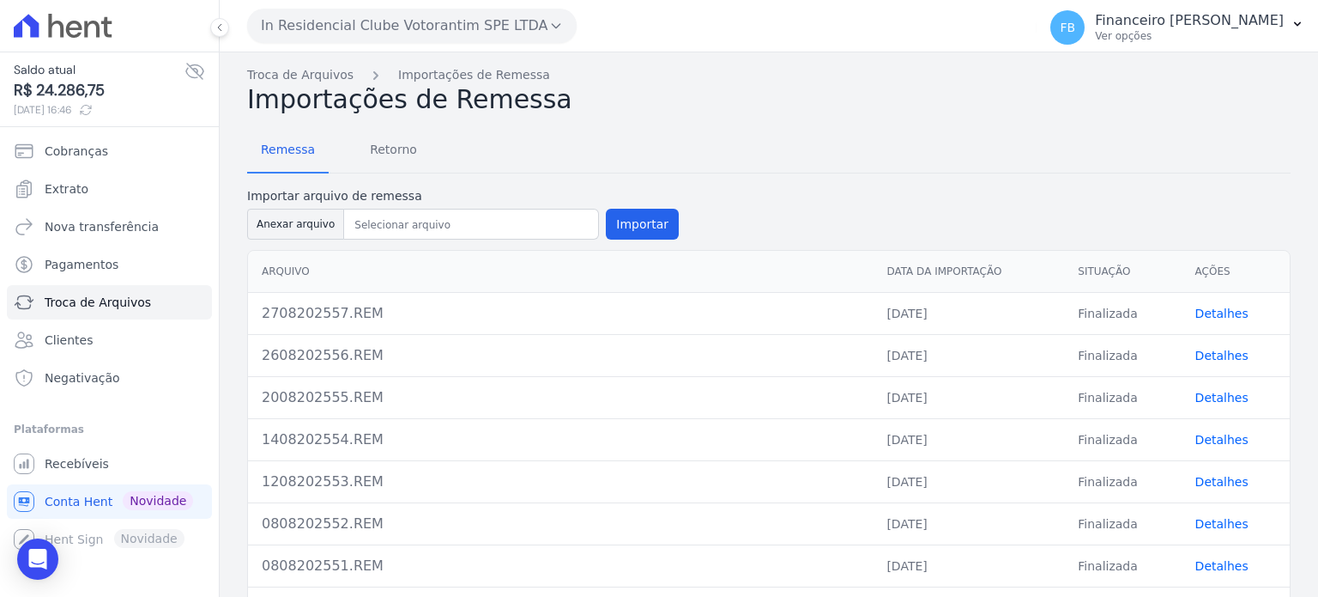
click at [1211, 311] on link "Detalhes" at bounding box center [1222, 313] width 53 height 14
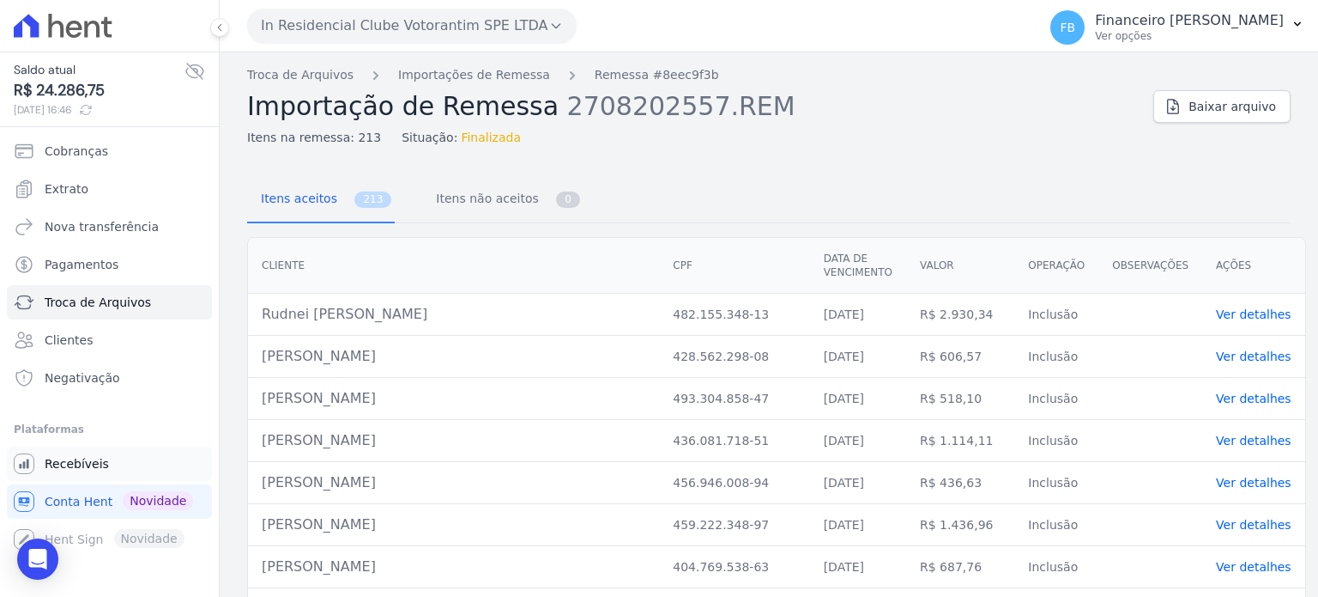
click at [81, 462] on span "Recebíveis" at bounding box center [77, 463] width 64 height 17
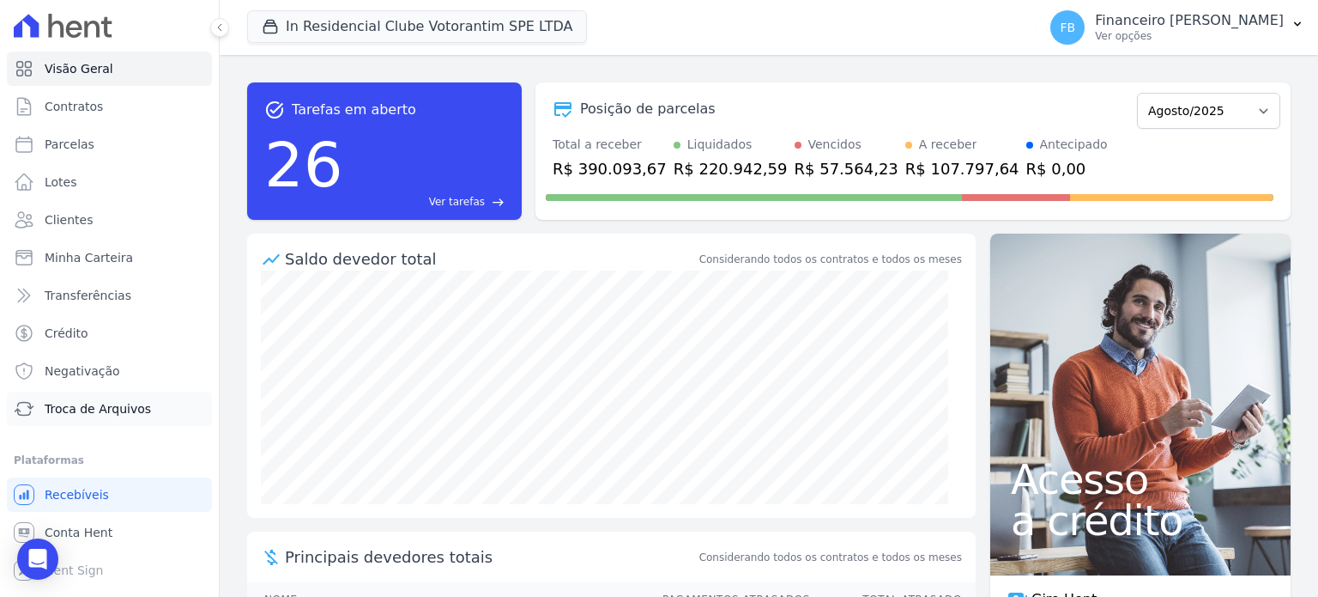
click at [109, 414] on span "Troca de Arquivos" at bounding box center [98, 408] width 106 height 17
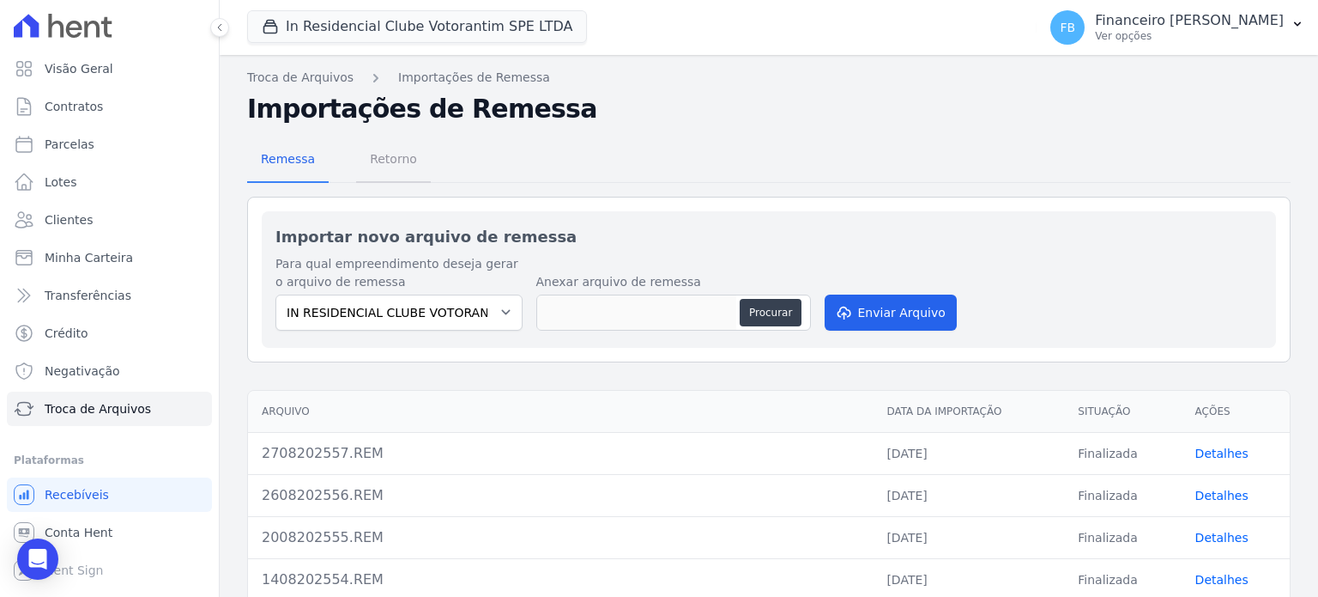
click at [405, 163] on span "Retorno" at bounding box center [394, 159] width 68 height 34
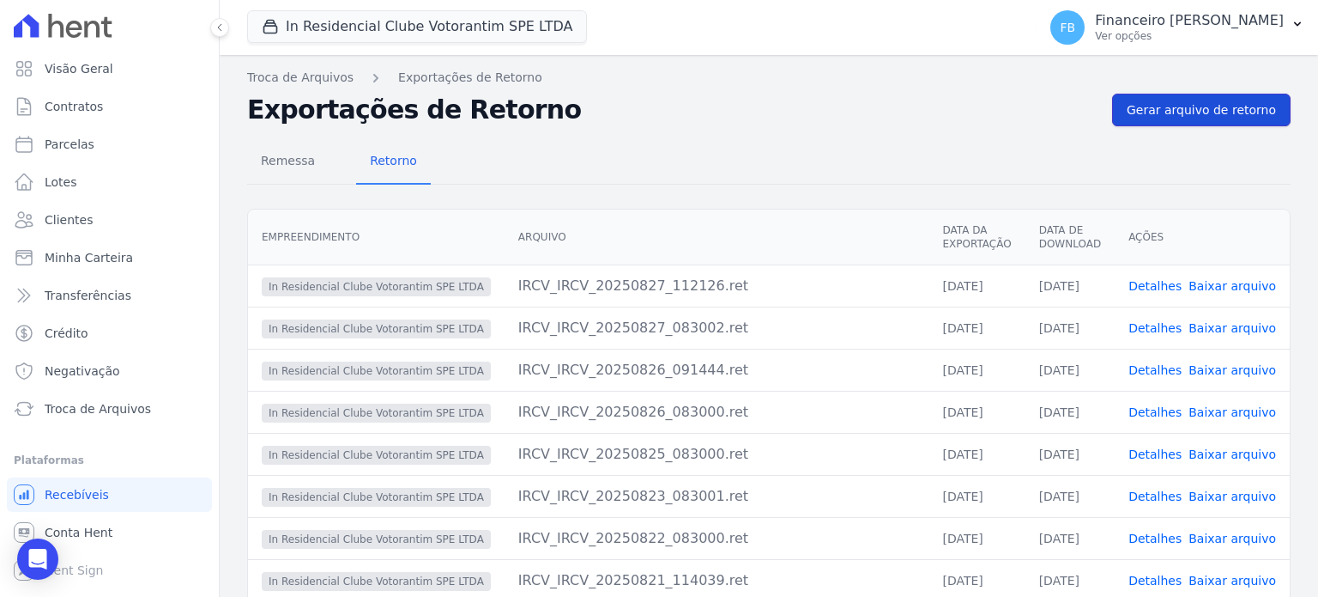
click at [1209, 123] on link "Gerar arquivo de retorno" at bounding box center [1201, 110] width 179 height 33
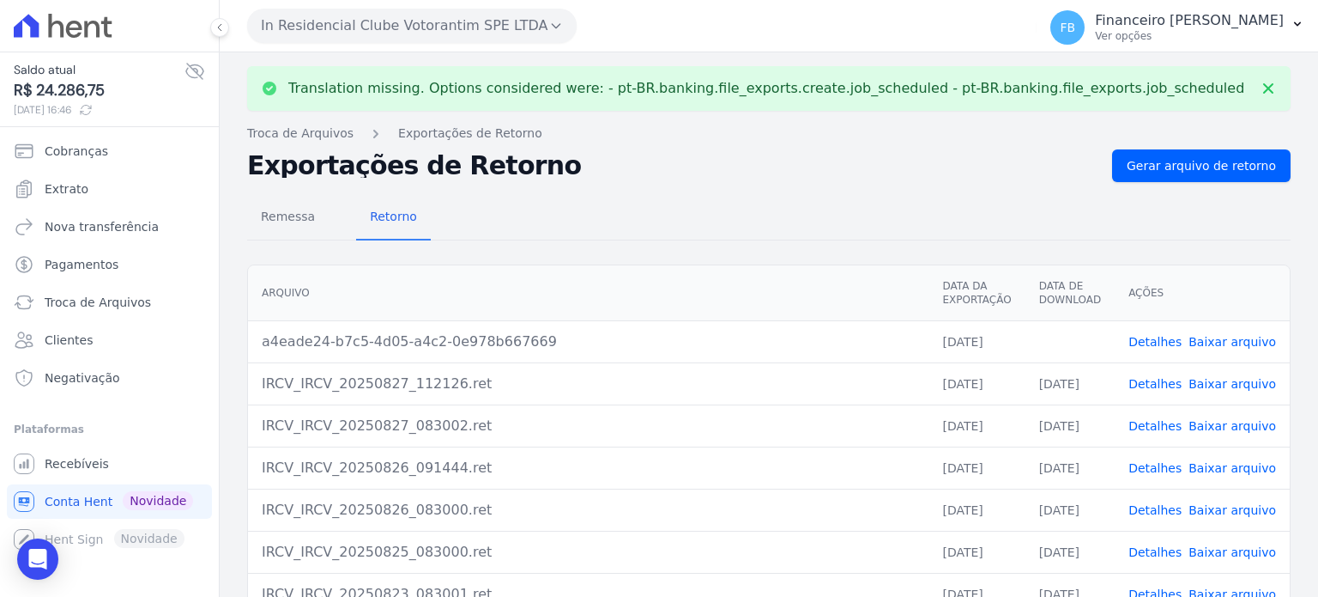
click at [1215, 335] on link "Baixar arquivo" at bounding box center [1233, 342] width 88 height 14
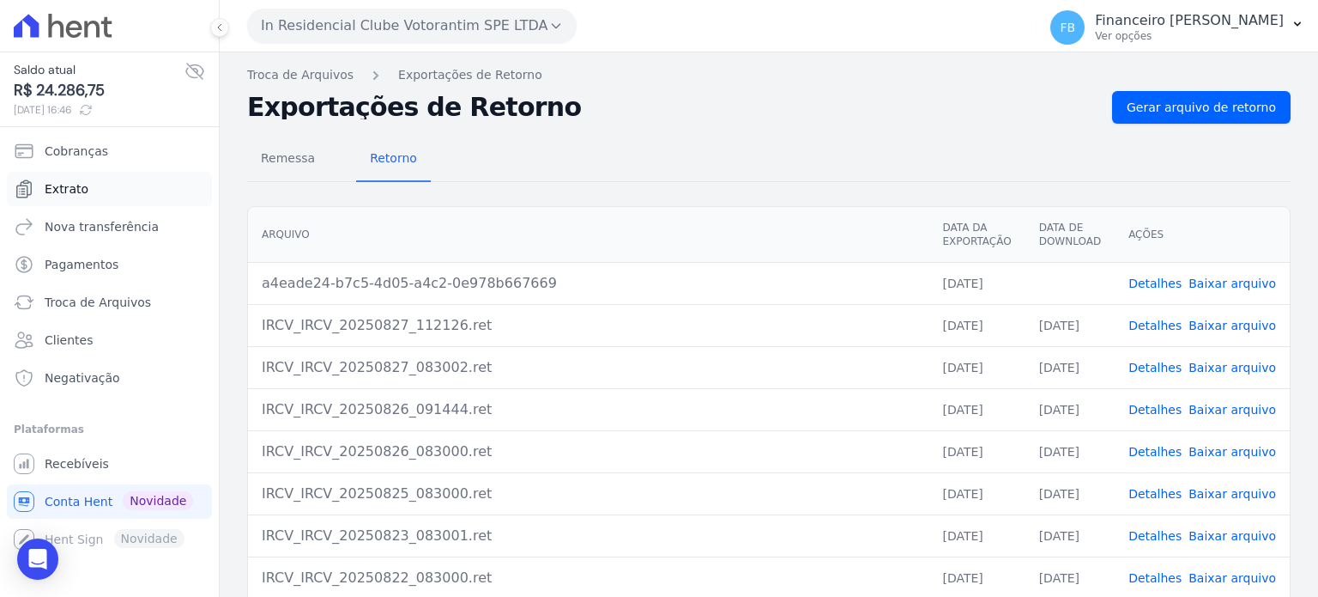
click at [98, 198] on link "Extrato" at bounding box center [109, 189] width 205 height 34
click at [103, 202] on link "Extrato" at bounding box center [109, 189] width 205 height 34
